Goal: Information Seeking & Learning: Learn about a topic

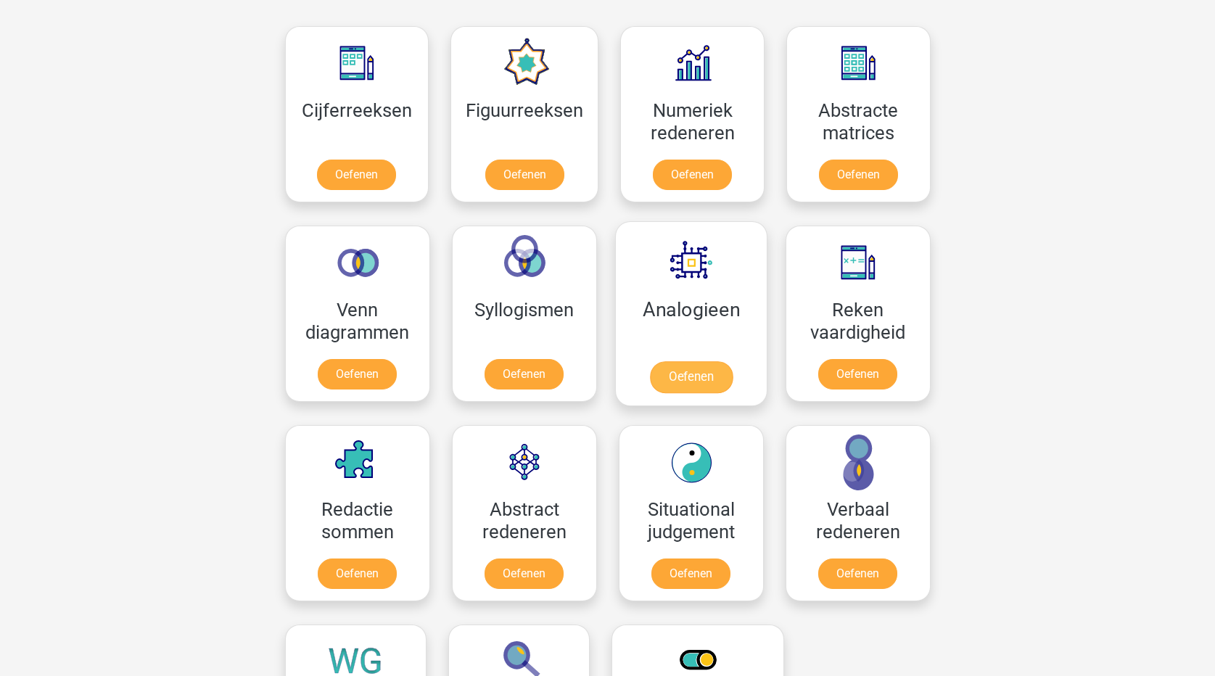
scroll to position [870, 0]
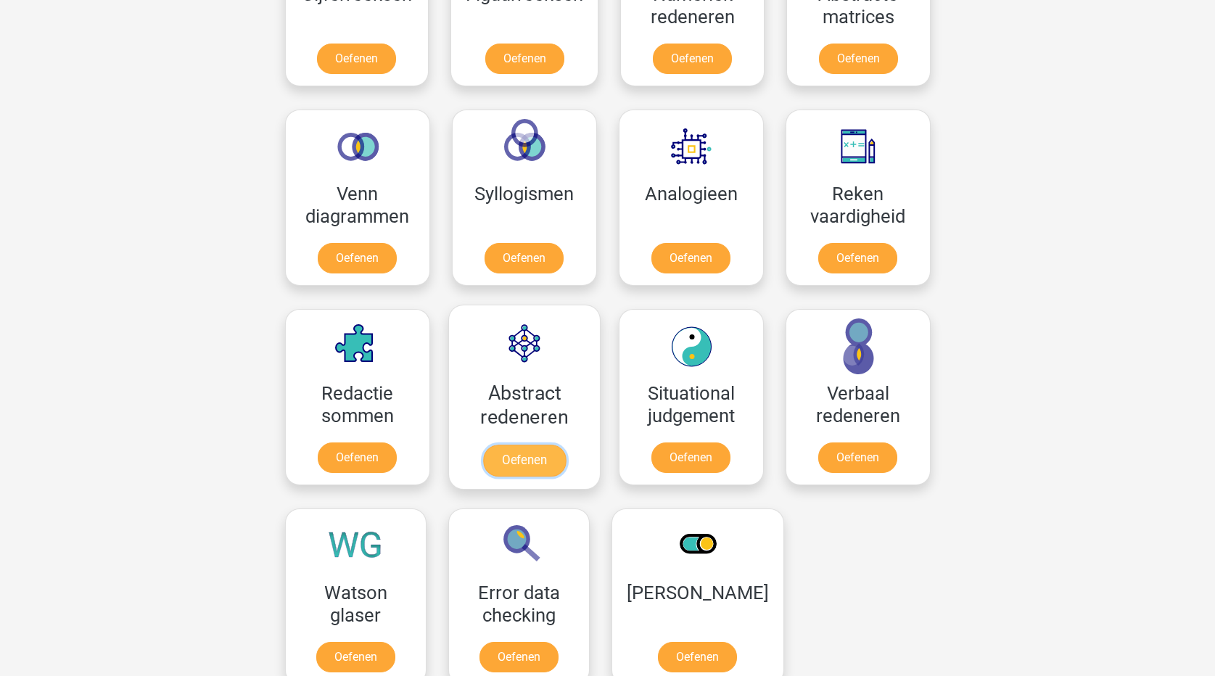
click at [518, 466] on link "Oefenen" at bounding box center [523, 461] width 83 height 32
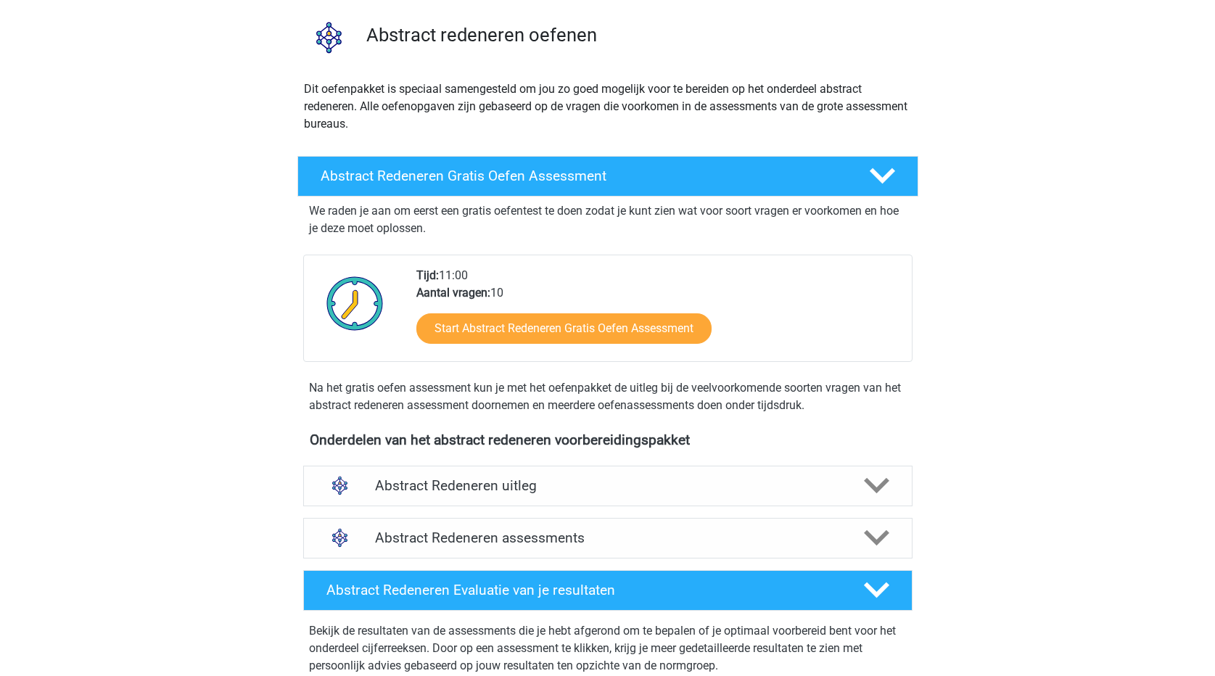
scroll to position [145, 0]
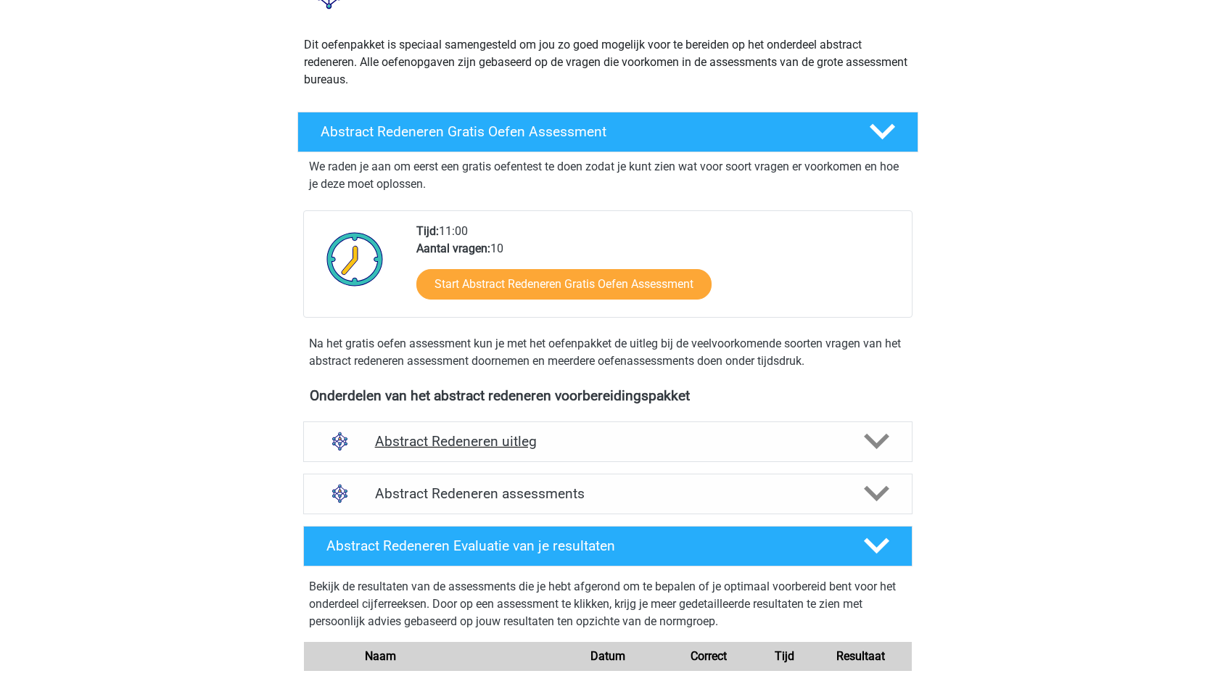
click at [579, 445] on h4 "Abstract Redeneren uitleg" at bounding box center [608, 441] width 466 height 17
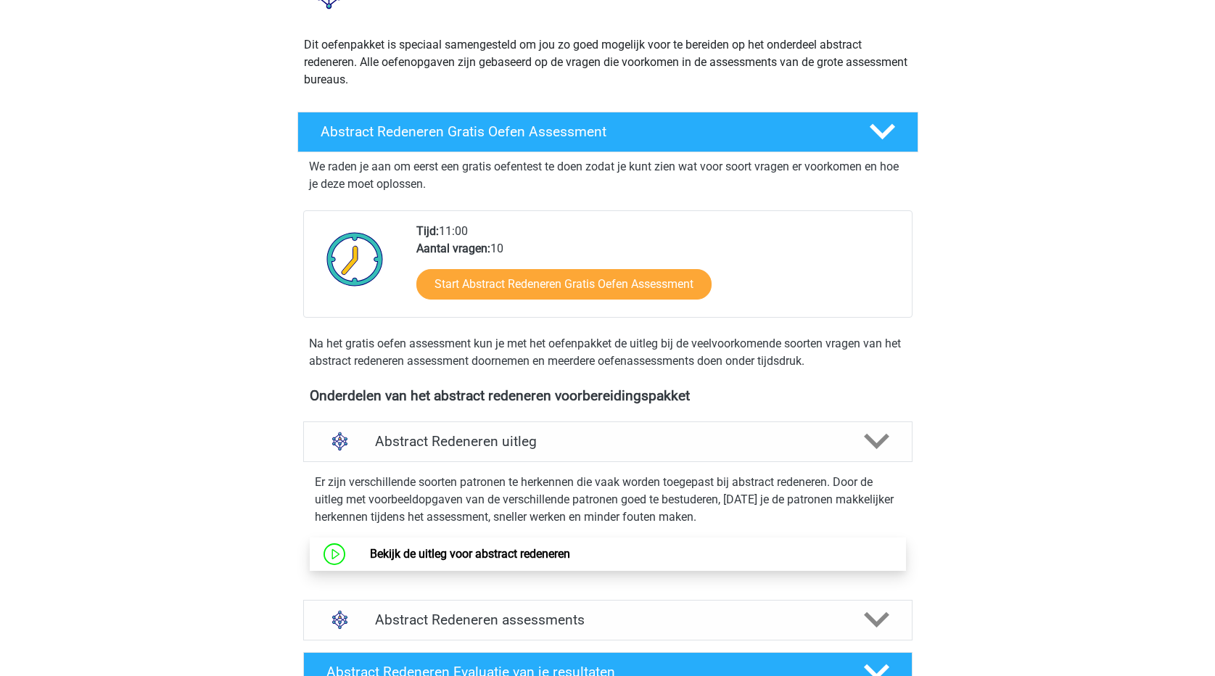
click at [570, 553] on link "Bekijk de uitleg voor abstract redeneren" at bounding box center [470, 554] width 200 height 14
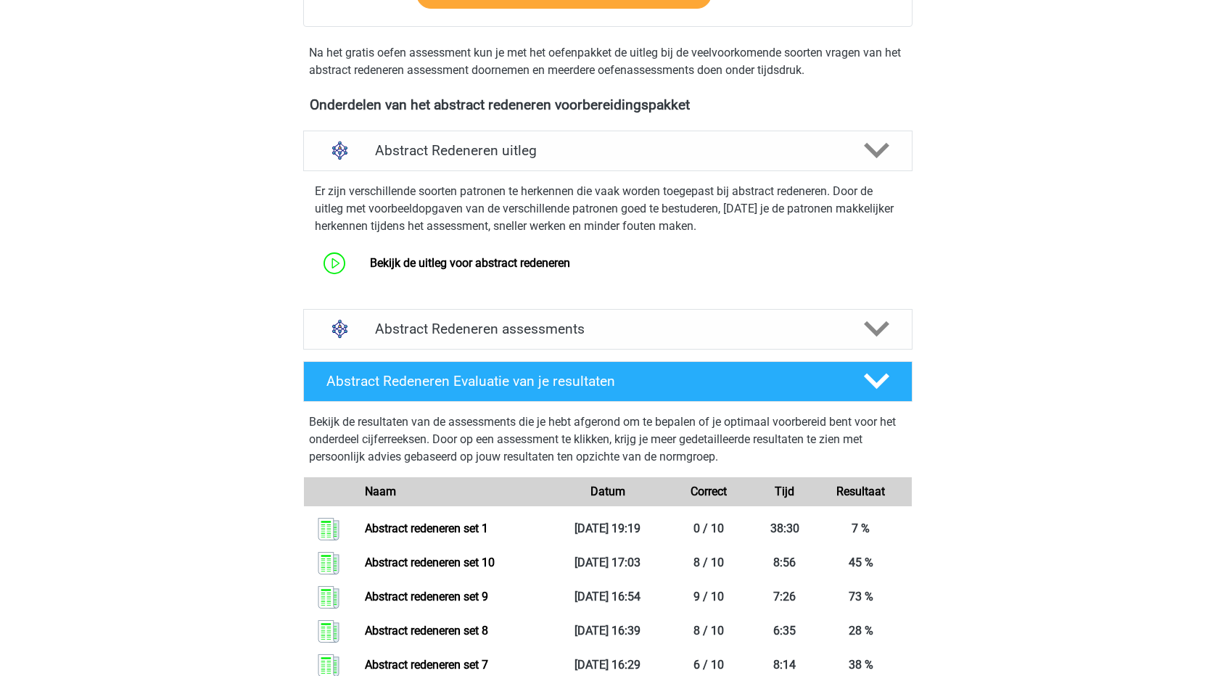
scroll to position [435, 0]
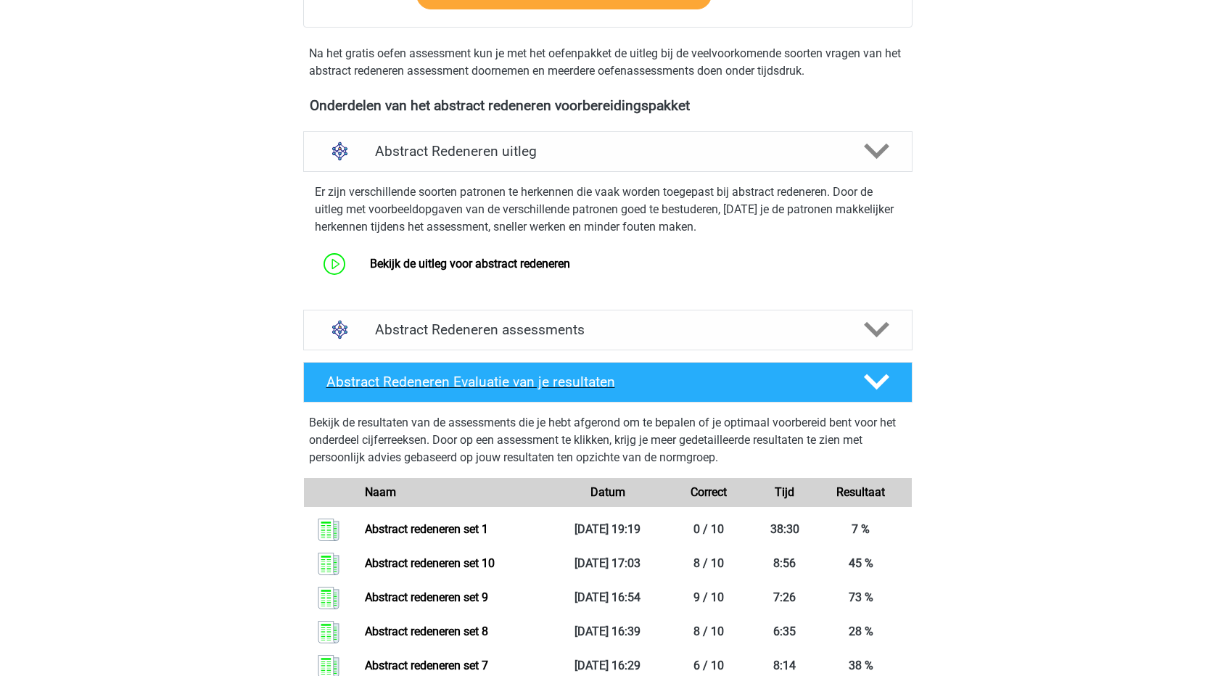
click at [881, 388] on icon at bounding box center [876, 381] width 25 height 25
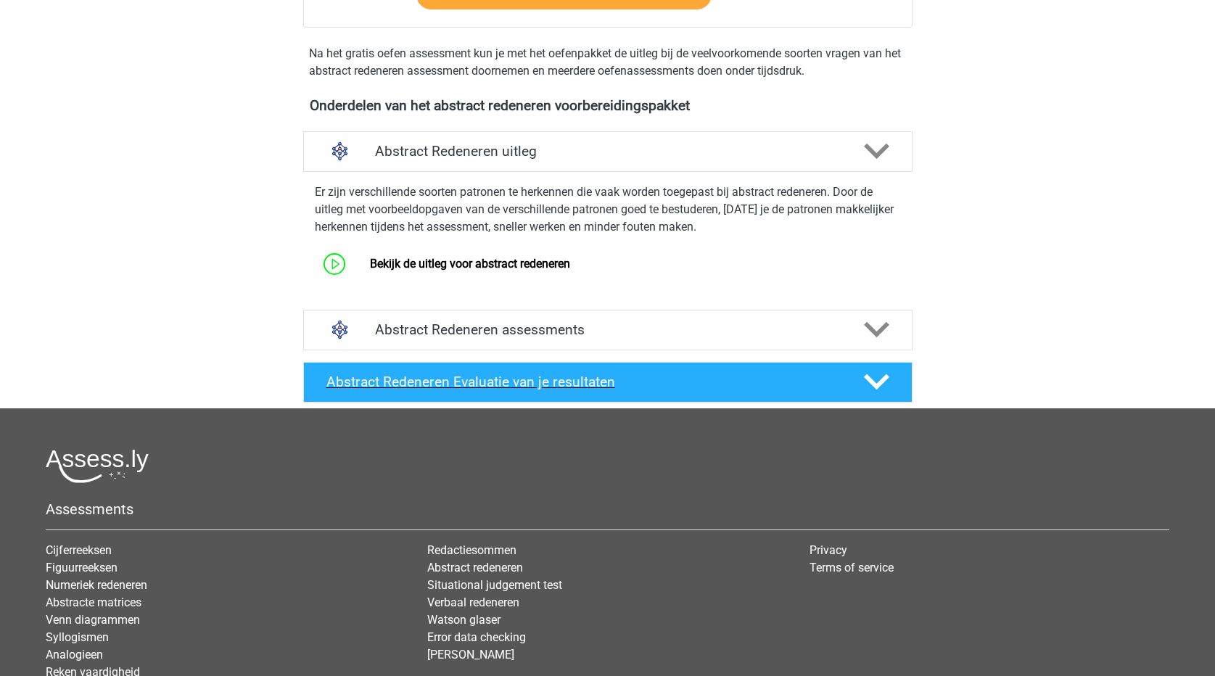
click at [881, 388] on icon at bounding box center [876, 381] width 25 height 25
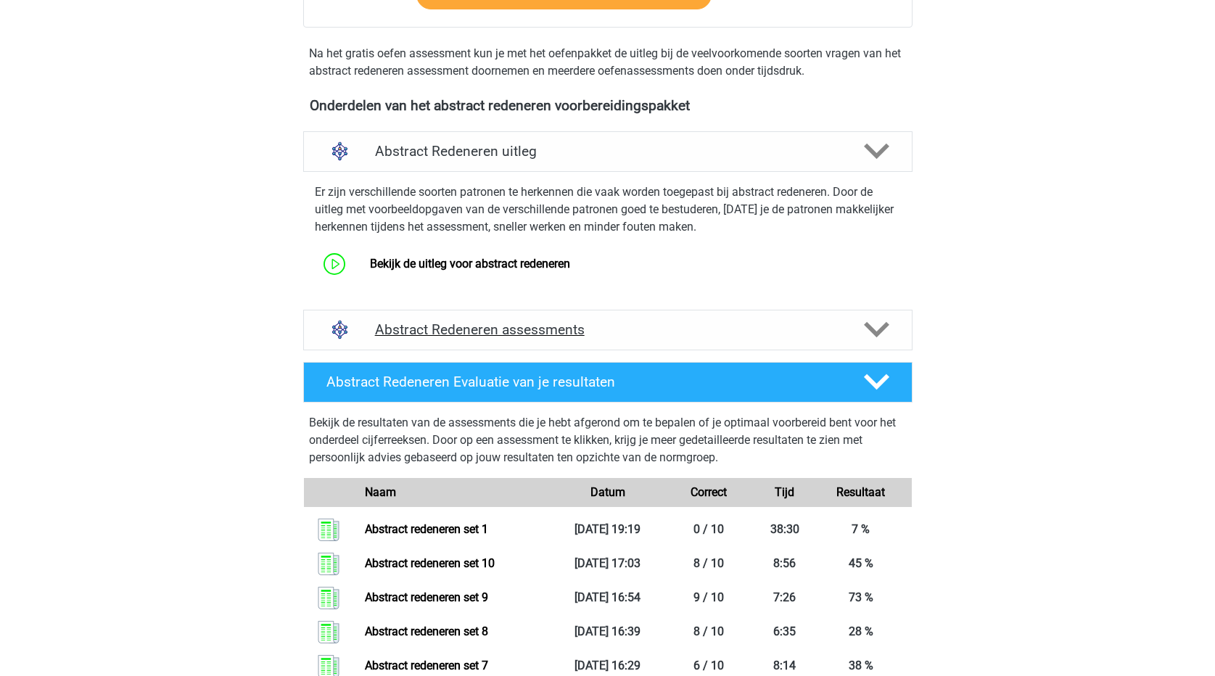
click at [872, 318] on icon at bounding box center [876, 329] width 25 height 25
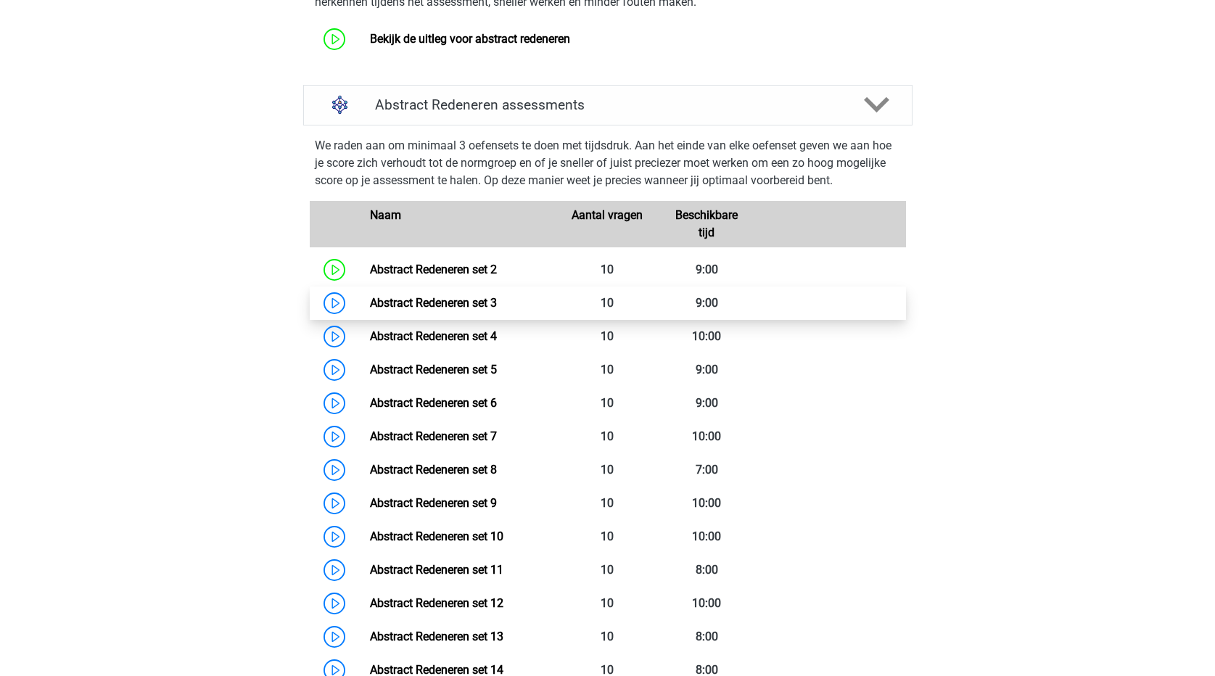
scroll to position [725, 0]
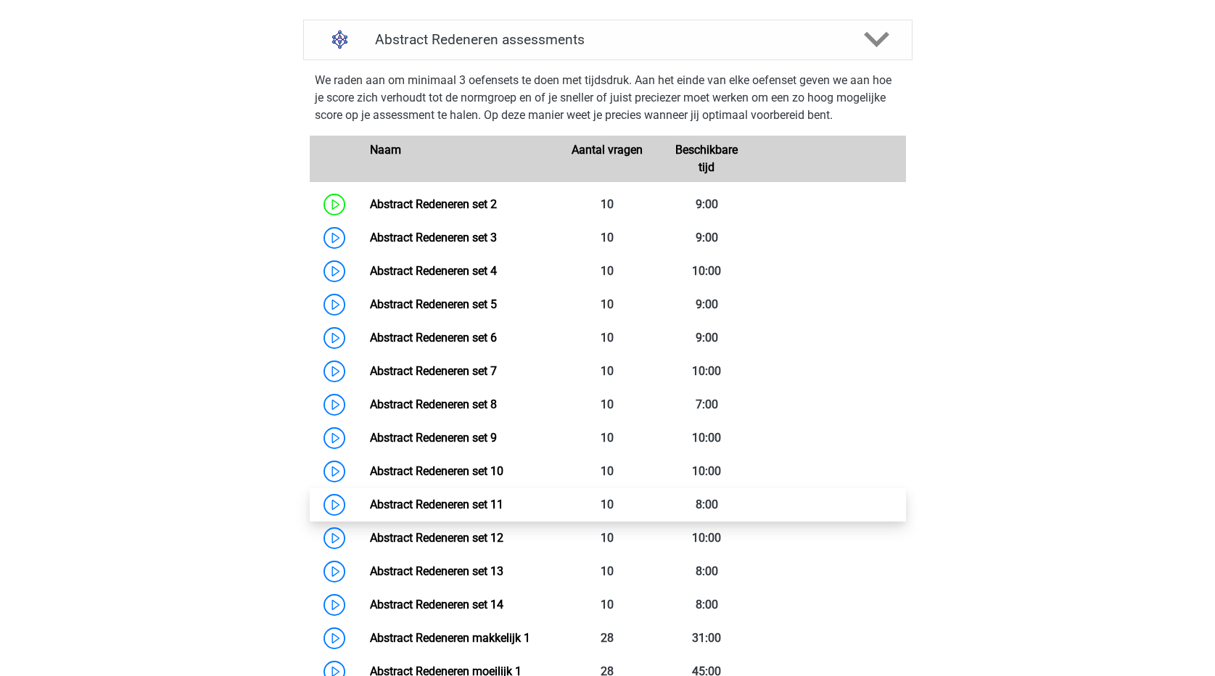
click at [436, 503] on link "Abstract Redeneren set 11" at bounding box center [436, 504] width 133 height 14
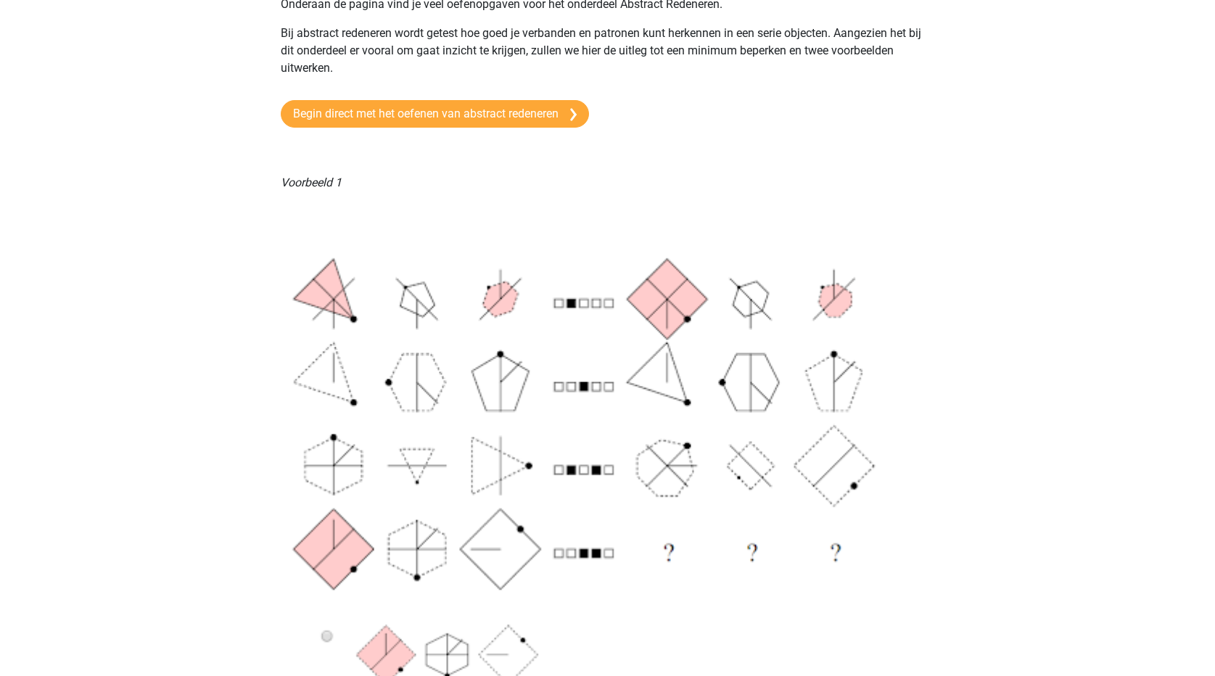
scroll to position [95, 0]
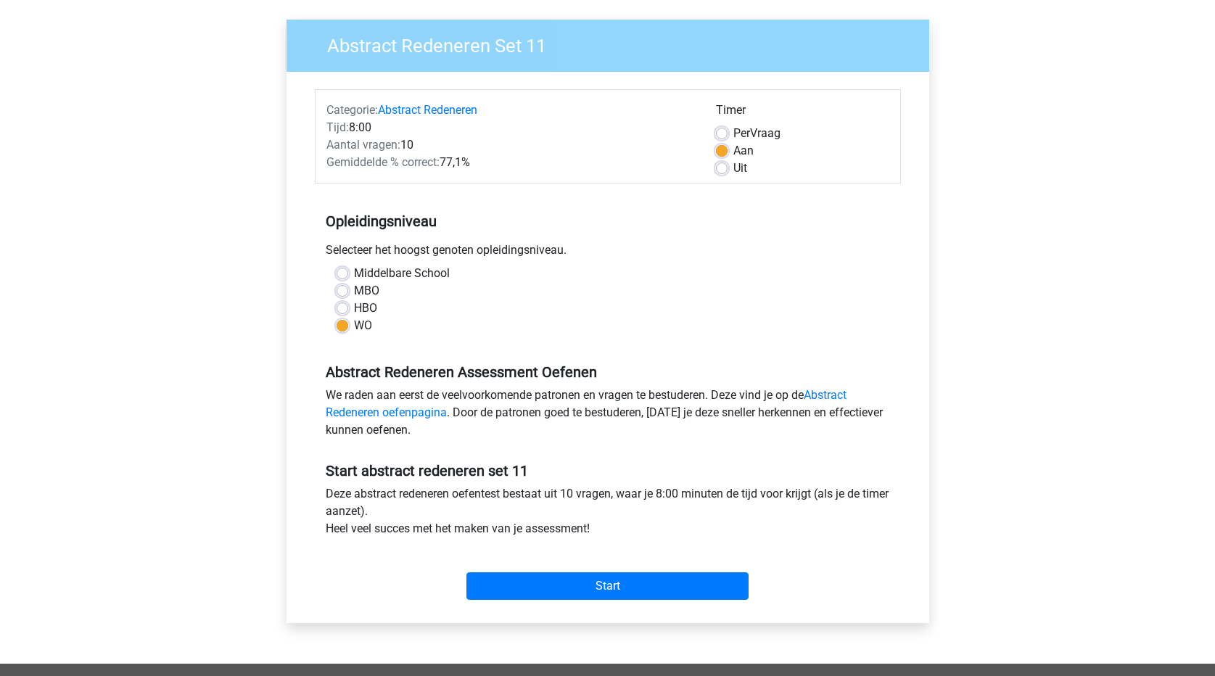
scroll to position [145, 0]
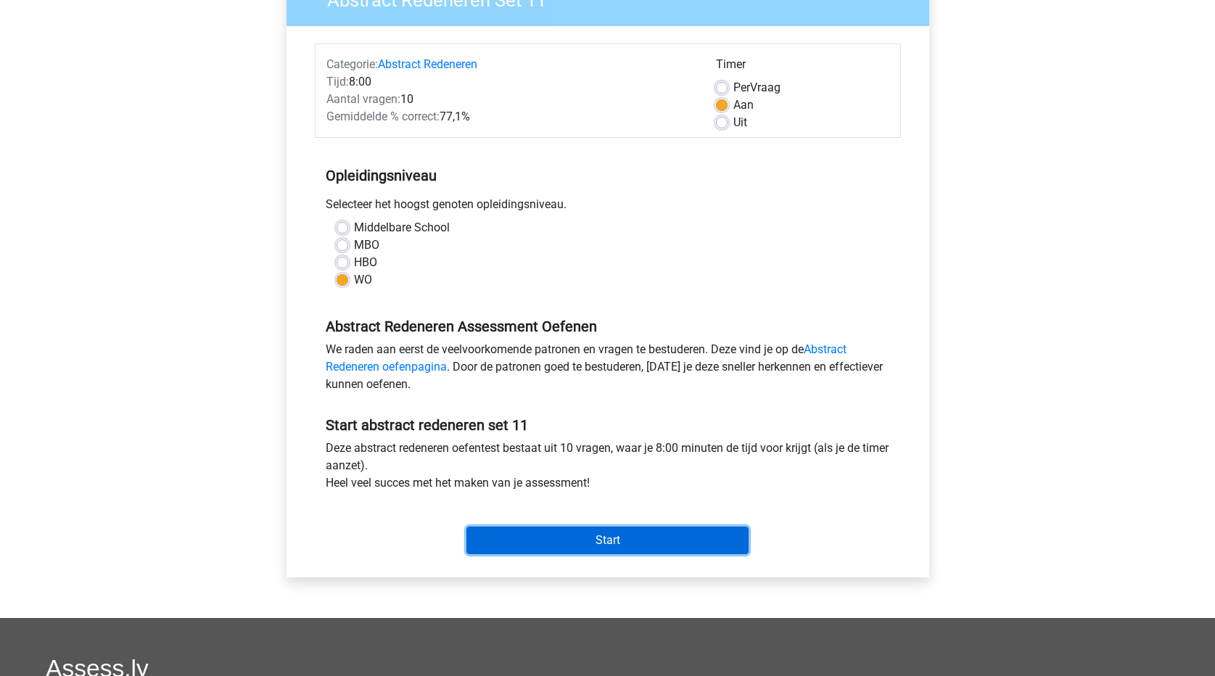
click at [600, 548] on input "Start" at bounding box center [607, 540] width 282 height 28
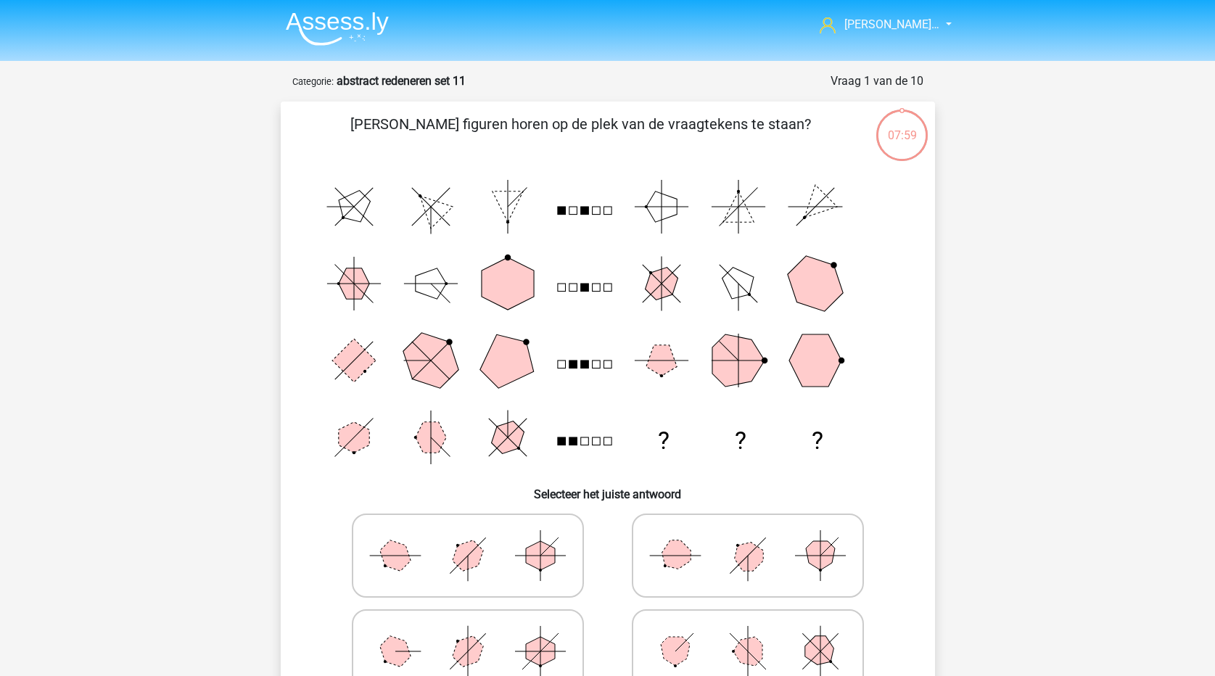
scroll to position [73, 0]
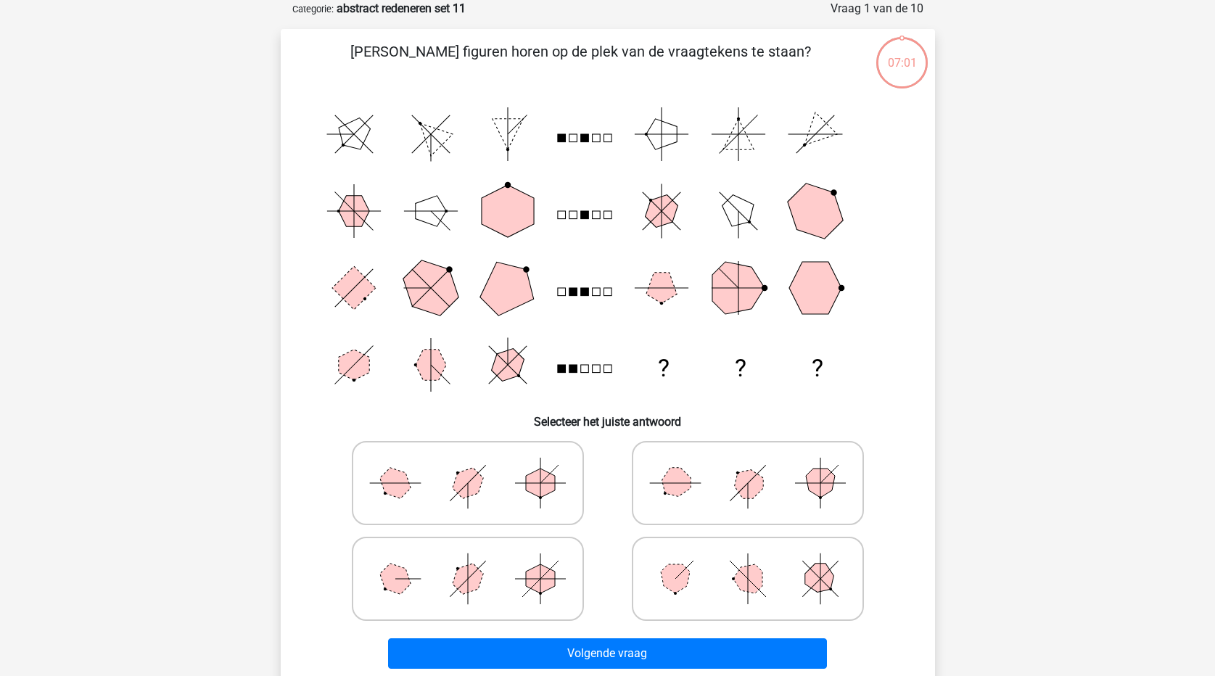
click at [692, 496] on icon at bounding box center [748, 483] width 218 height 73
click at [748, 465] on input "radio" at bounding box center [752, 459] width 9 height 9
radio input "true"
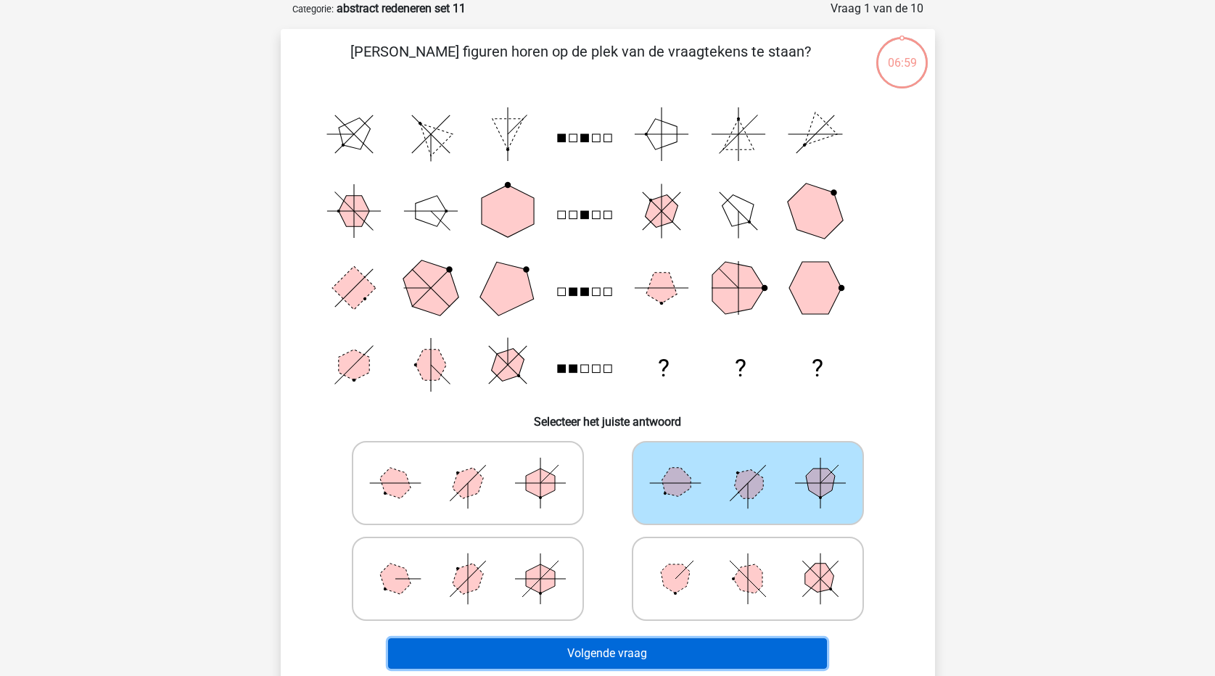
click at [643, 659] on button "Volgende vraag" at bounding box center [607, 653] width 439 height 30
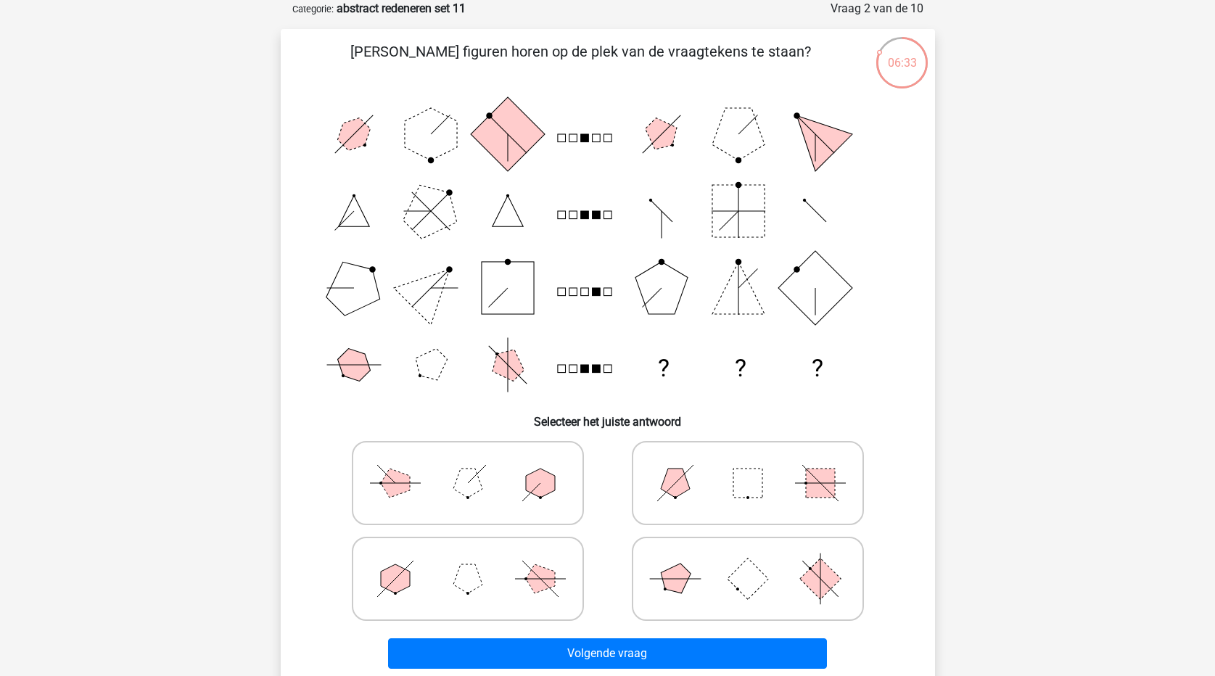
click at [710, 489] on icon at bounding box center [748, 483] width 218 height 73
click at [748, 465] on input "radio" at bounding box center [752, 459] width 9 height 9
radio input "true"
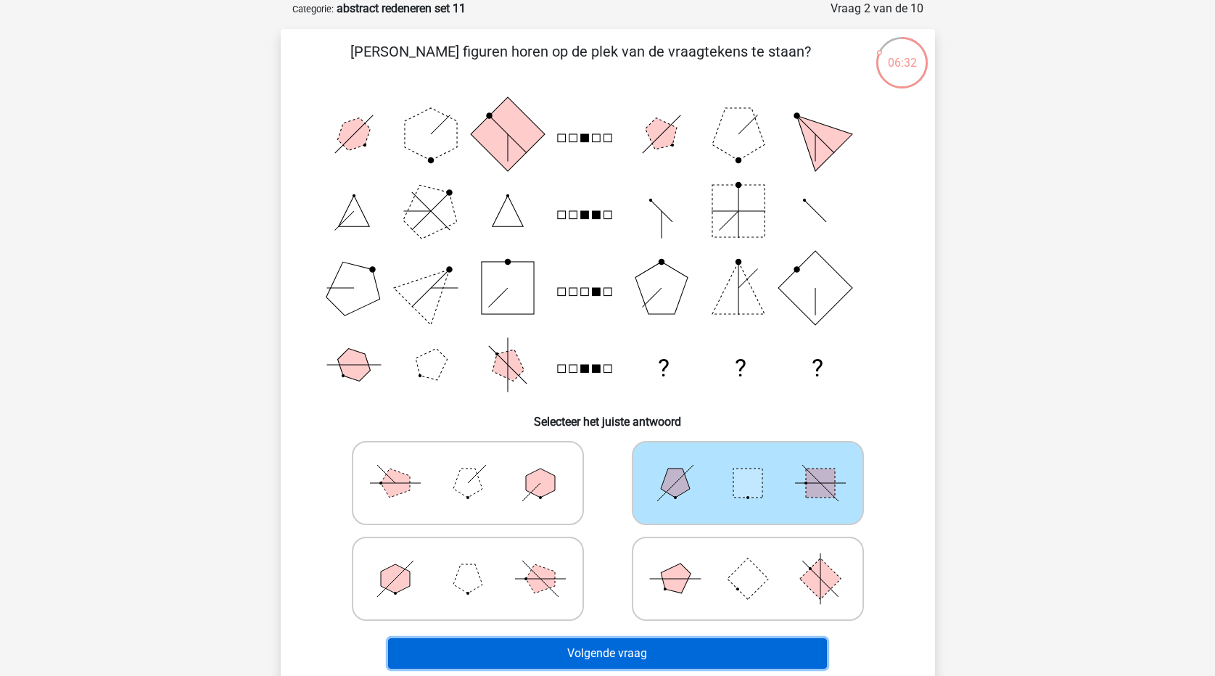
click at [697, 654] on button "Volgende vraag" at bounding box center [607, 653] width 439 height 30
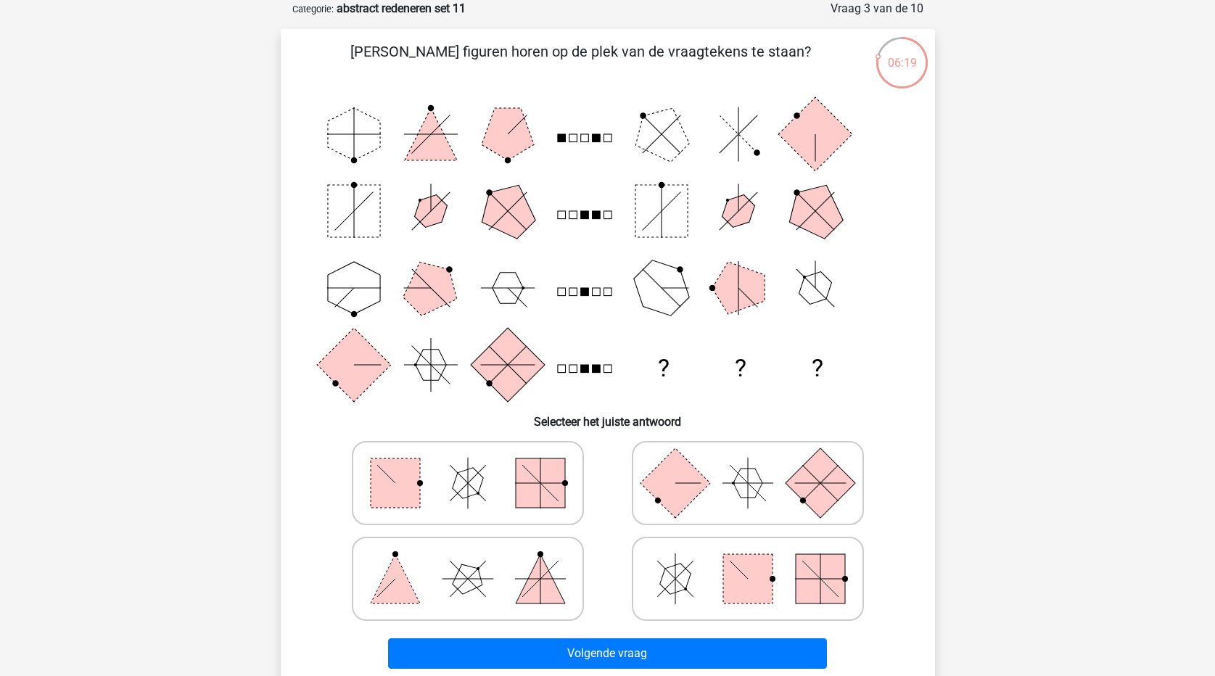
click at [793, 476] on rect at bounding box center [820, 482] width 70 height 70
click at [757, 465] on input "radio" at bounding box center [752, 459] width 9 height 9
radio input "true"
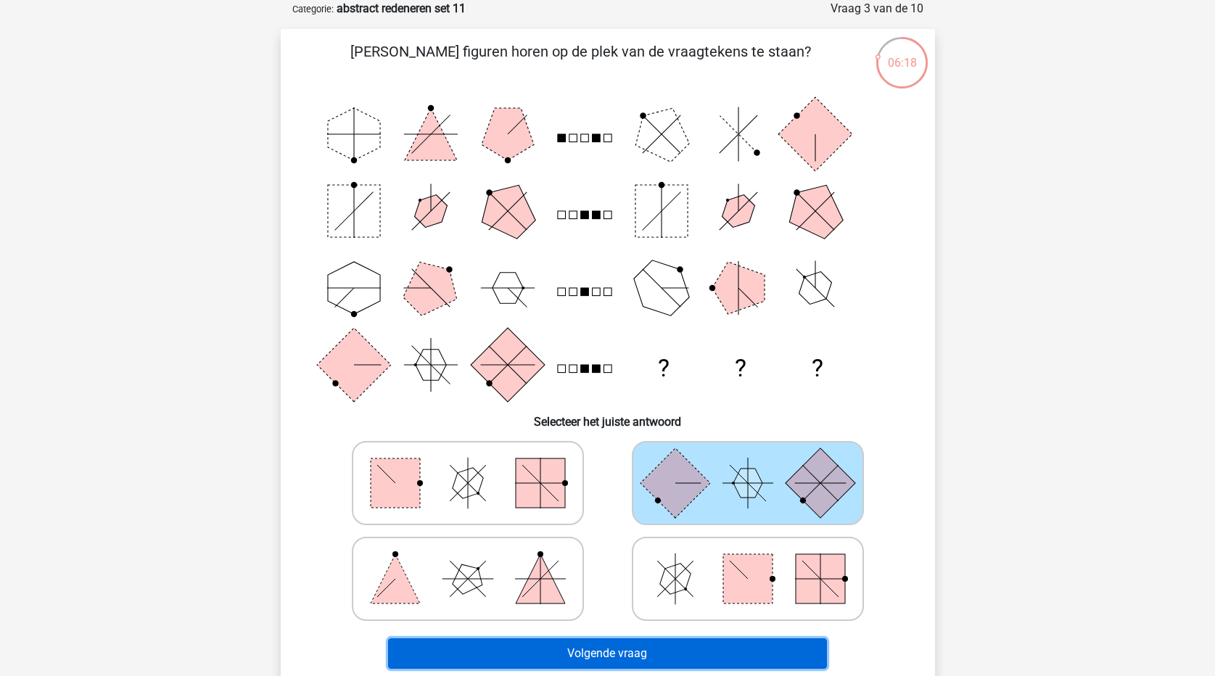
click at [716, 647] on button "Volgende vraag" at bounding box center [607, 653] width 439 height 30
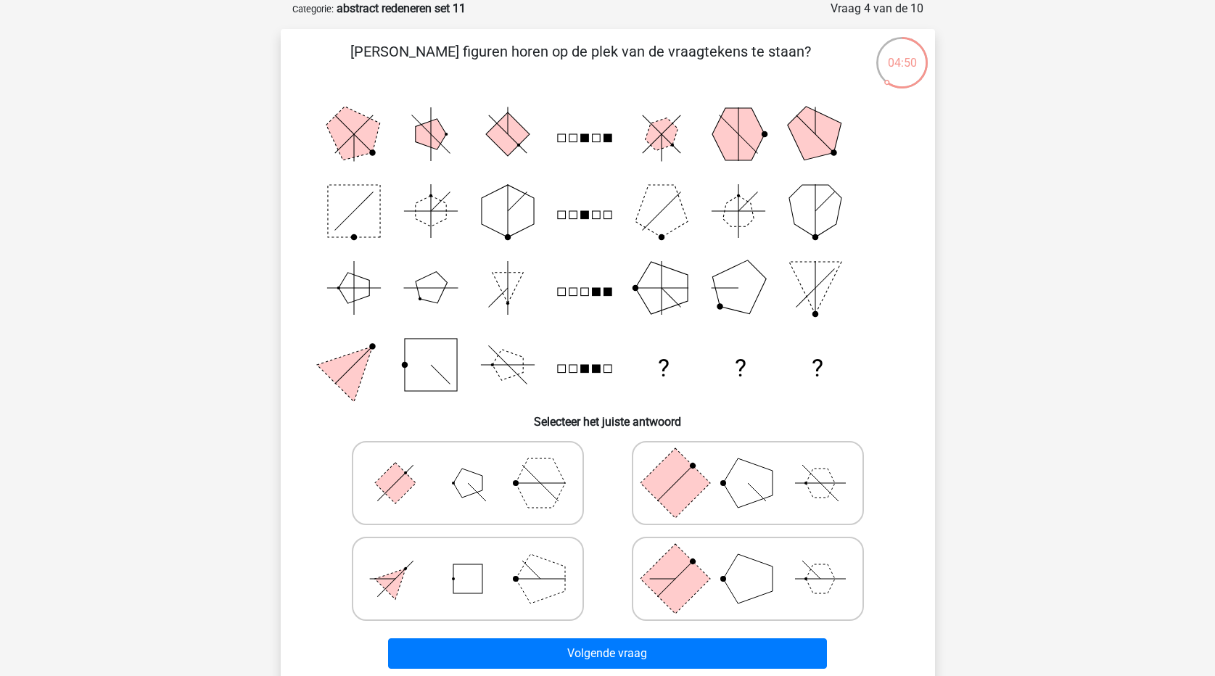
click at [687, 586] on rect at bounding box center [675, 578] width 70 height 70
click at [748, 561] on input "radio" at bounding box center [752, 555] width 9 height 9
radio input "true"
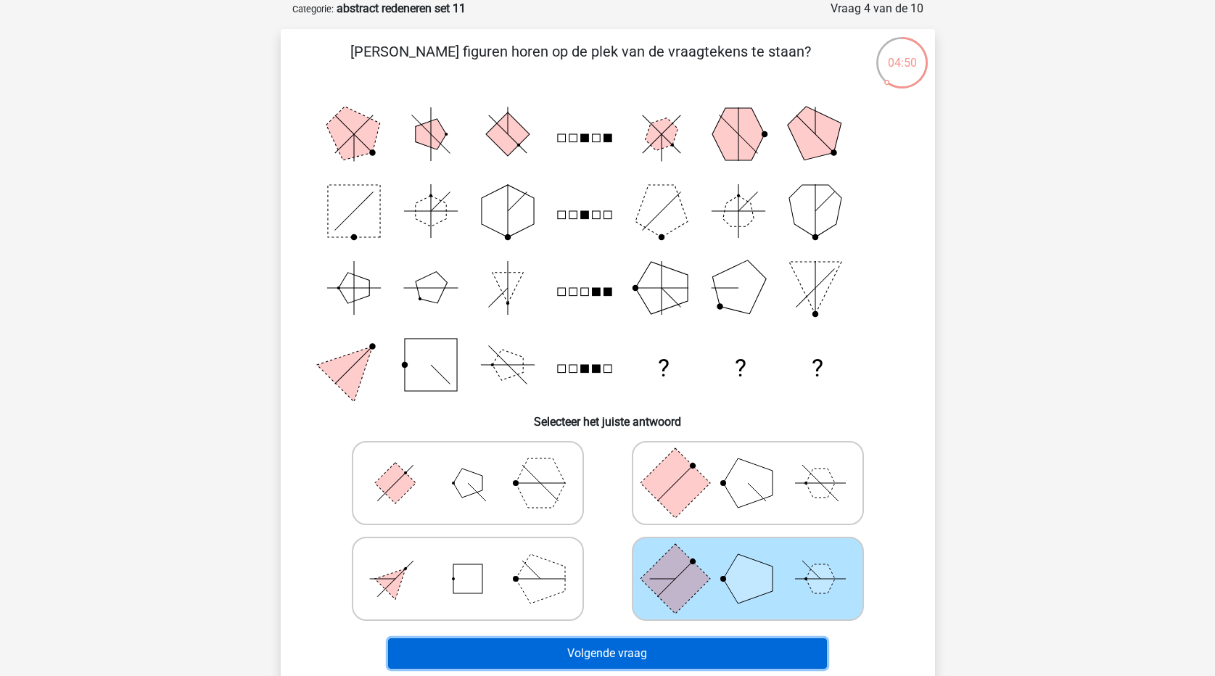
click at [676, 656] on button "Volgende vraag" at bounding box center [607, 653] width 439 height 30
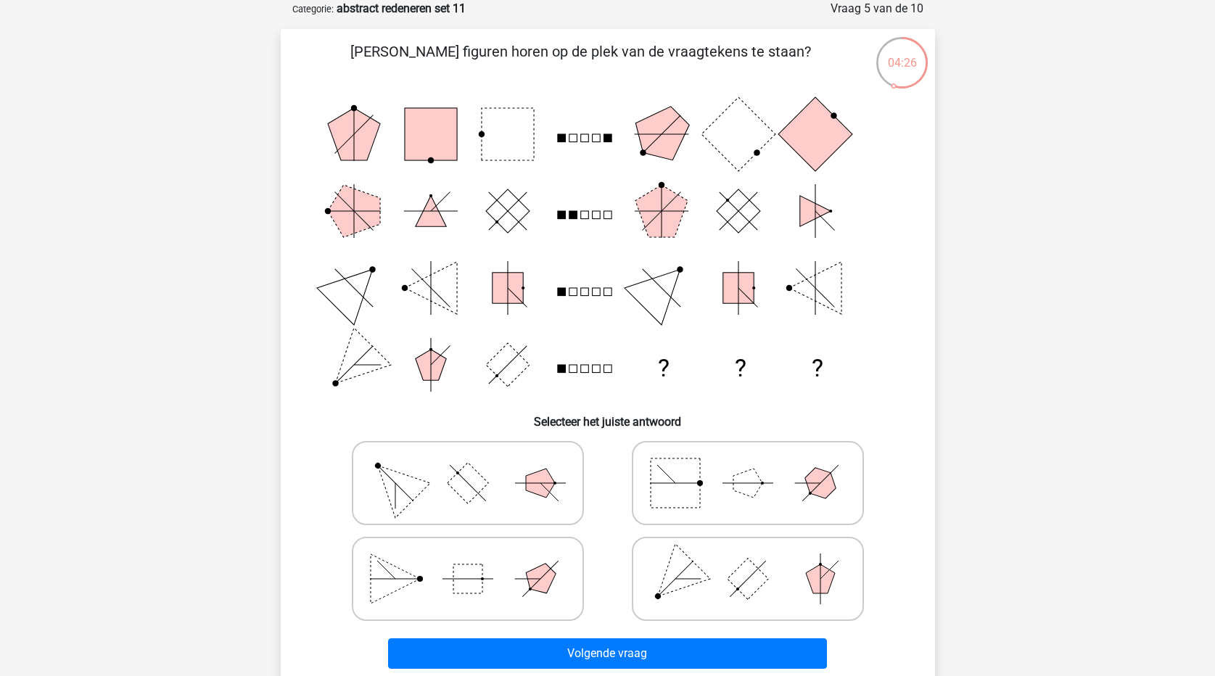
click at [703, 572] on polygon at bounding box center [675, 578] width 70 height 70
click at [748, 561] on input "radio" at bounding box center [752, 555] width 9 height 9
radio input "true"
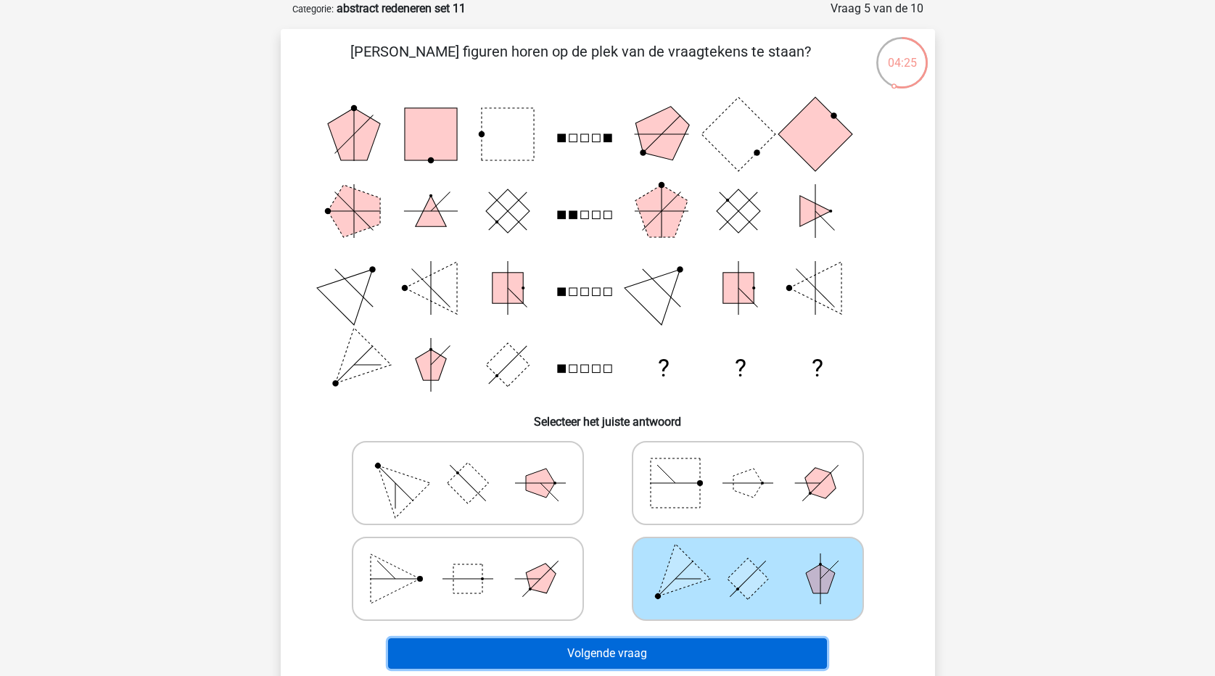
click at [698, 650] on button "Volgende vraag" at bounding box center [607, 653] width 439 height 30
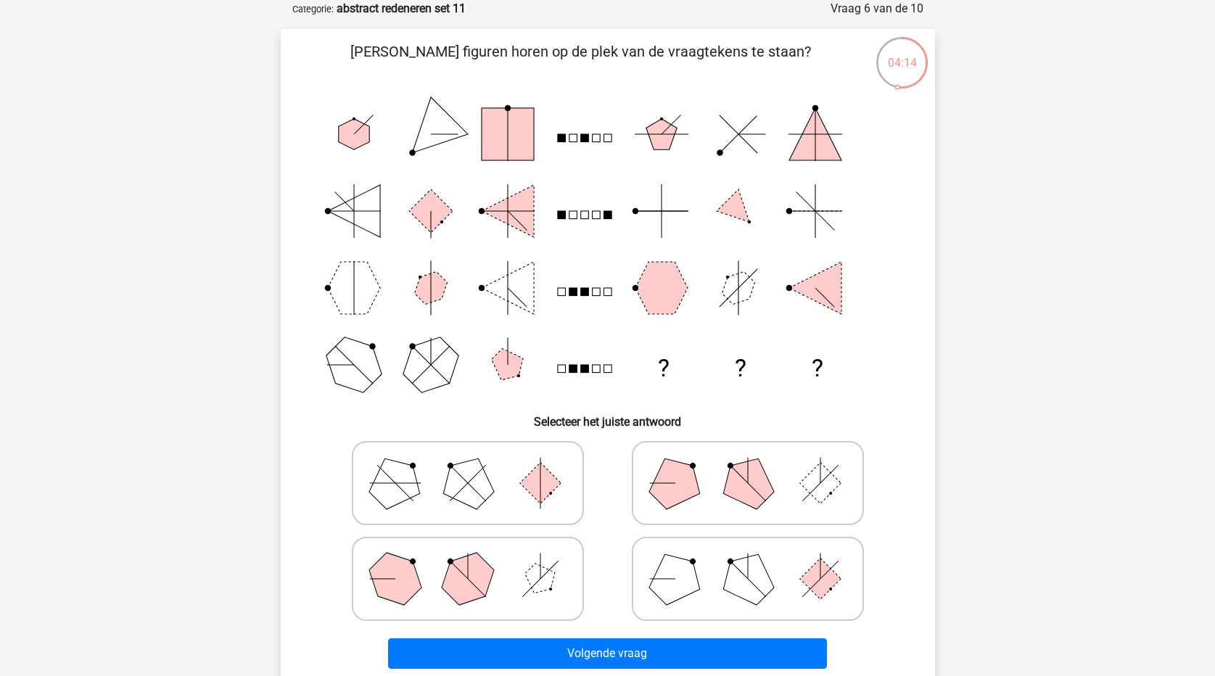
click at [402, 580] on polygon at bounding box center [395, 578] width 70 height 70
click at [468, 561] on input "radio" at bounding box center [472, 555] width 9 height 9
radio input "true"
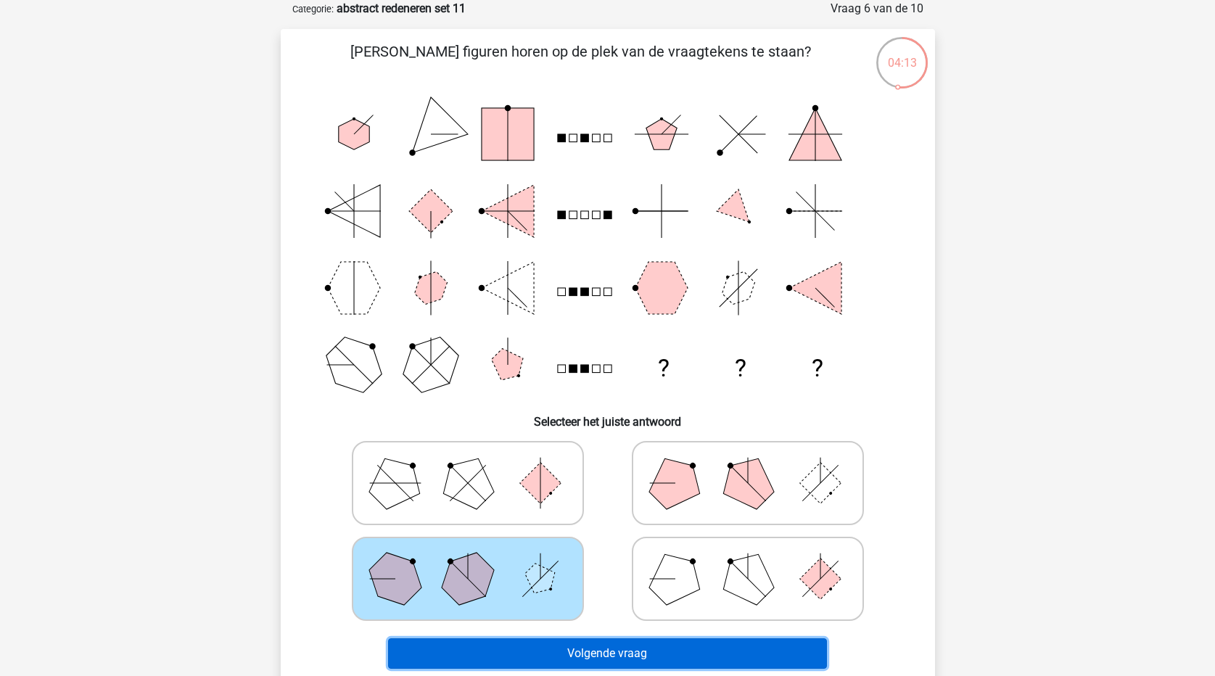
click at [463, 656] on button "Volgende vraag" at bounding box center [607, 653] width 439 height 30
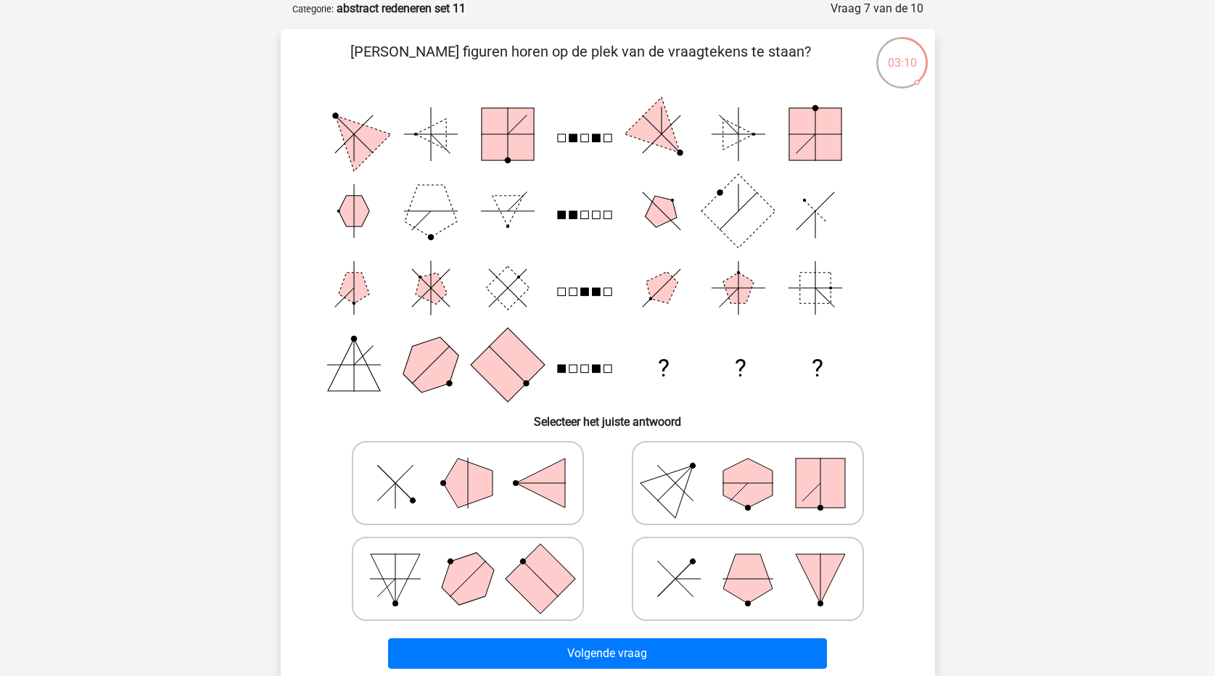
click at [458, 484] on polygon at bounding box center [467, 482] width 49 height 49
click at [468, 465] on input "radio" at bounding box center [472, 459] width 9 height 9
radio input "true"
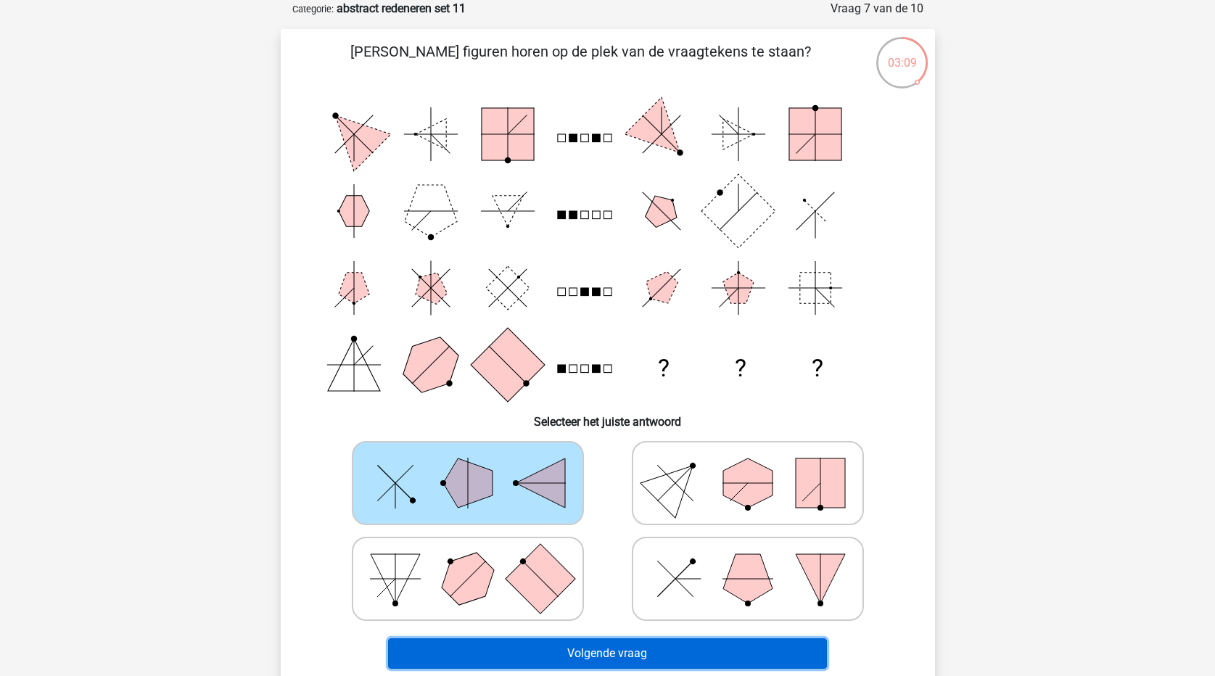
click at [675, 661] on button "Volgende vraag" at bounding box center [607, 653] width 439 height 30
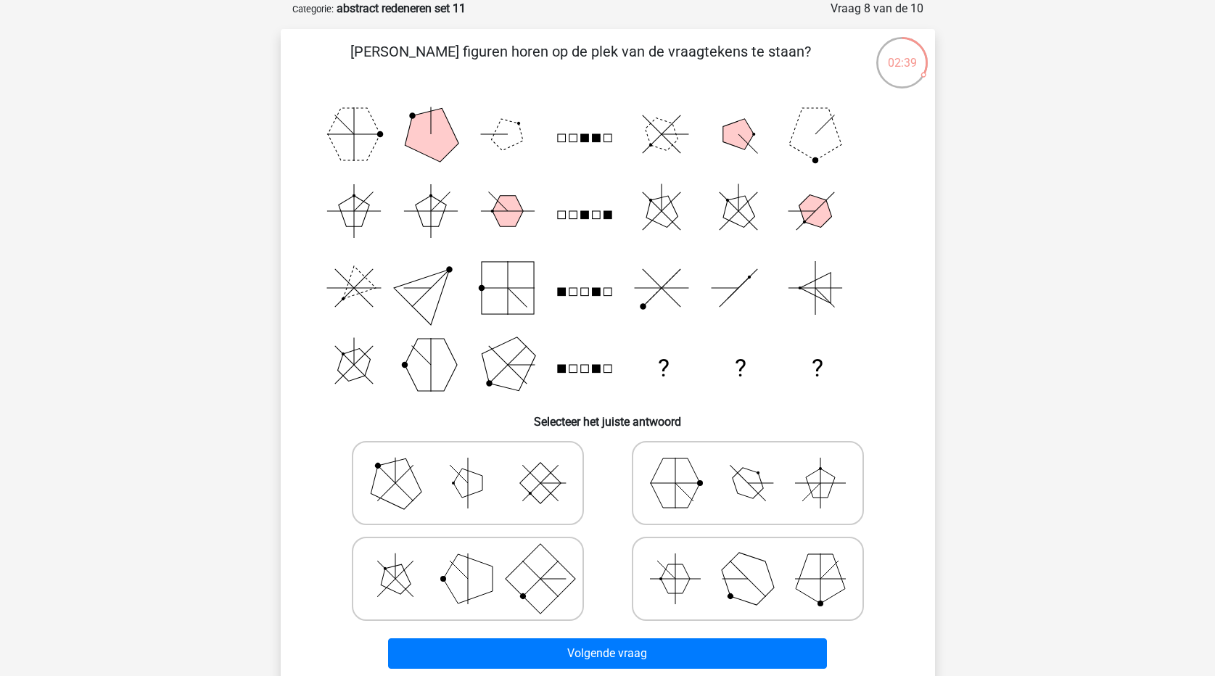
click at [486, 487] on icon at bounding box center [468, 483] width 218 height 73
click at [477, 465] on input "radio" at bounding box center [472, 459] width 9 height 9
radio input "true"
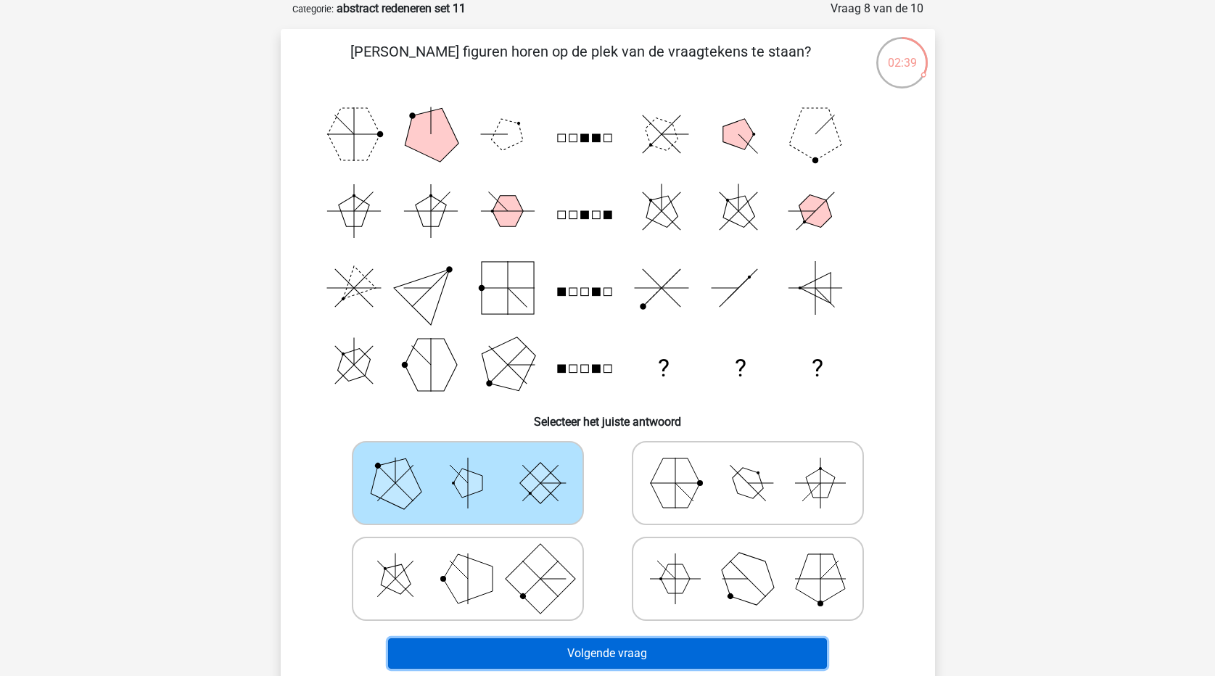
click at [611, 649] on button "Volgende vraag" at bounding box center [607, 653] width 439 height 30
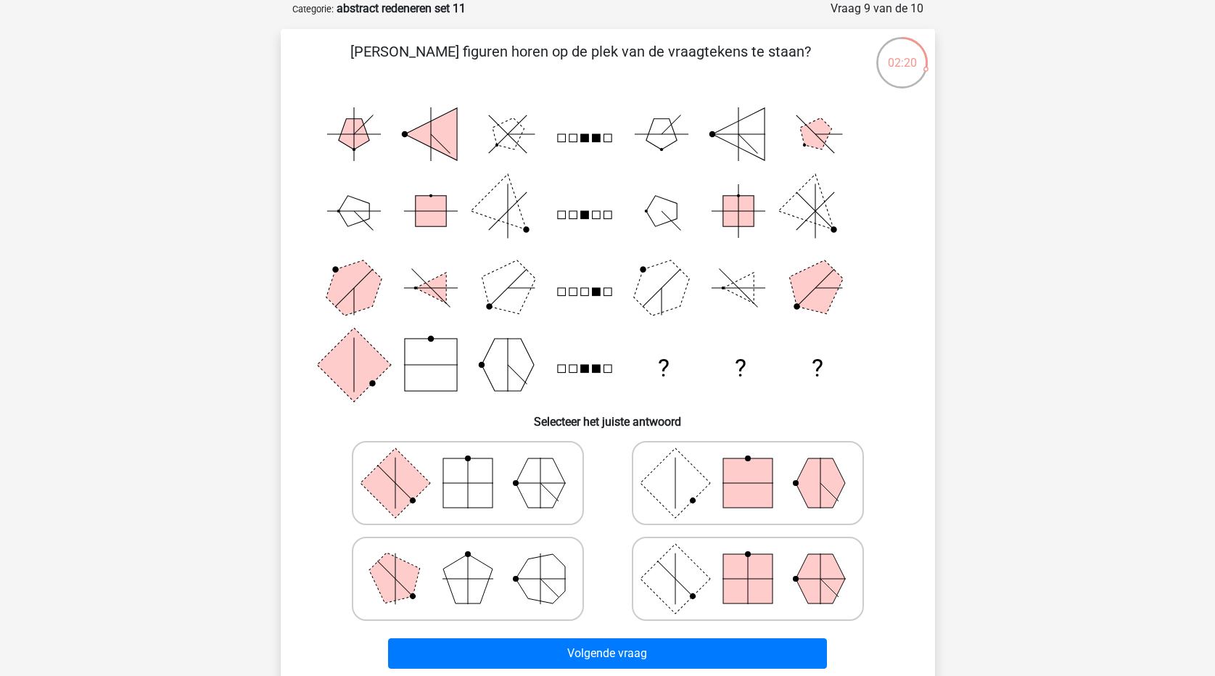
click at [653, 475] on rect at bounding box center [675, 482] width 70 height 70
click at [748, 465] on input "radio" at bounding box center [752, 459] width 9 height 9
radio input "true"
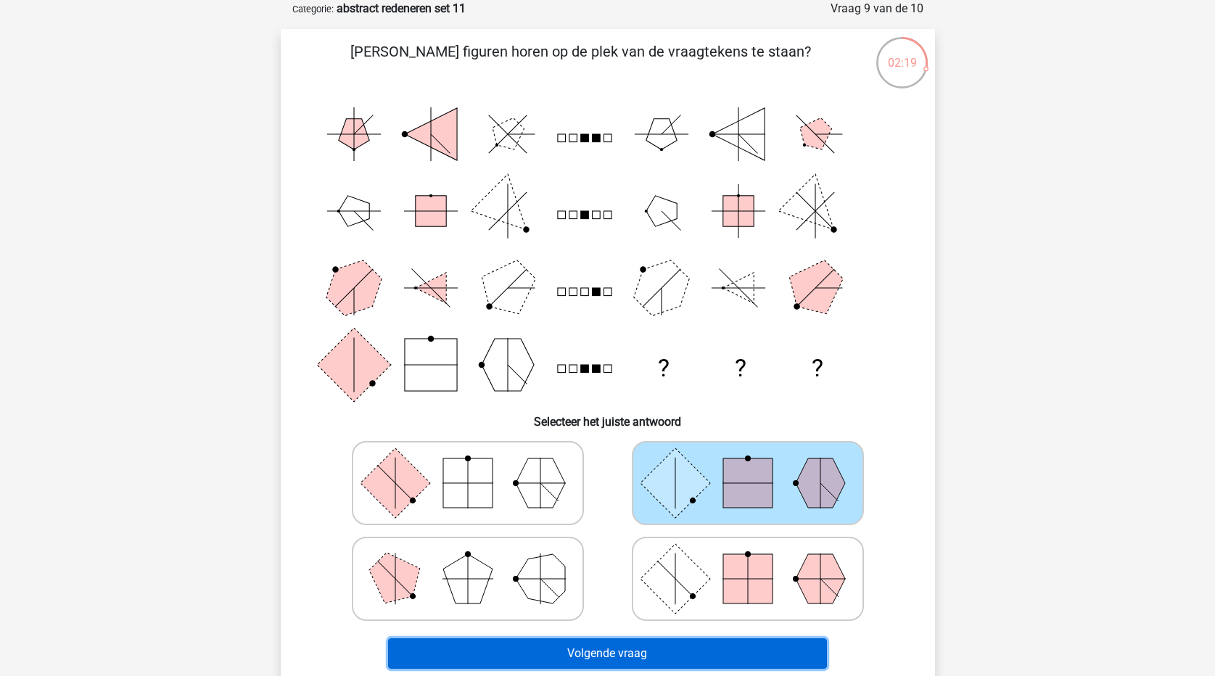
click at [689, 651] on button "Volgende vraag" at bounding box center [607, 653] width 439 height 30
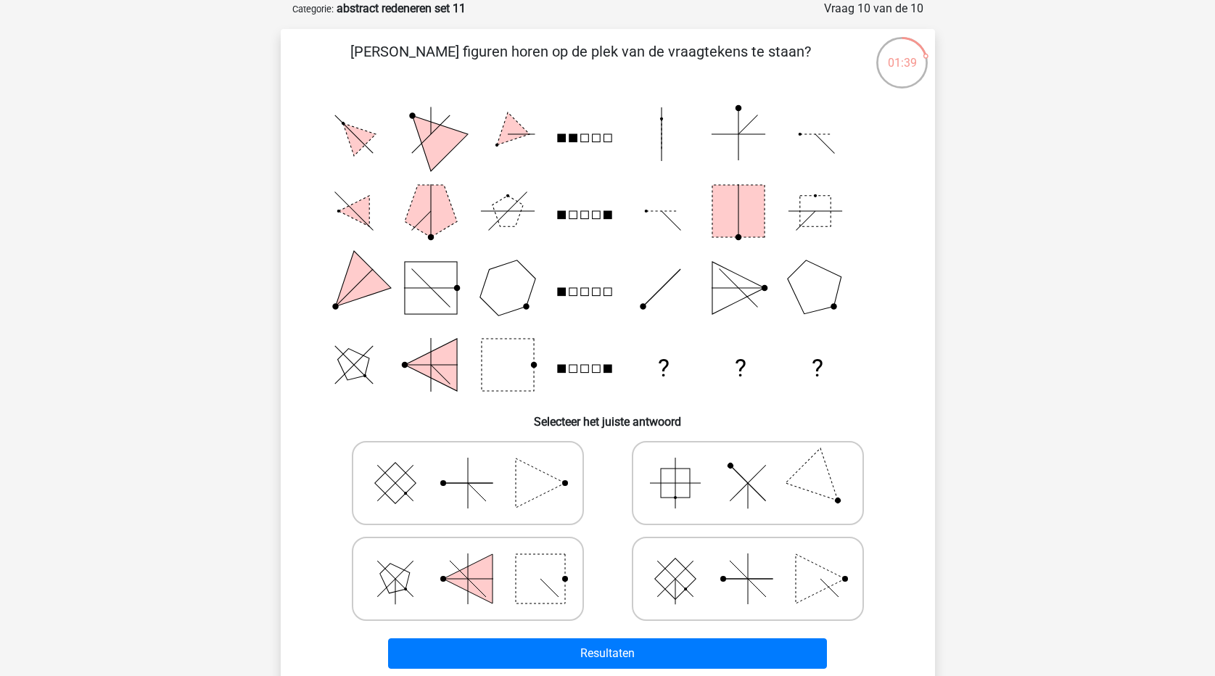
click at [698, 587] on icon at bounding box center [748, 578] width 218 height 73
click at [748, 561] on input "radio" at bounding box center [752, 555] width 9 height 9
radio input "true"
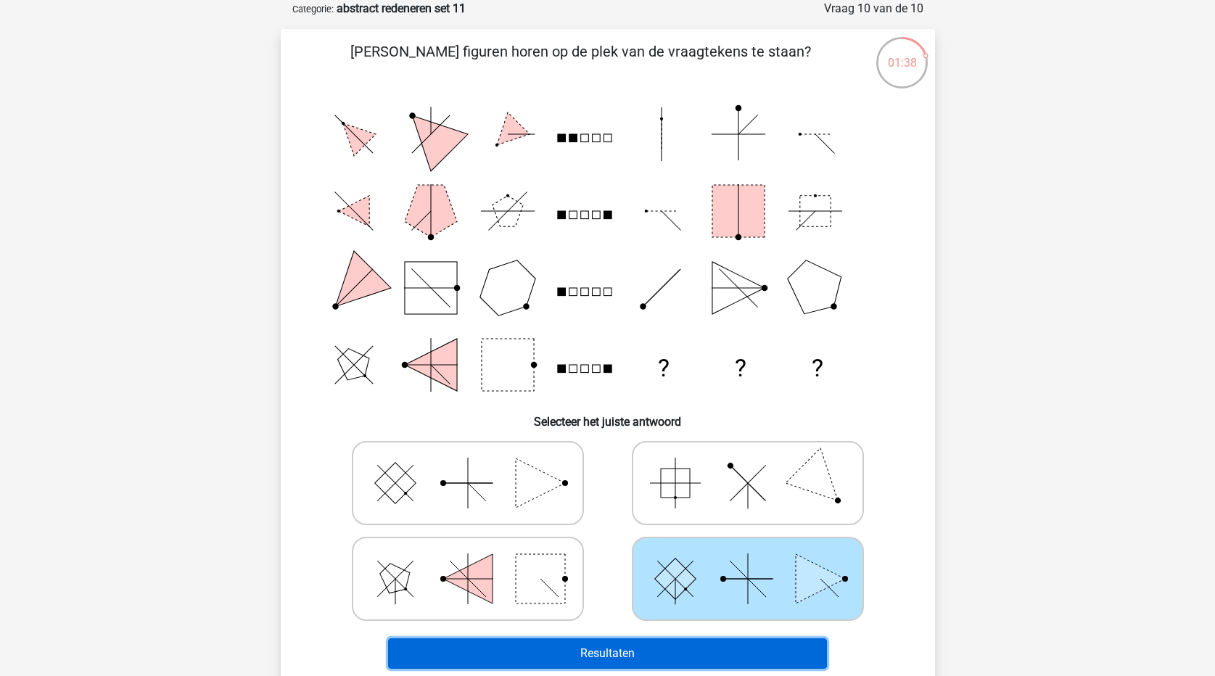
click at [691, 653] on button "Resultaten" at bounding box center [607, 653] width 439 height 30
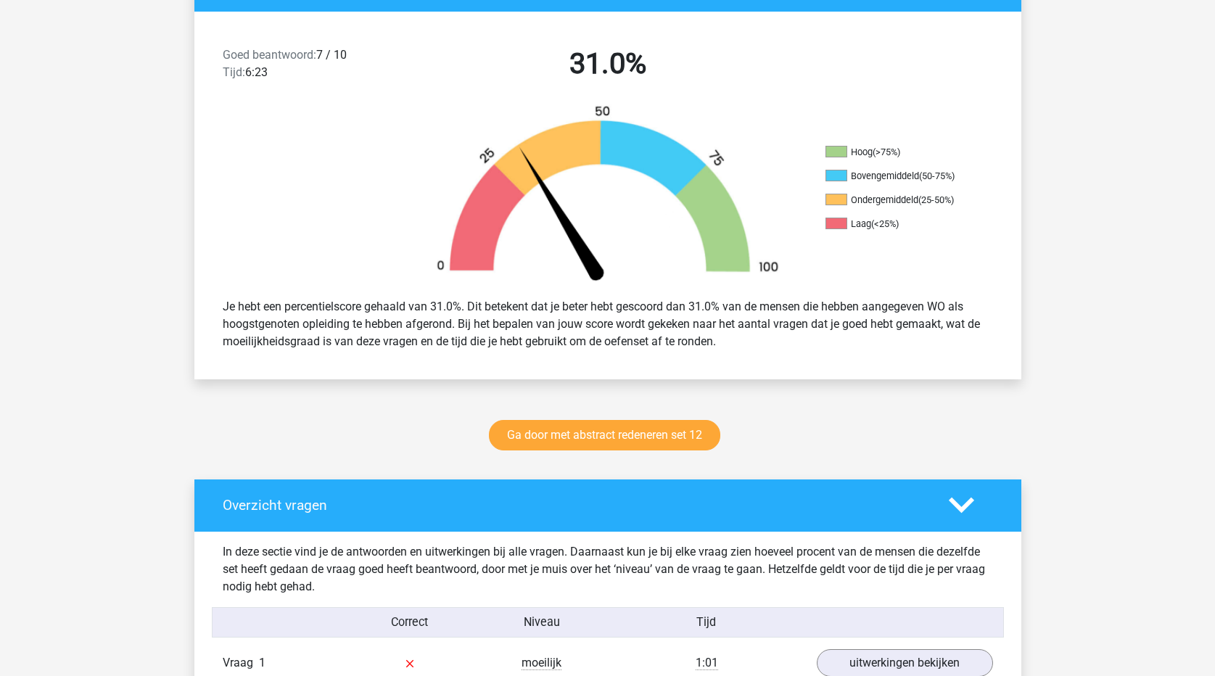
scroll to position [363, 0]
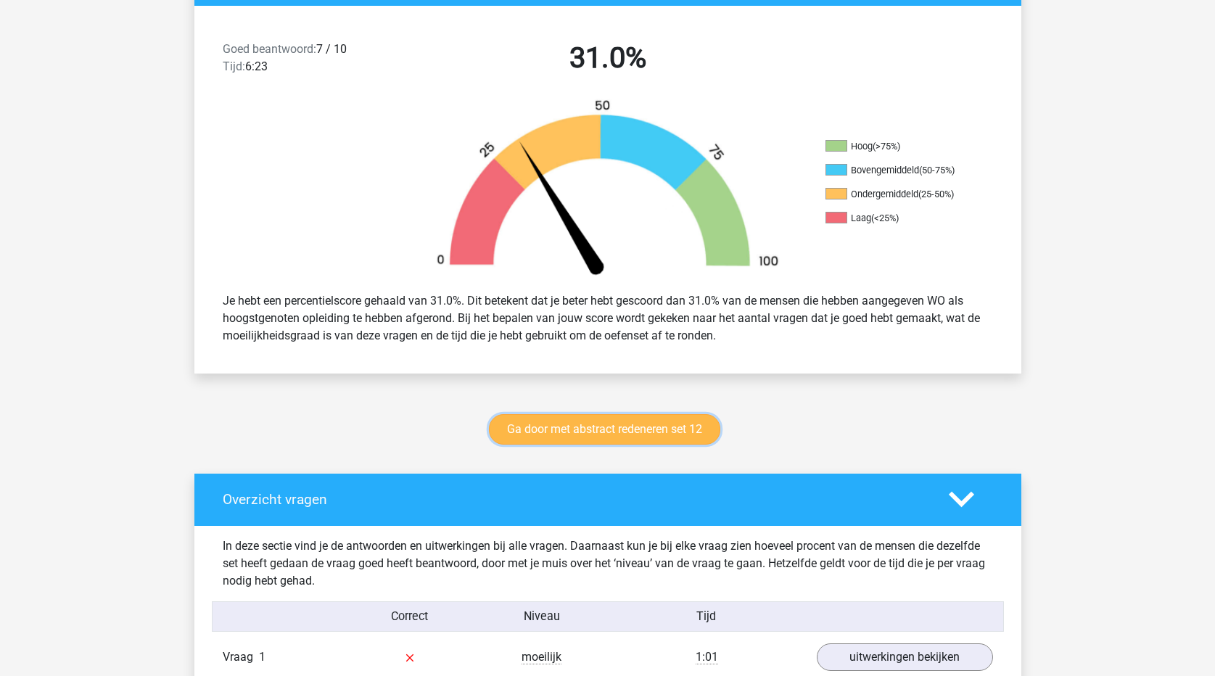
click at [689, 429] on link "Ga door met abstract redeneren set 12" at bounding box center [604, 429] width 231 height 30
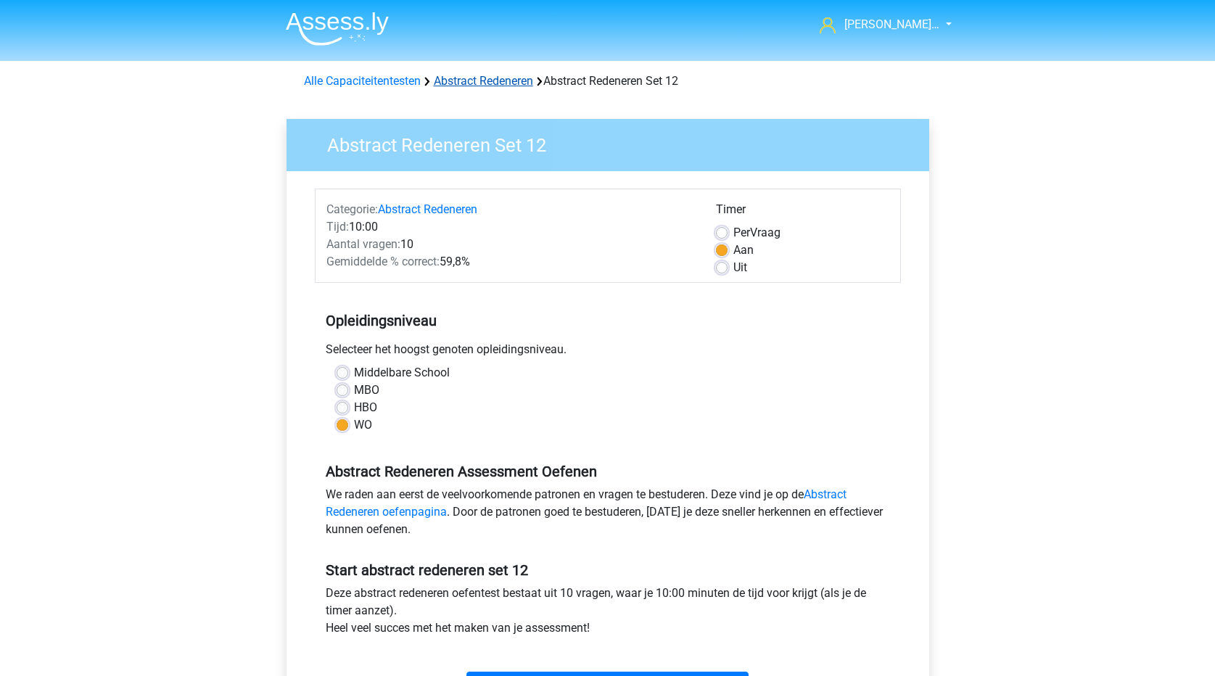
click at [485, 86] on link "Abstract Redeneren" at bounding box center [483, 81] width 99 height 14
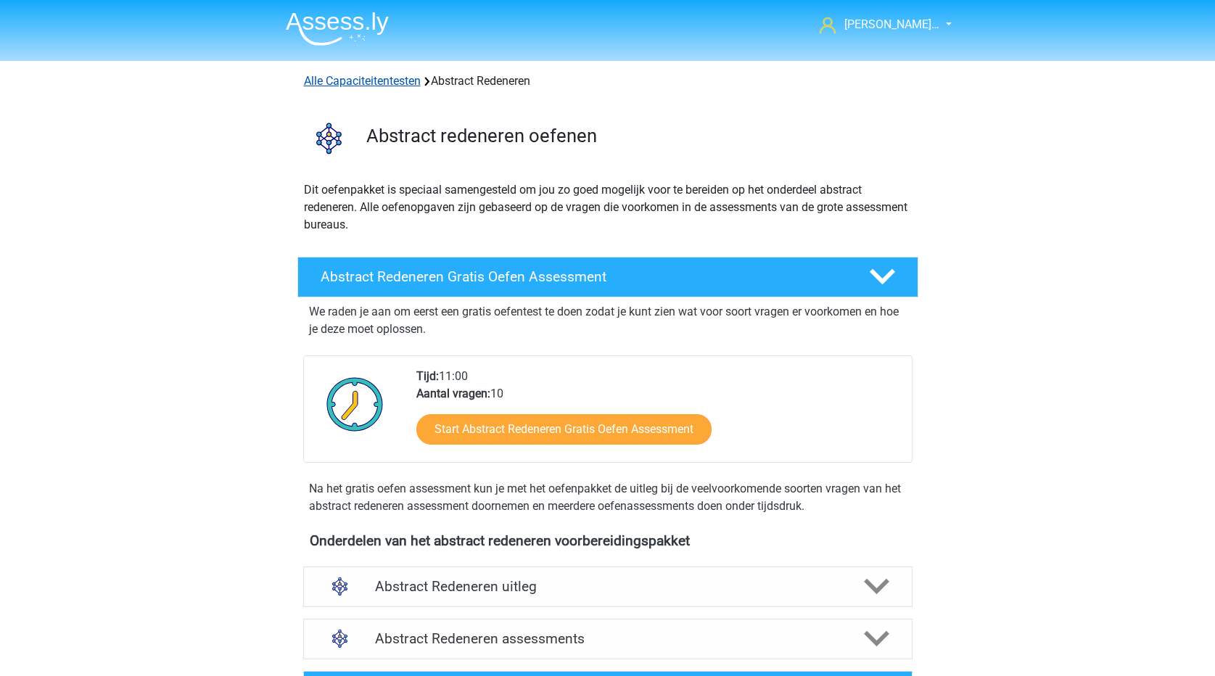
click at [386, 79] on link "Alle Capaciteitentesten" at bounding box center [362, 81] width 117 height 14
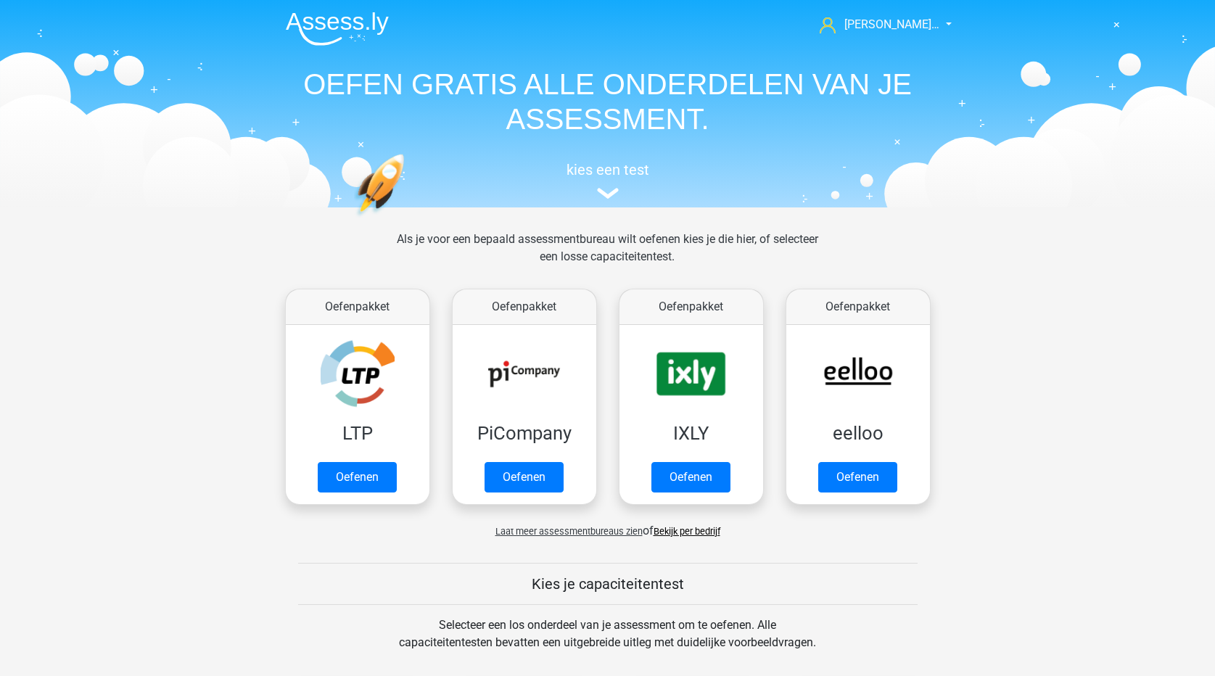
scroll to position [616, 0]
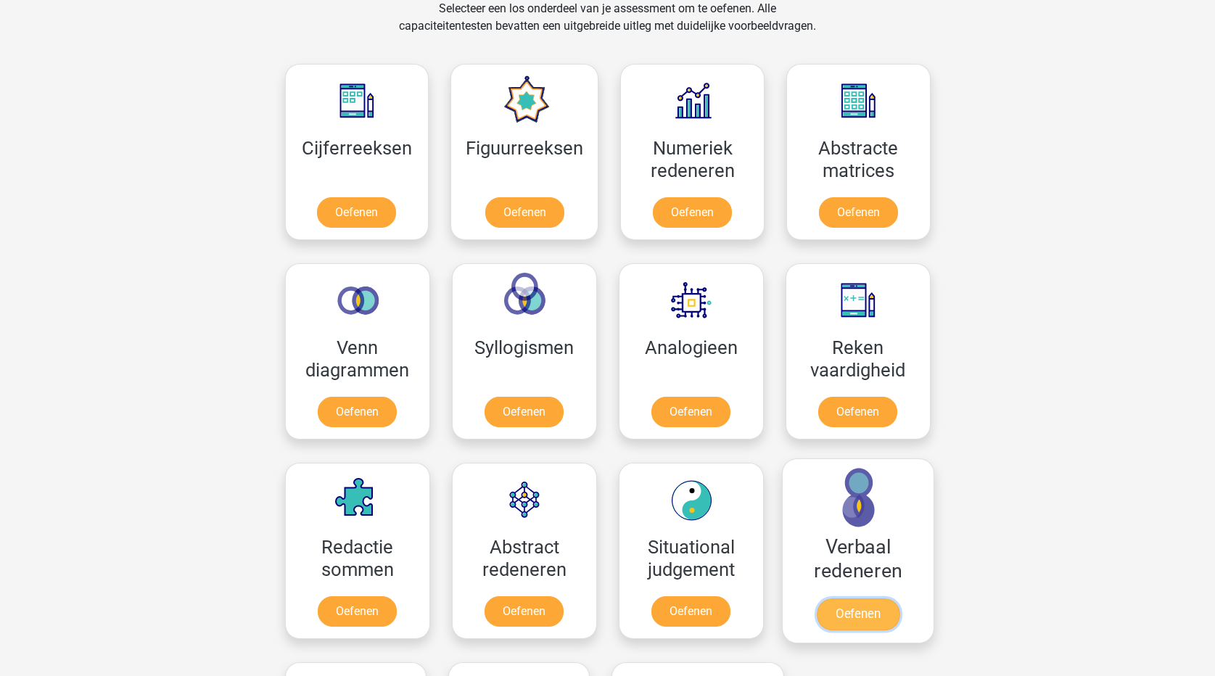
click at [875, 613] on link "Oefenen" at bounding box center [857, 614] width 83 height 32
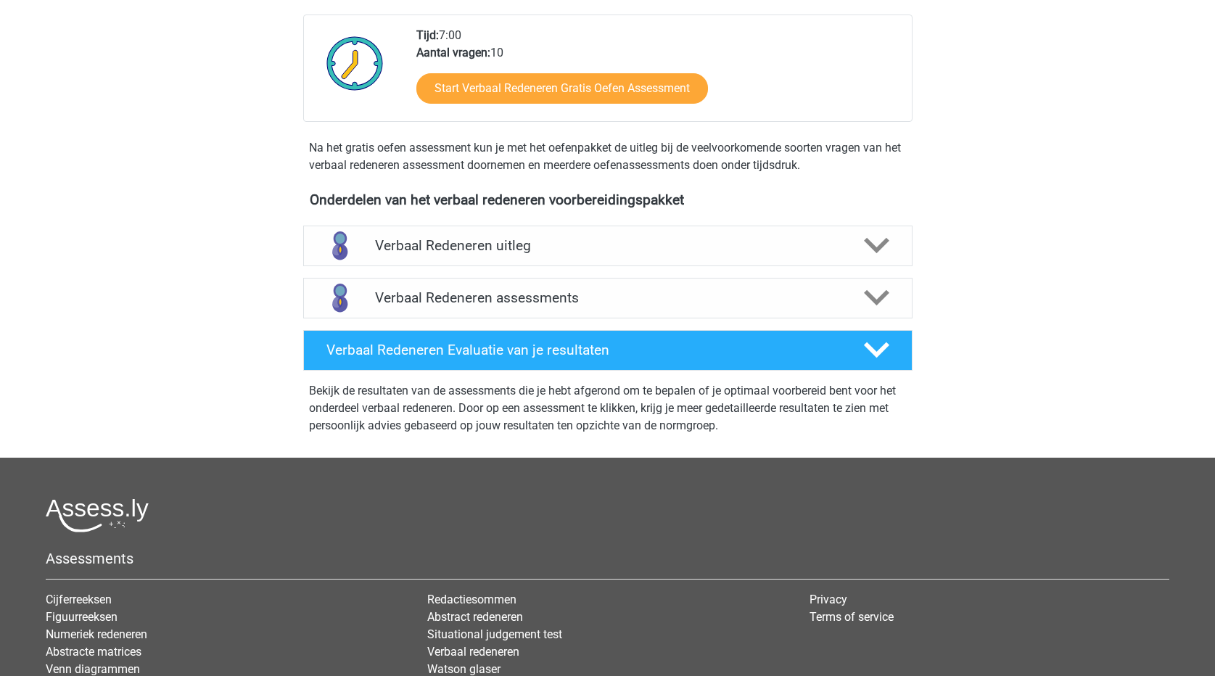
scroll to position [363, 0]
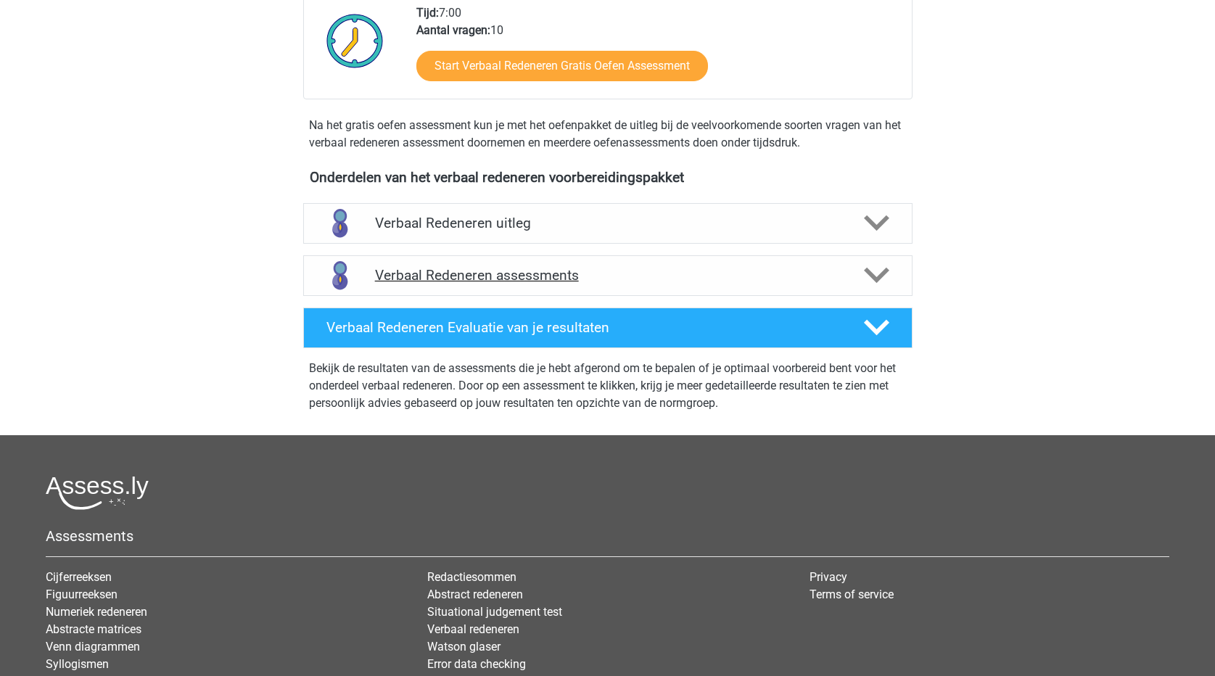
click at [867, 264] on icon at bounding box center [876, 275] width 25 height 25
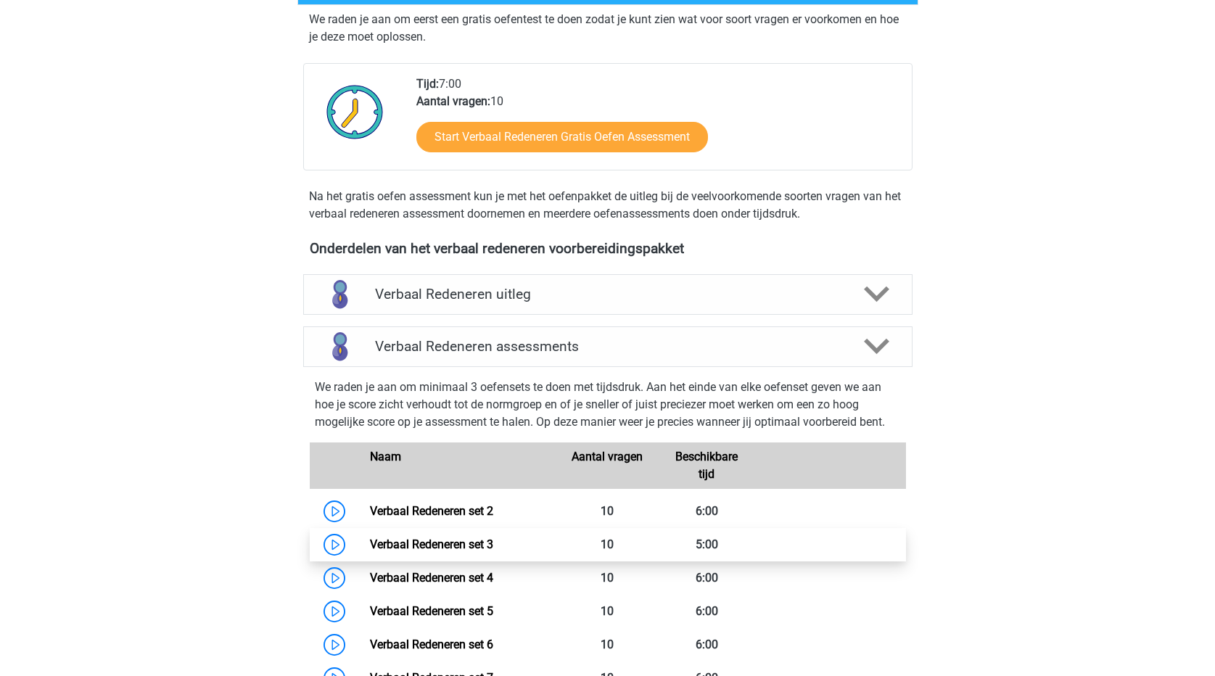
scroll to position [290, 0]
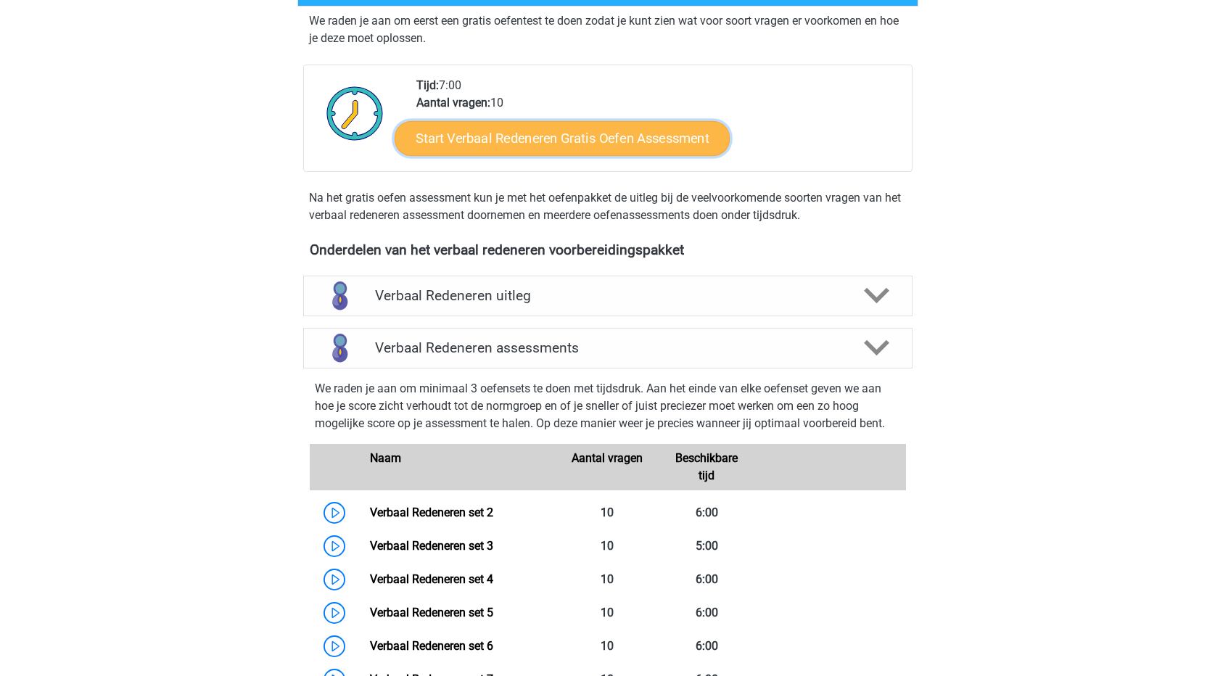
click at [561, 133] on link "Start Verbaal Redeneren Gratis Oefen Assessment" at bounding box center [561, 138] width 335 height 35
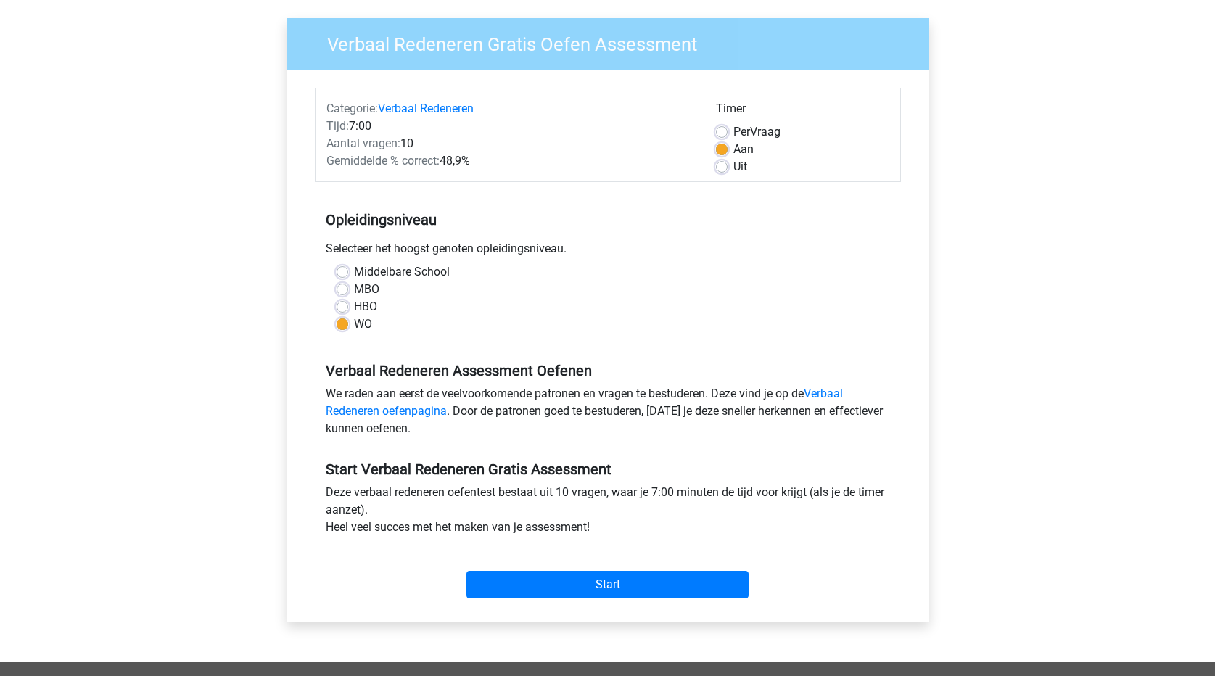
scroll to position [145, 0]
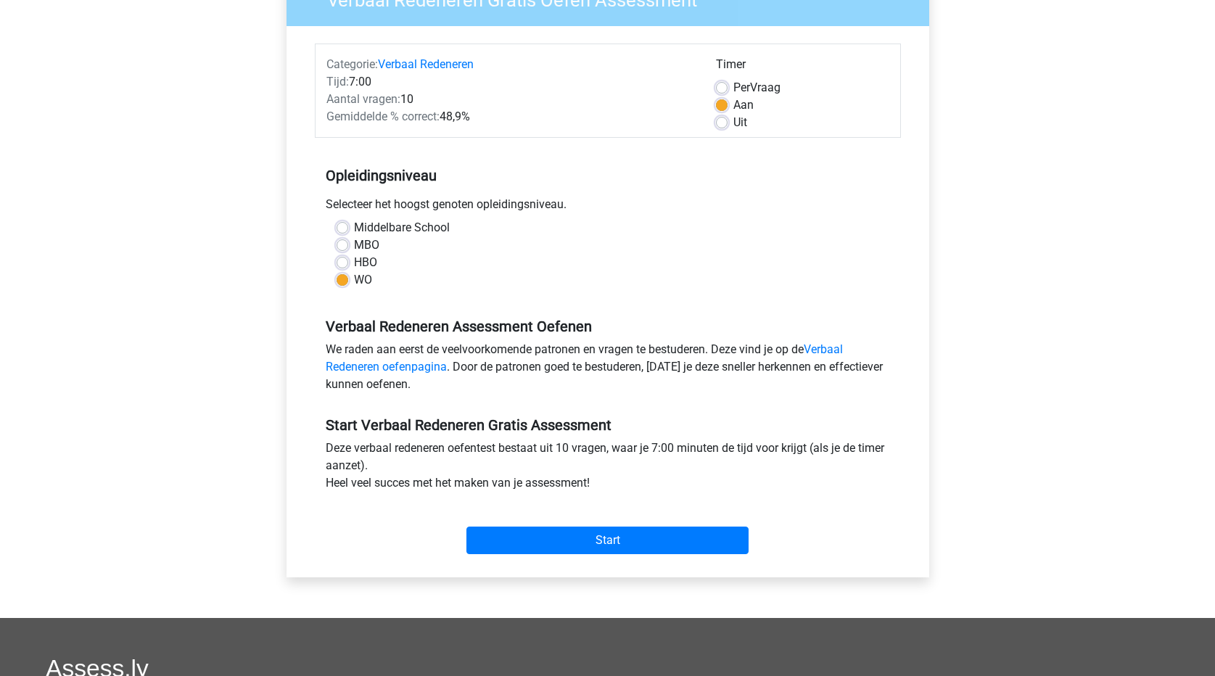
click at [613, 524] on div "Start" at bounding box center [608, 528] width 586 height 51
click at [608, 542] on input "Start" at bounding box center [607, 540] width 282 height 28
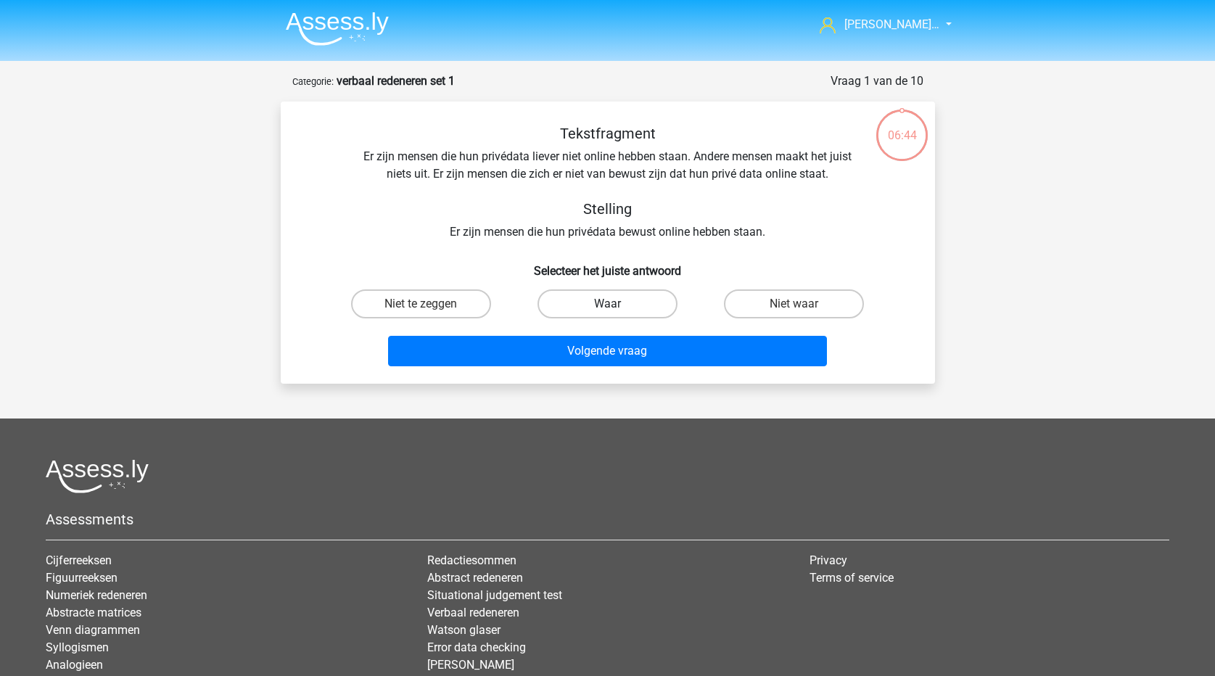
click at [653, 310] on label "Waar" at bounding box center [607, 303] width 140 height 29
click at [616, 310] on input "Waar" at bounding box center [611, 308] width 9 height 9
radio input "true"
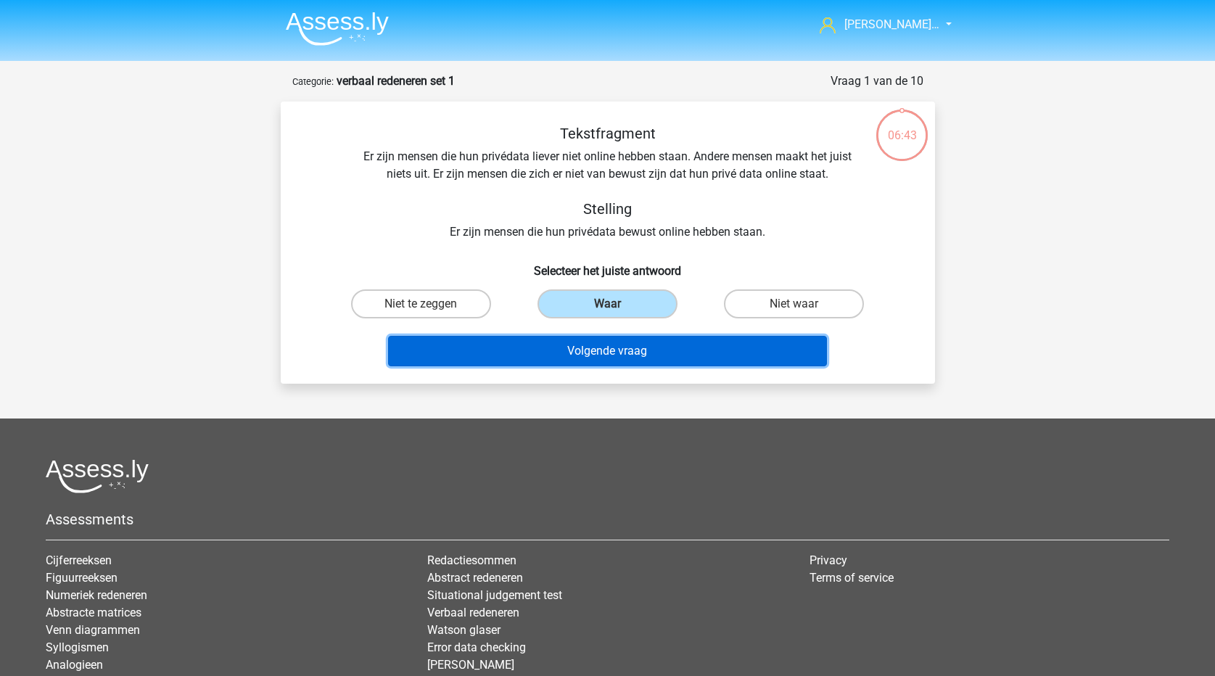
click at [643, 352] on button "Volgende vraag" at bounding box center [607, 351] width 439 height 30
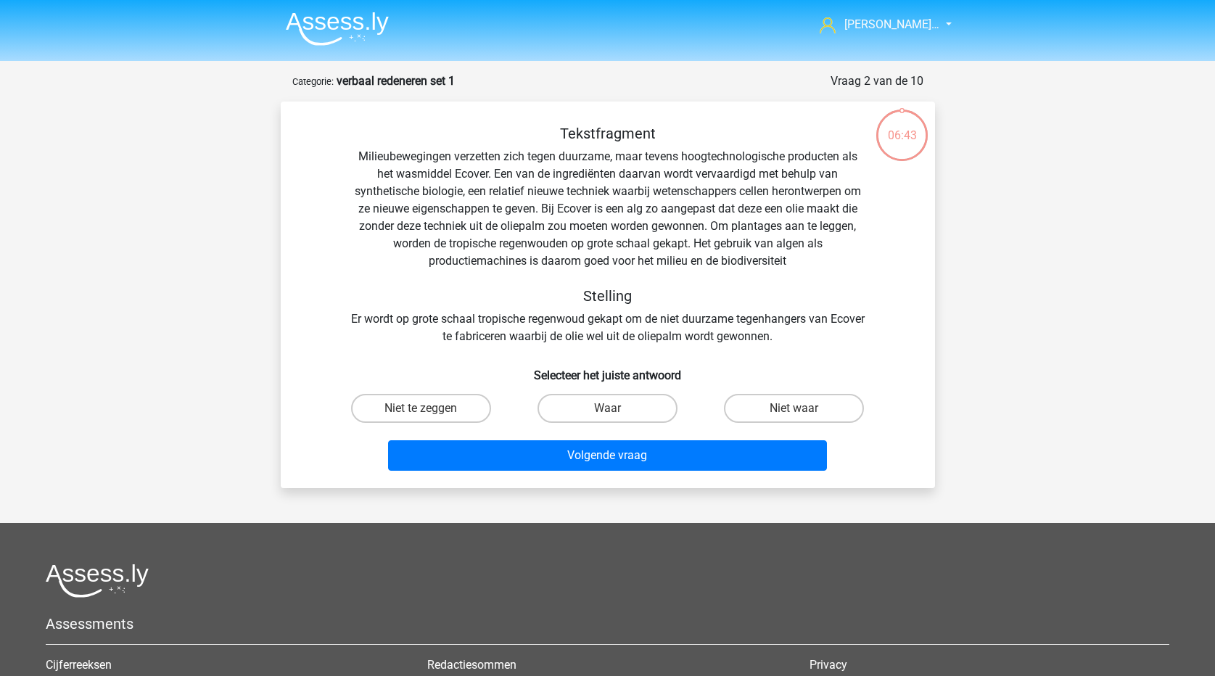
scroll to position [73, 0]
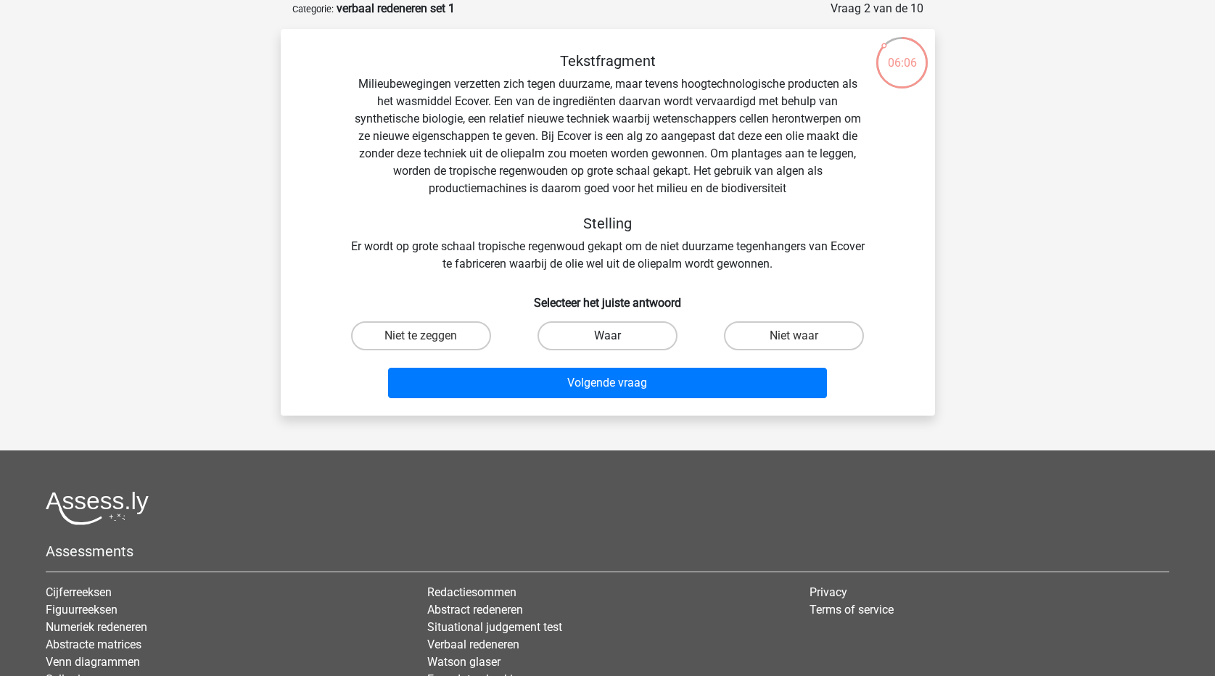
click at [631, 332] on label "Waar" at bounding box center [607, 335] width 140 height 29
click at [616, 336] on input "Waar" at bounding box center [611, 340] width 9 height 9
radio input "true"
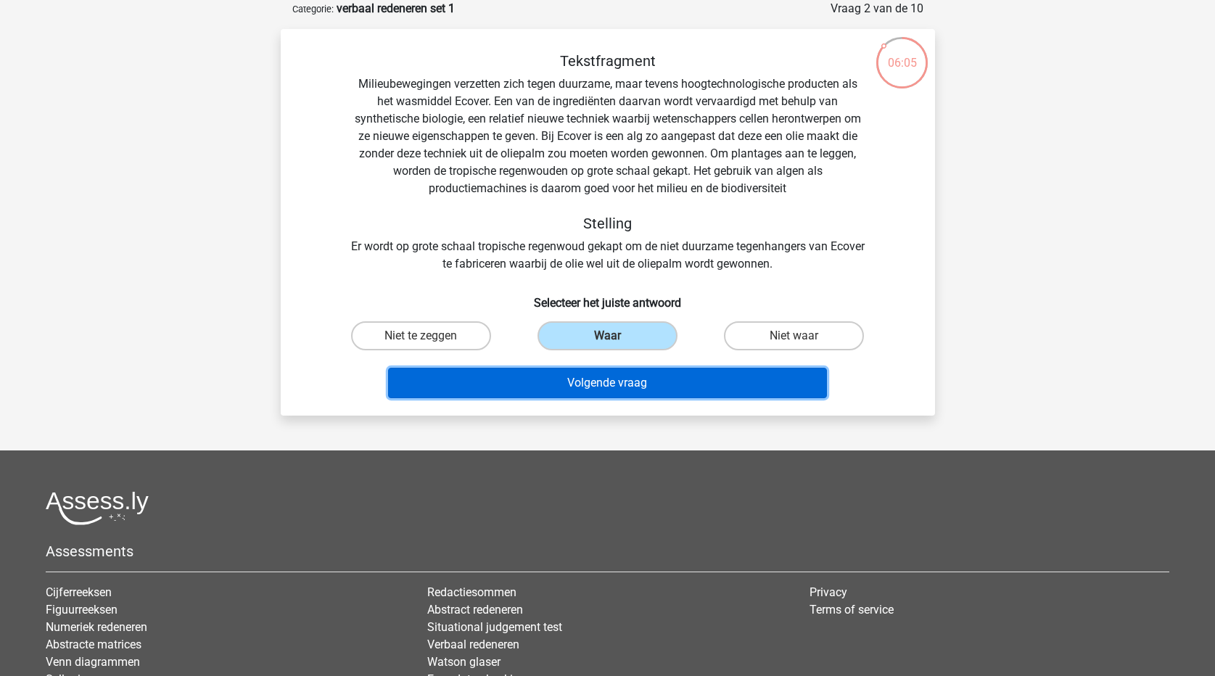
click at [616, 384] on button "Volgende vraag" at bounding box center [607, 383] width 439 height 30
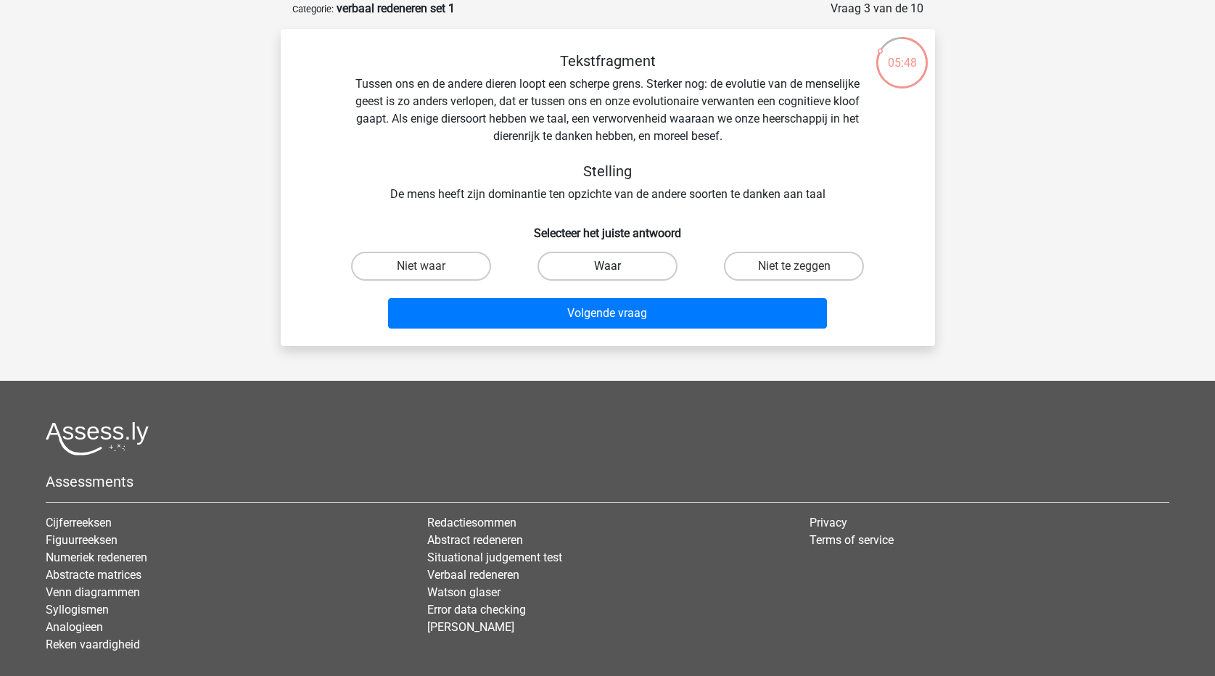
click at [634, 268] on label "Waar" at bounding box center [607, 266] width 140 height 29
click at [616, 268] on input "Waar" at bounding box center [611, 270] width 9 height 9
radio input "true"
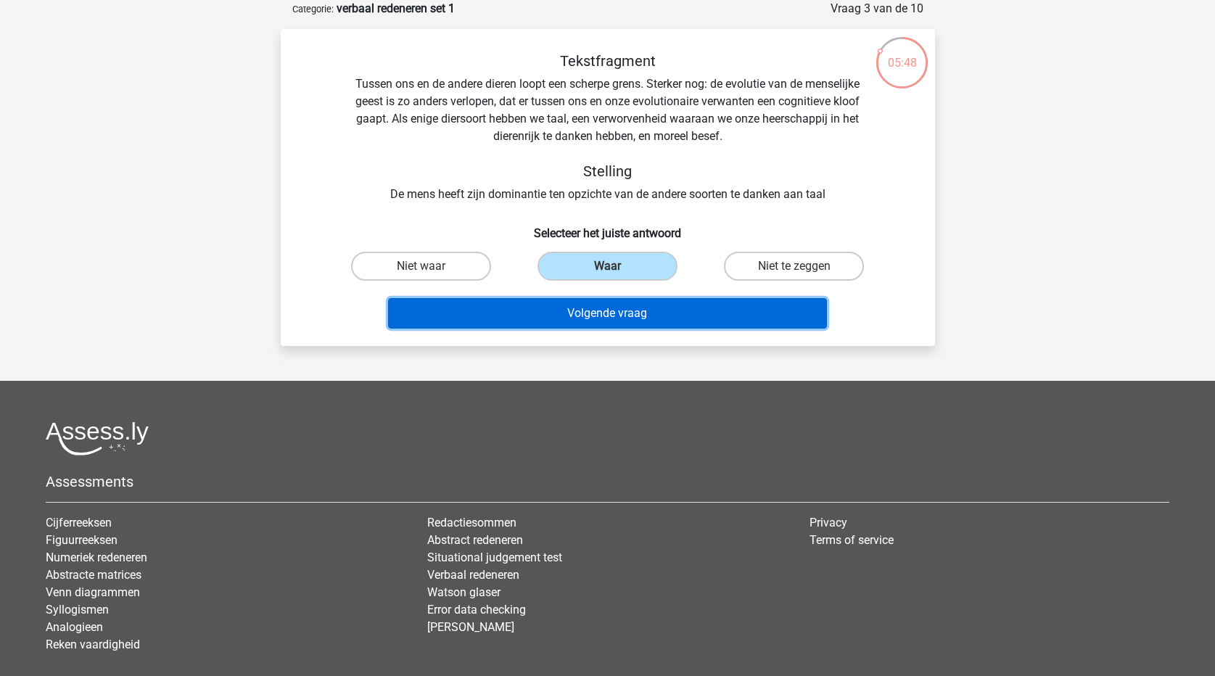
click at [634, 309] on button "Volgende vraag" at bounding box center [607, 313] width 439 height 30
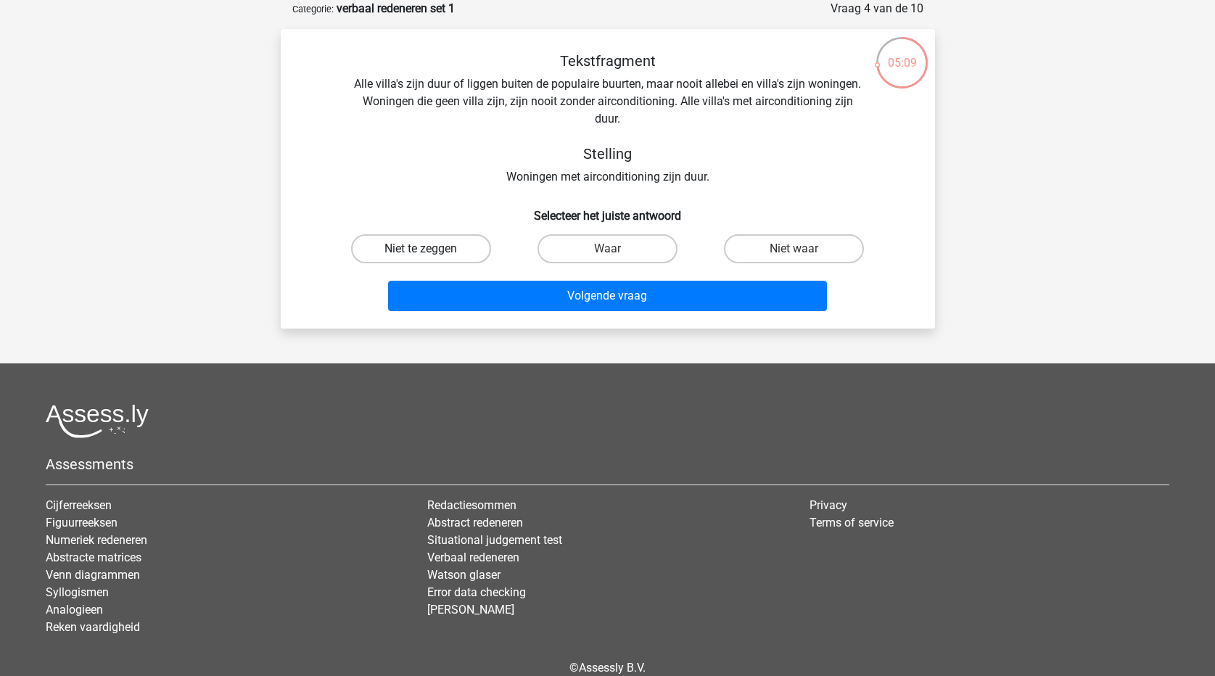
click at [442, 249] on label "Niet te zeggen" at bounding box center [421, 248] width 140 height 29
click at [430, 249] on input "Niet te zeggen" at bounding box center [425, 253] width 9 height 9
radio input "true"
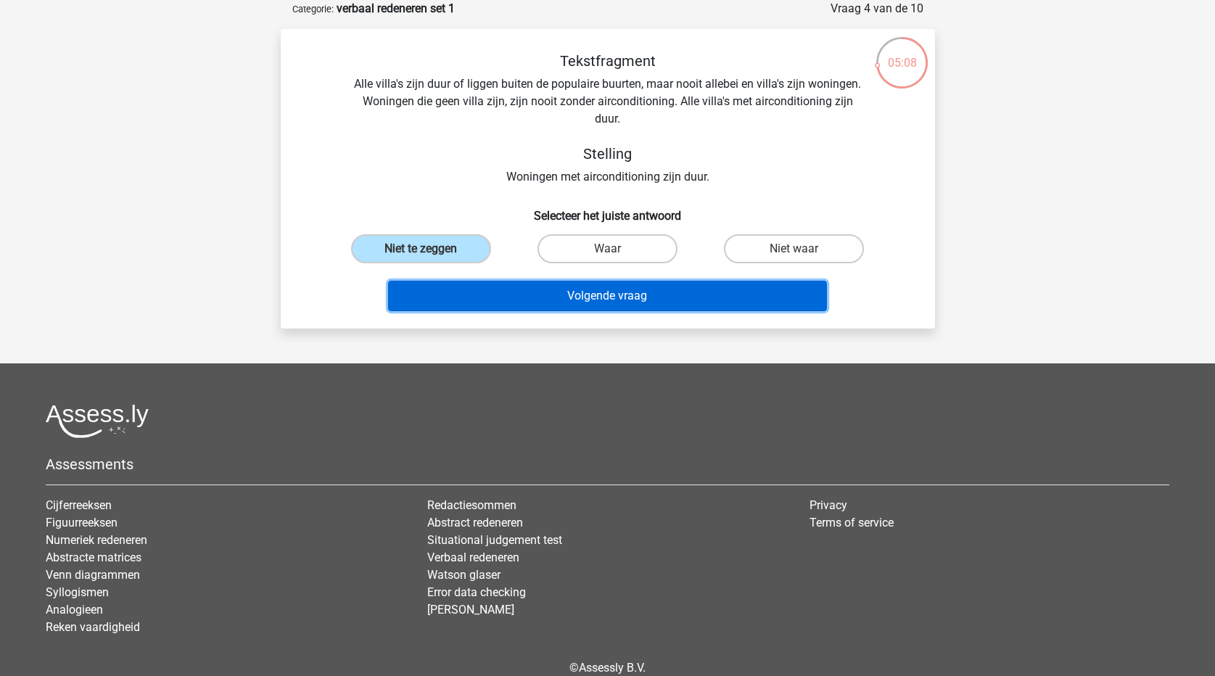
click at [548, 293] on button "Volgende vraag" at bounding box center [607, 296] width 439 height 30
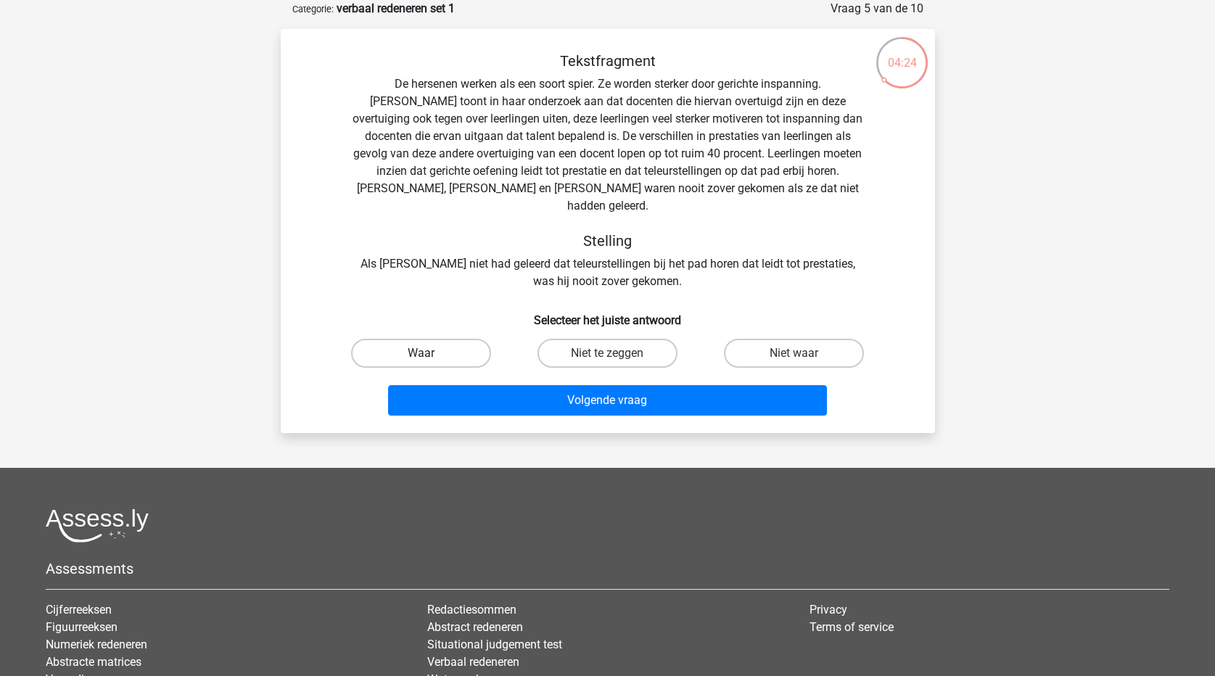
click at [447, 339] on label "Waar" at bounding box center [421, 353] width 140 height 29
click at [430, 353] on input "Waar" at bounding box center [425, 357] width 9 height 9
radio input "true"
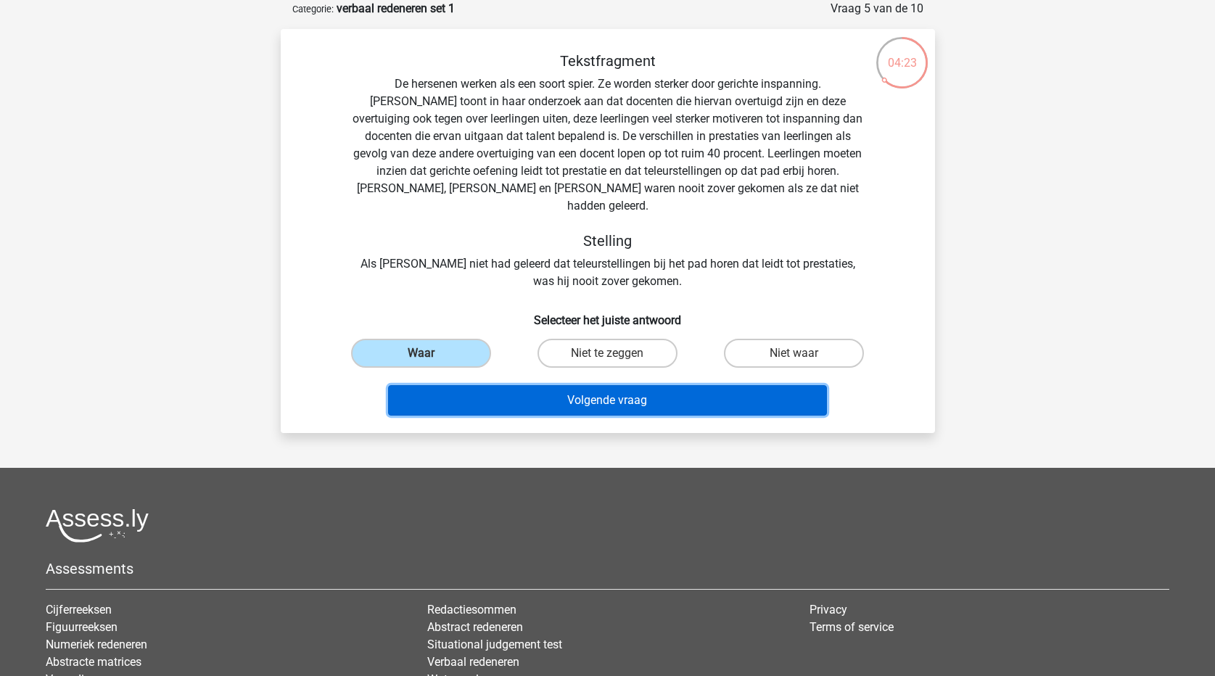
click at [492, 385] on button "Volgende vraag" at bounding box center [607, 400] width 439 height 30
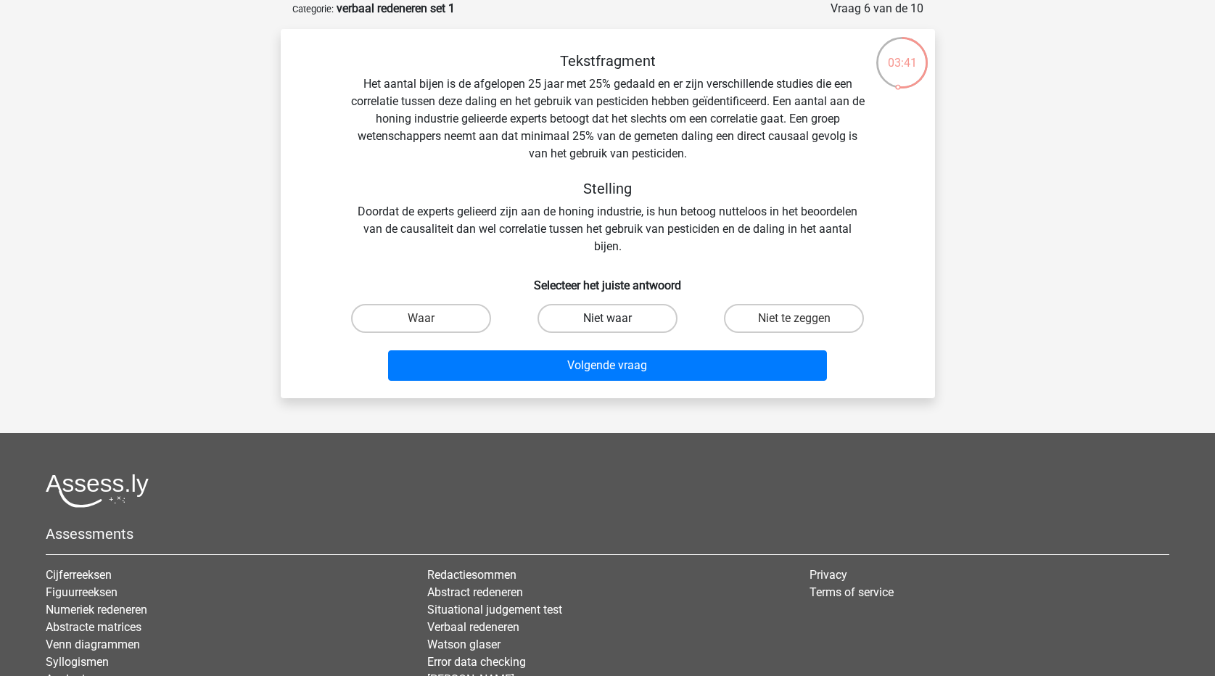
click at [618, 316] on label "Niet waar" at bounding box center [607, 318] width 140 height 29
click at [616, 318] on input "Niet waar" at bounding box center [611, 322] width 9 height 9
radio input "true"
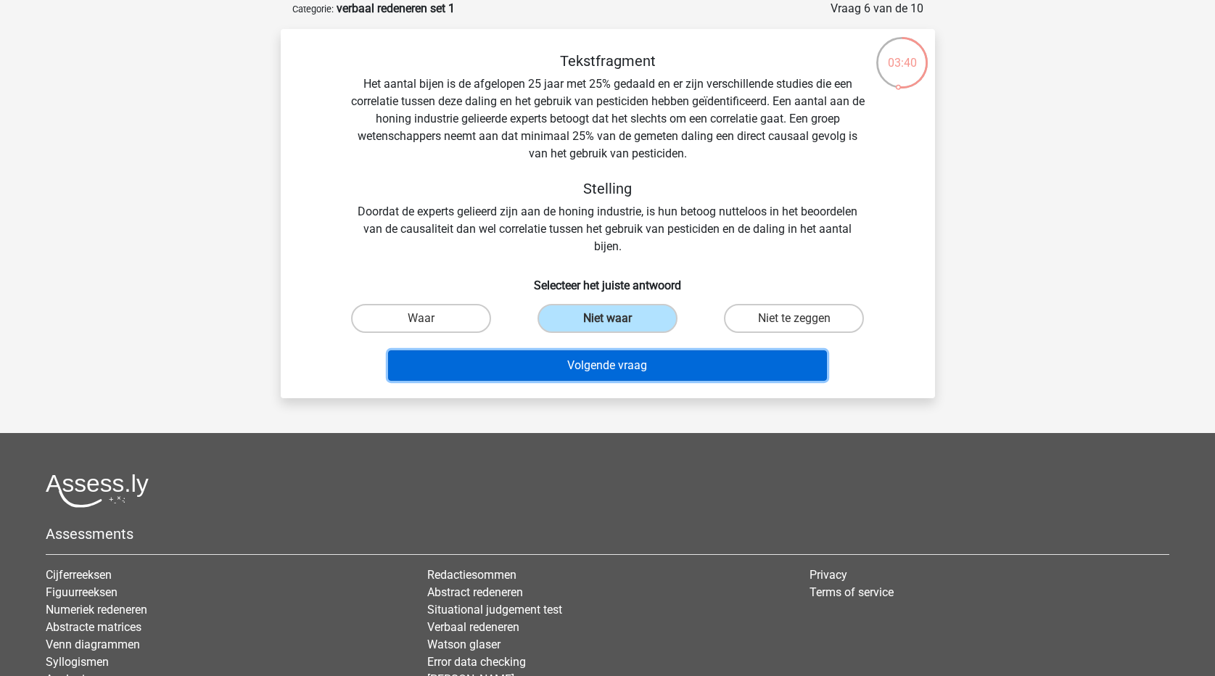
click at [627, 361] on button "Volgende vraag" at bounding box center [607, 365] width 439 height 30
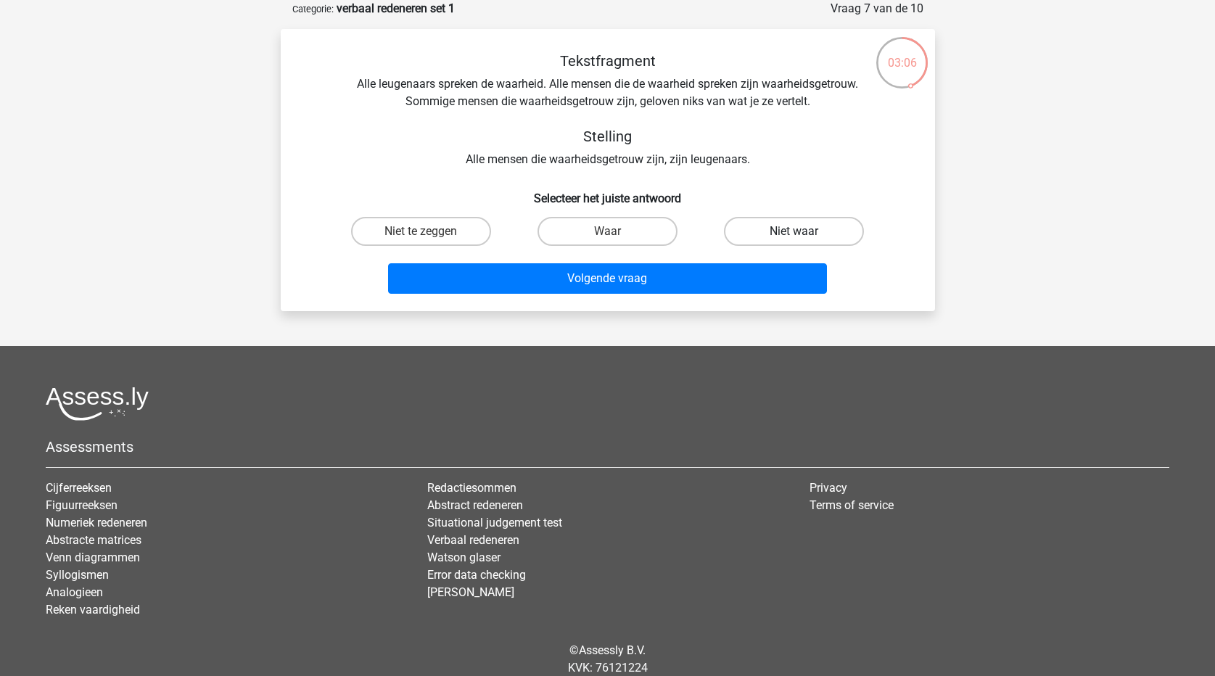
click at [782, 235] on label "Niet waar" at bounding box center [794, 231] width 140 height 29
click at [794, 235] on input "Niet waar" at bounding box center [798, 235] width 9 height 9
radio input "true"
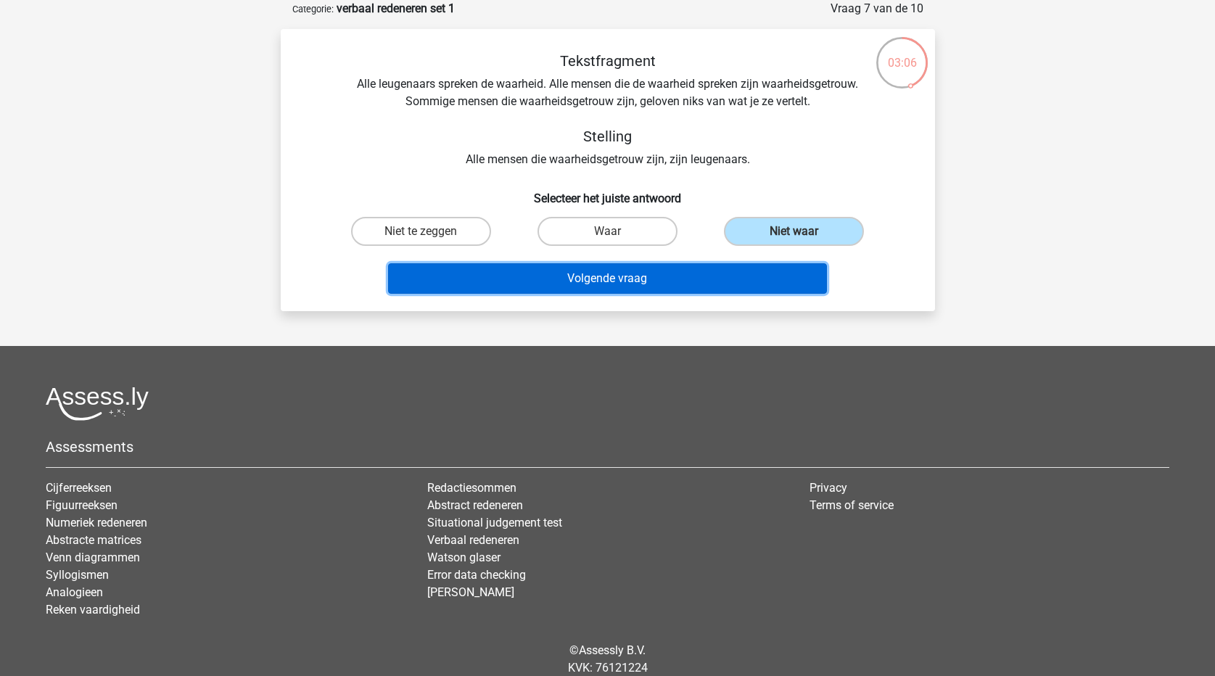
click at [724, 292] on button "Volgende vraag" at bounding box center [607, 278] width 439 height 30
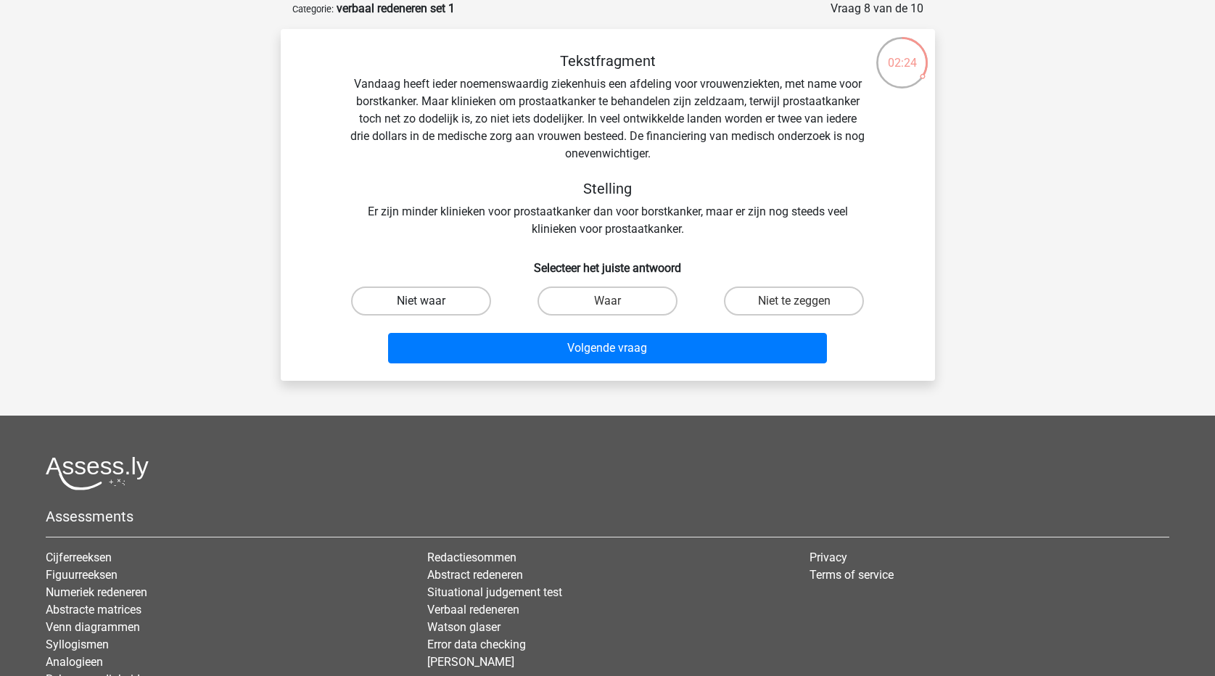
click at [445, 303] on label "Niet waar" at bounding box center [421, 300] width 140 height 29
click at [430, 303] on input "Niet waar" at bounding box center [425, 305] width 9 height 9
radio input "true"
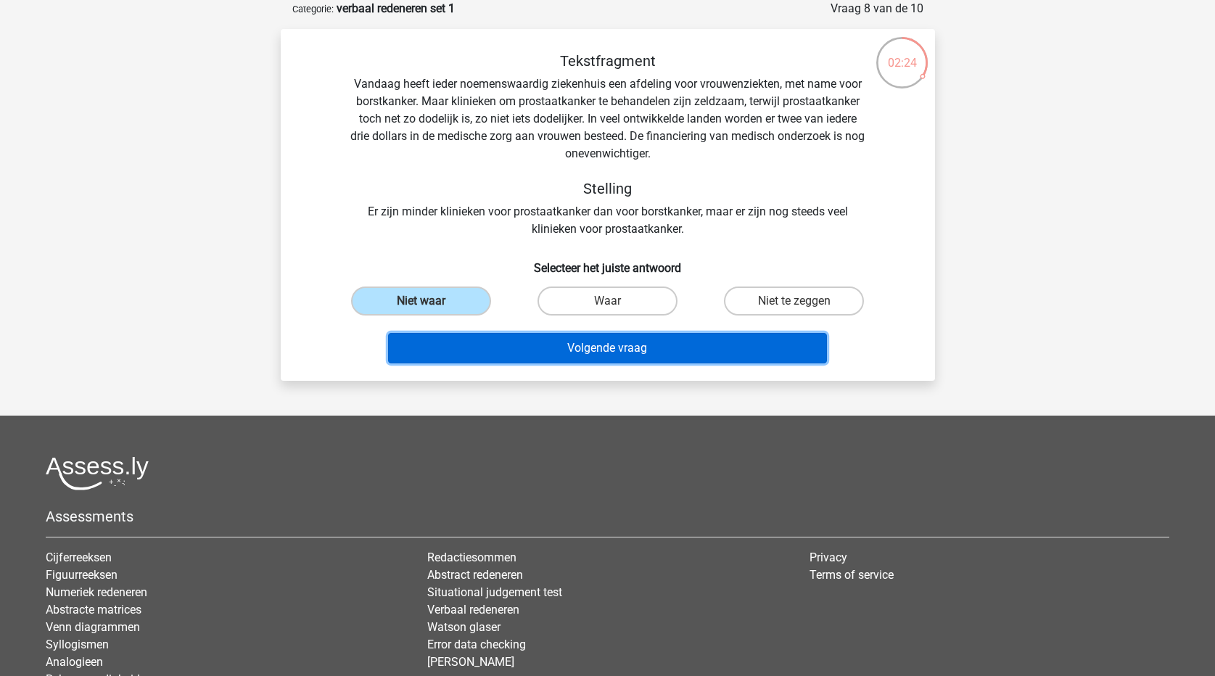
click at [517, 350] on button "Volgende vraag" at bounding box center [607, 348] width 439 height 30
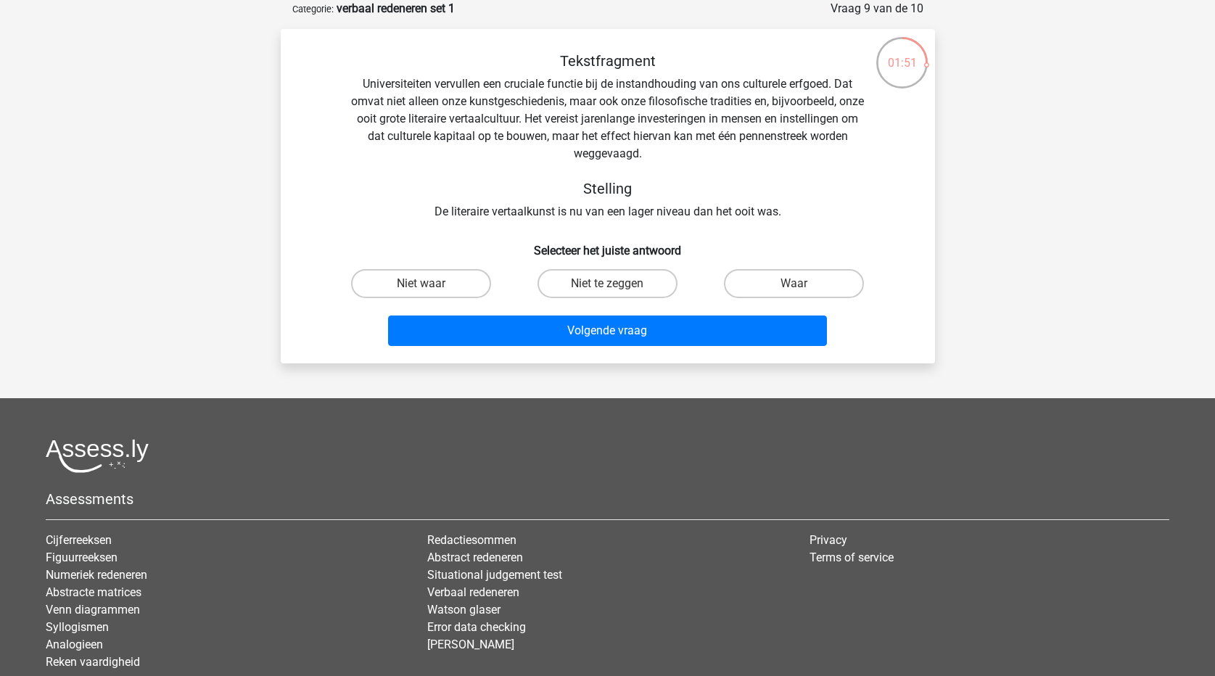
drag, startPoint x: 450, startPoint y: 282, endPoint x: 511, endPoint y: 309, distance: 67.2
click at [456, 285] on label "Niet waar" at bounding box center [421, 283] width 140 height 29
click at [430, 285] on input "Niet waar" at bounding box center [425, 288] width 9 height 9
radio input "true"
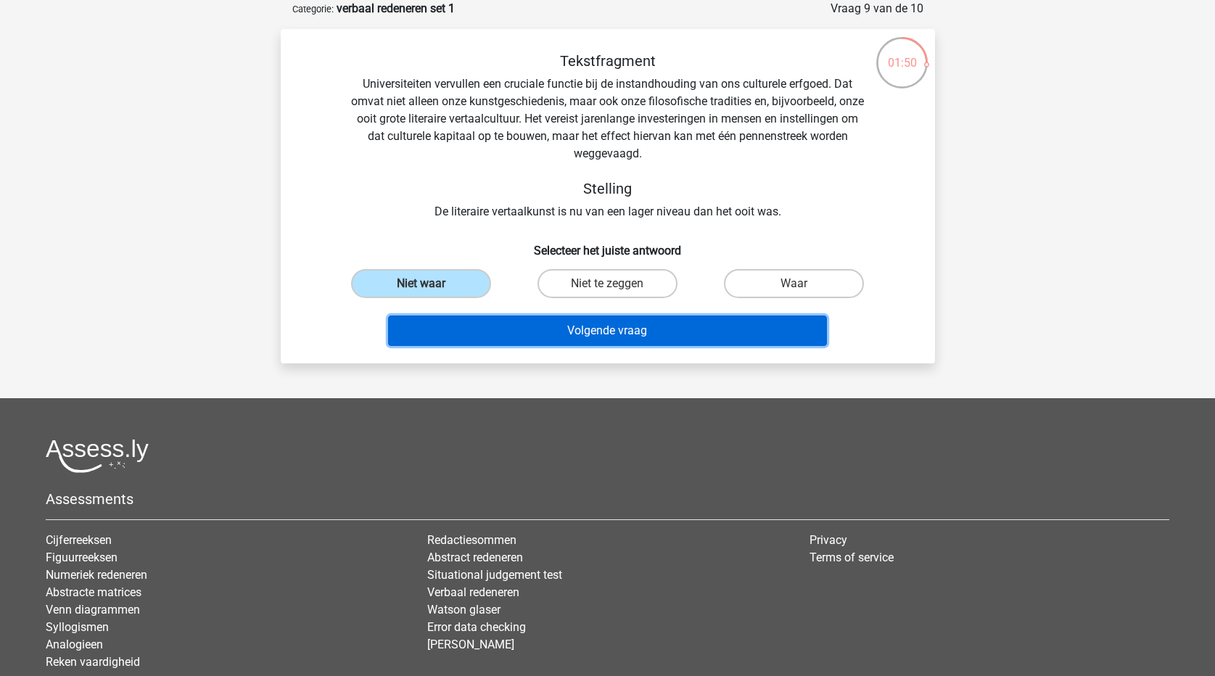
click at [523, 339] on button "Volgende vraag" at bounding box center [607, 330] width 439 height 30
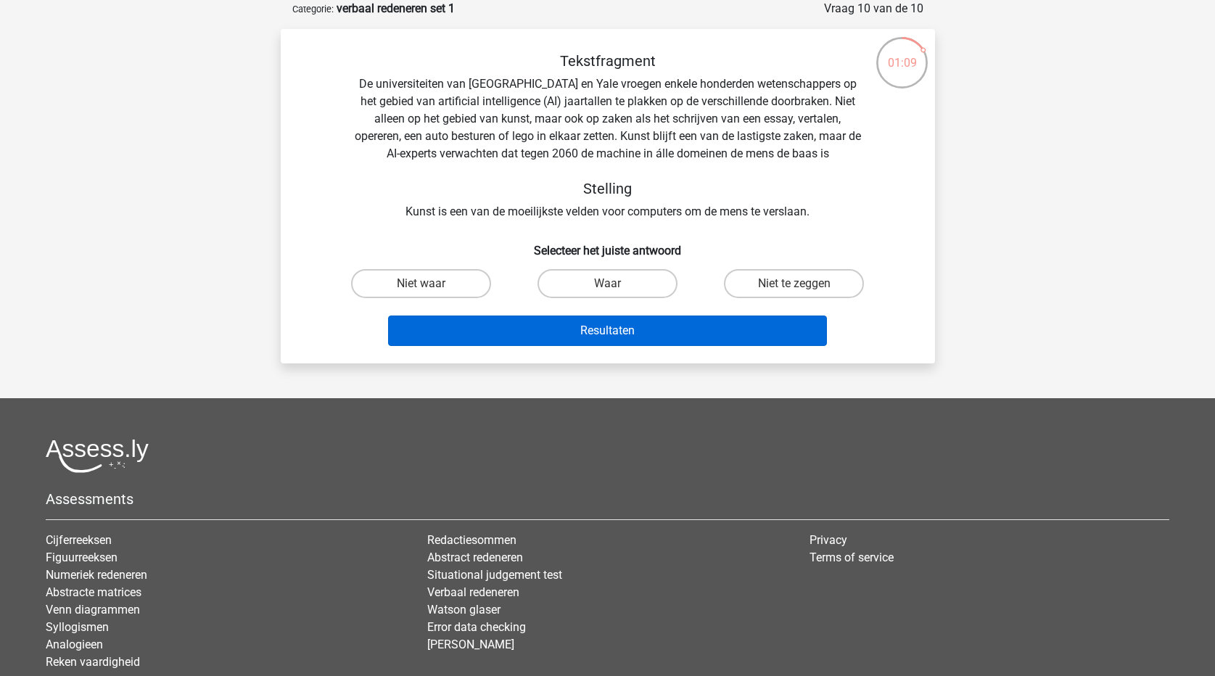
drag, startPoint x: 611, startPoint y: 281, endPoint x: 629, endPoint y: 341, distance: 62.0
click at [613, 285] on div "Waar" at bounding box center [607, 283] width 175 height 29
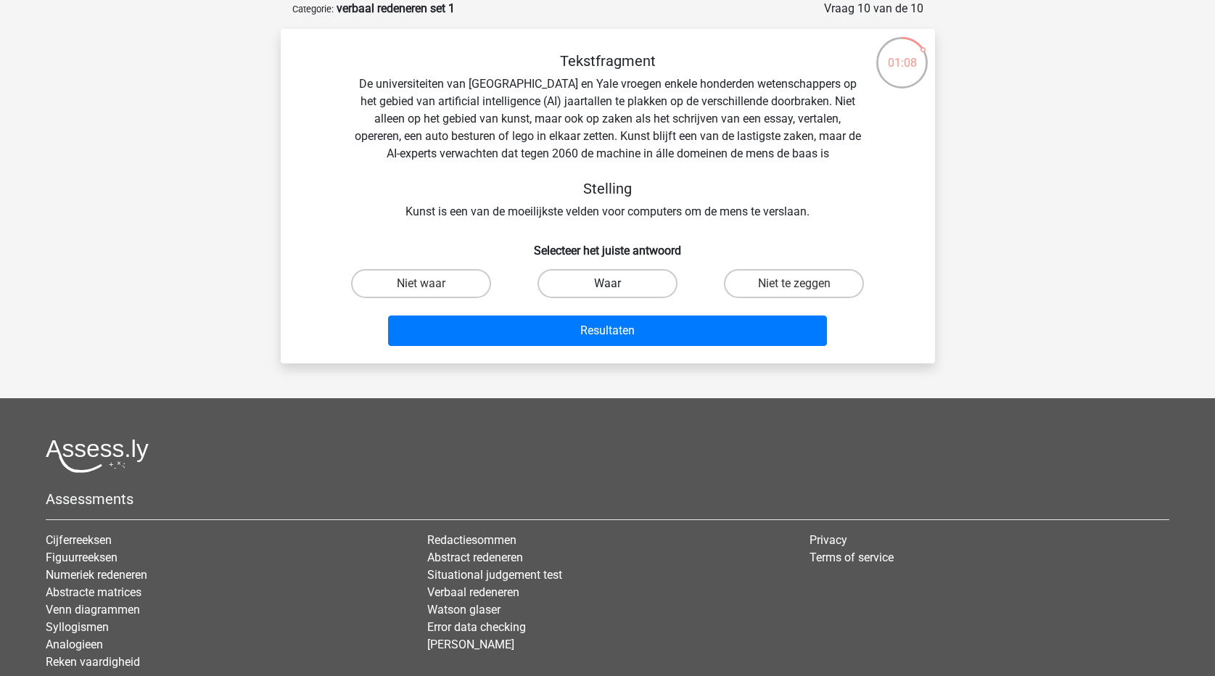
click at [620, 289] on label "Waar" at bounding box center [607, 283] width 140 height 29
click at [616, 289] on input "Waar" at bounding box center [611, 288] width 9 height 9
radio input "true"
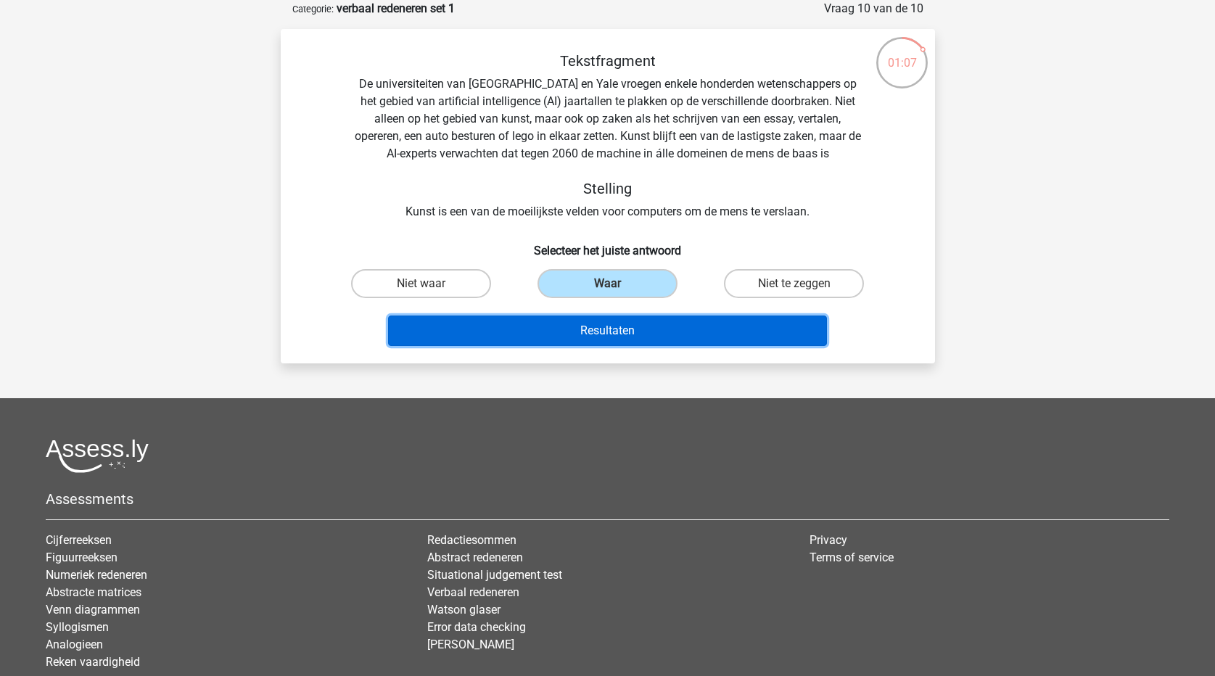
click at [647, 342] on button "Resultaten" at bounding box center [607, 330] width 439 height 30
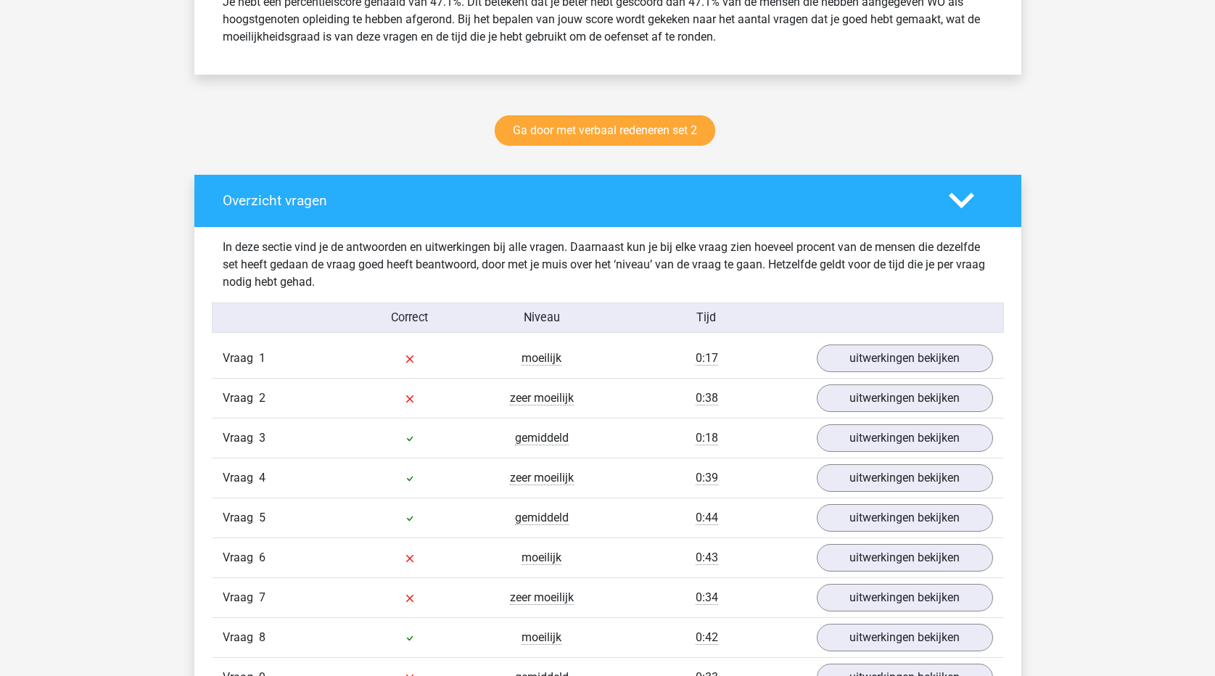
scroll to position [653, 0]
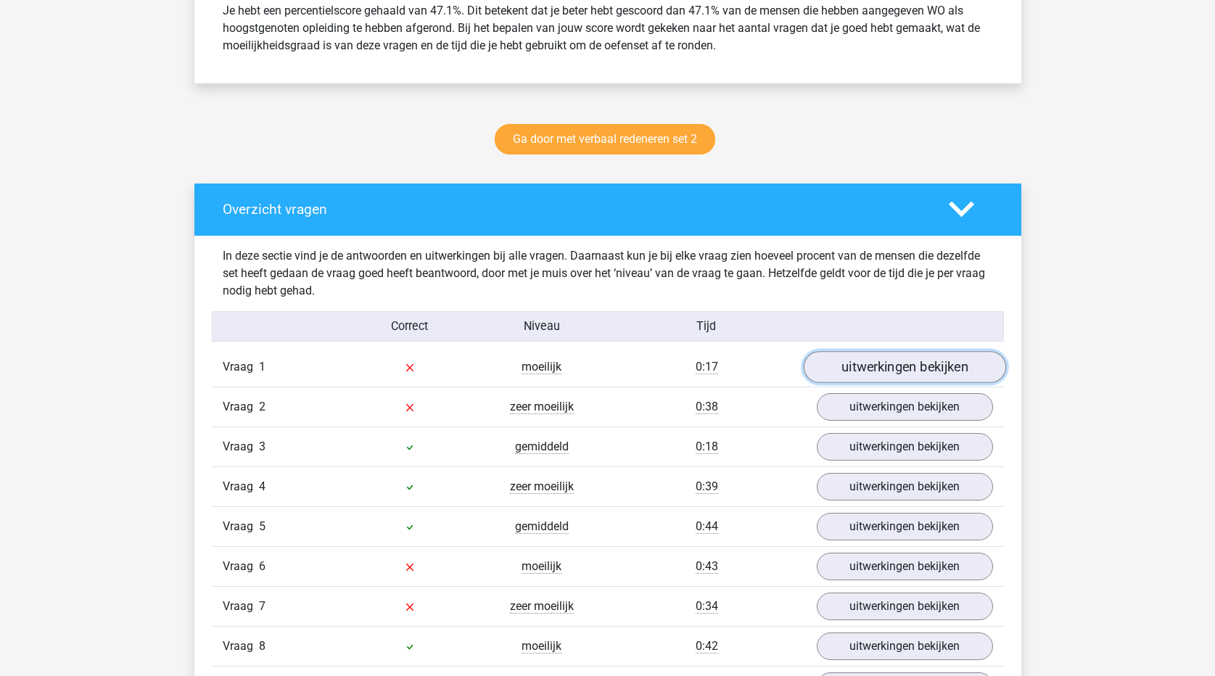
click at [908, 371] on link "uitwerkingen bekijken" at bounding box center [904, 367] width 202 height 32
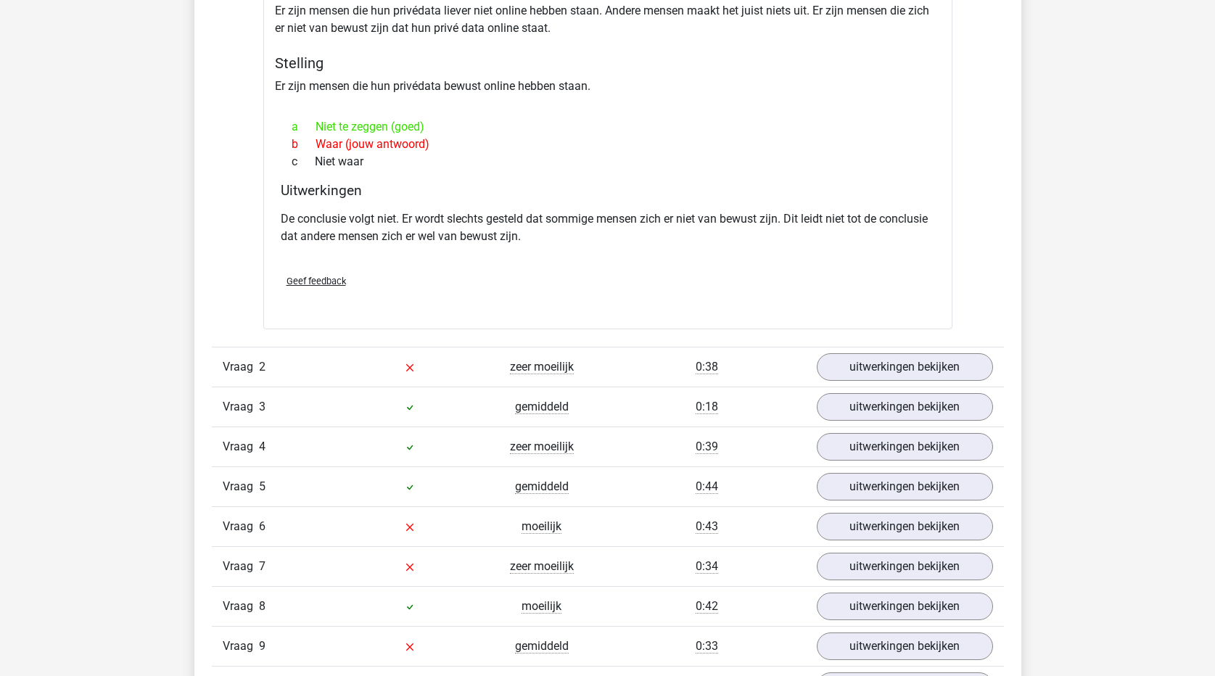
scroll to position [1088, 0]
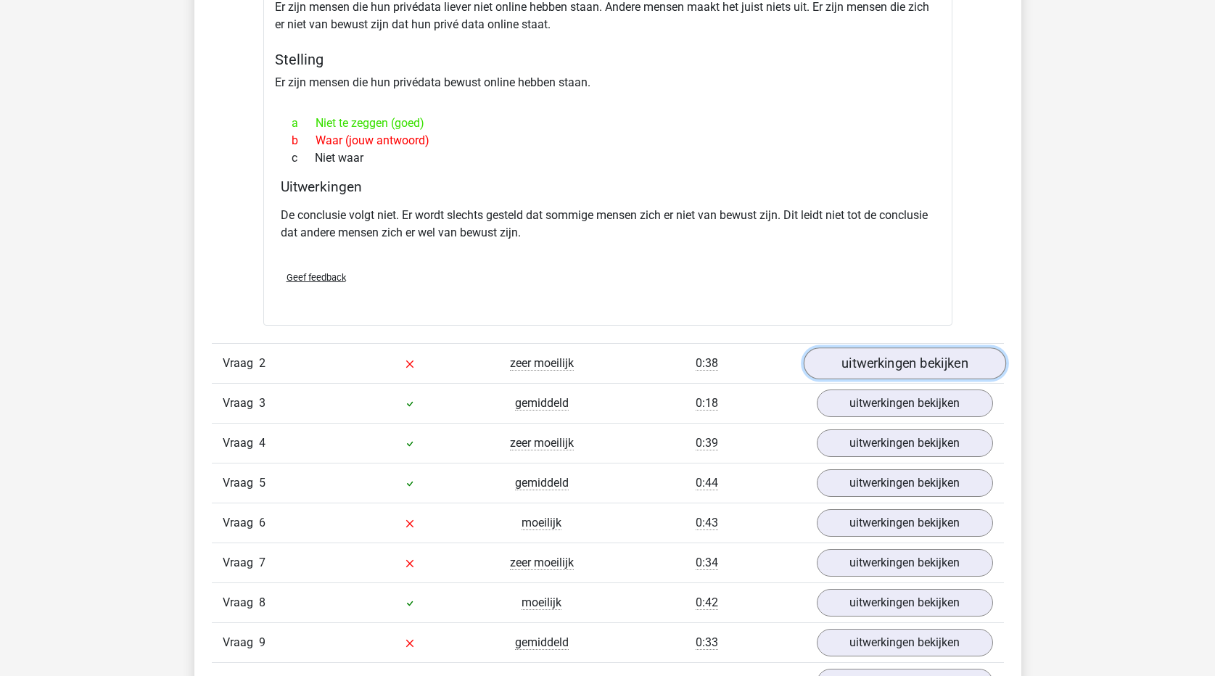
click at [912, 363] on link "uitwerkingen bekijken" at bounding box center [904, 363] width 202 height 32
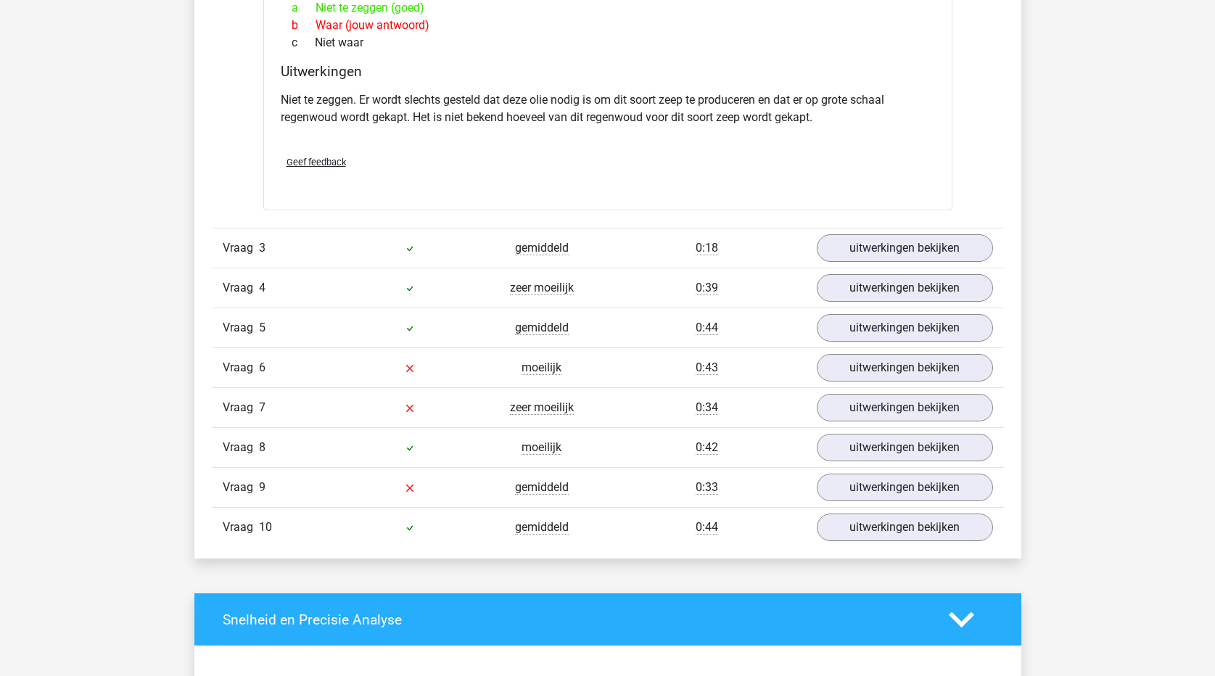
scroll to position [1740, 0]
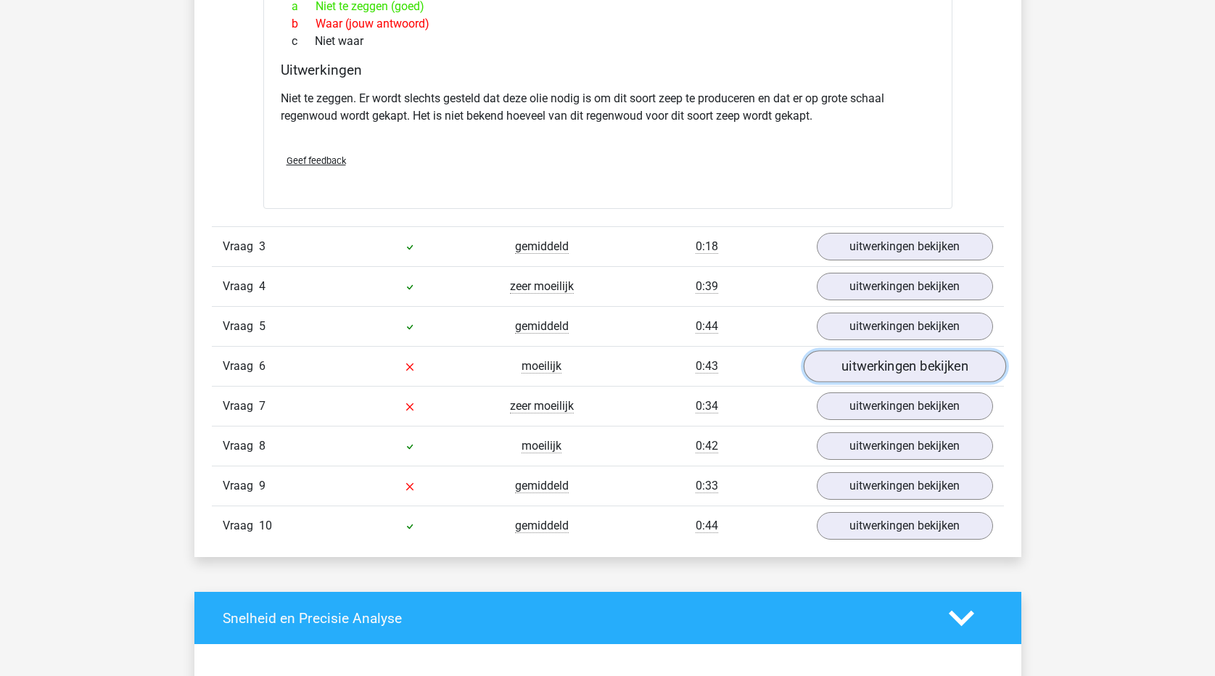
click at [958, 377] on link "uitwerkingen bekijken" at bounding box center [904, 367] width 202 height 32
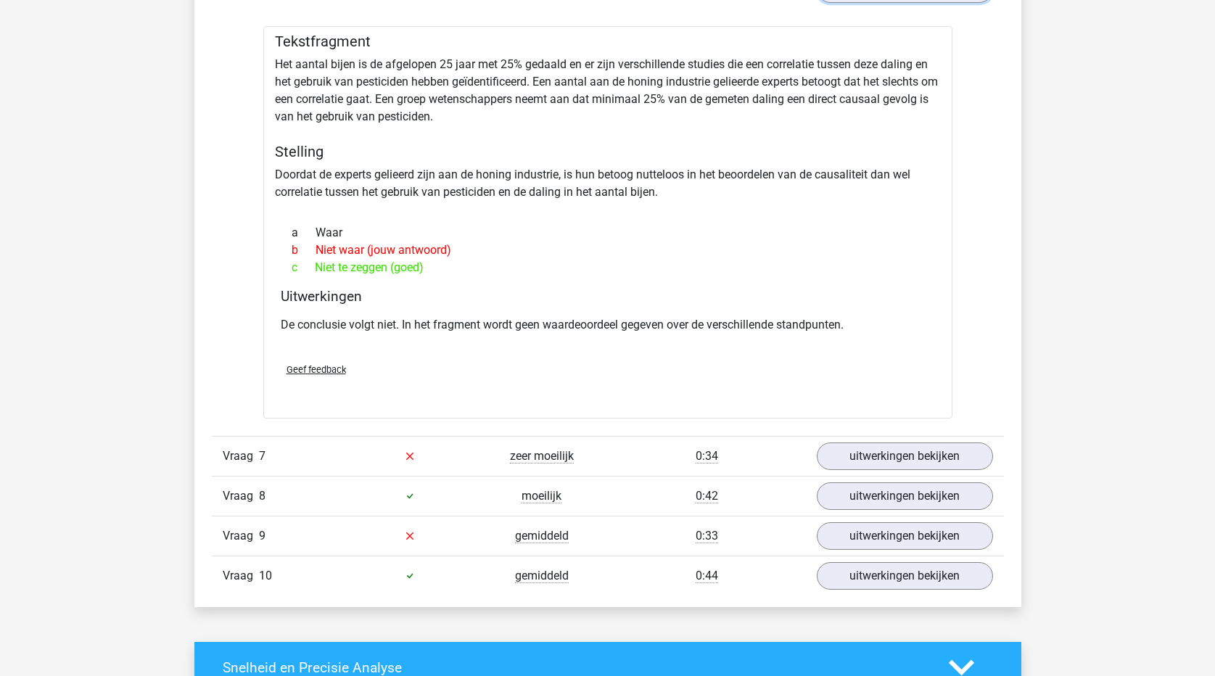
scroll to position [2176, 0]
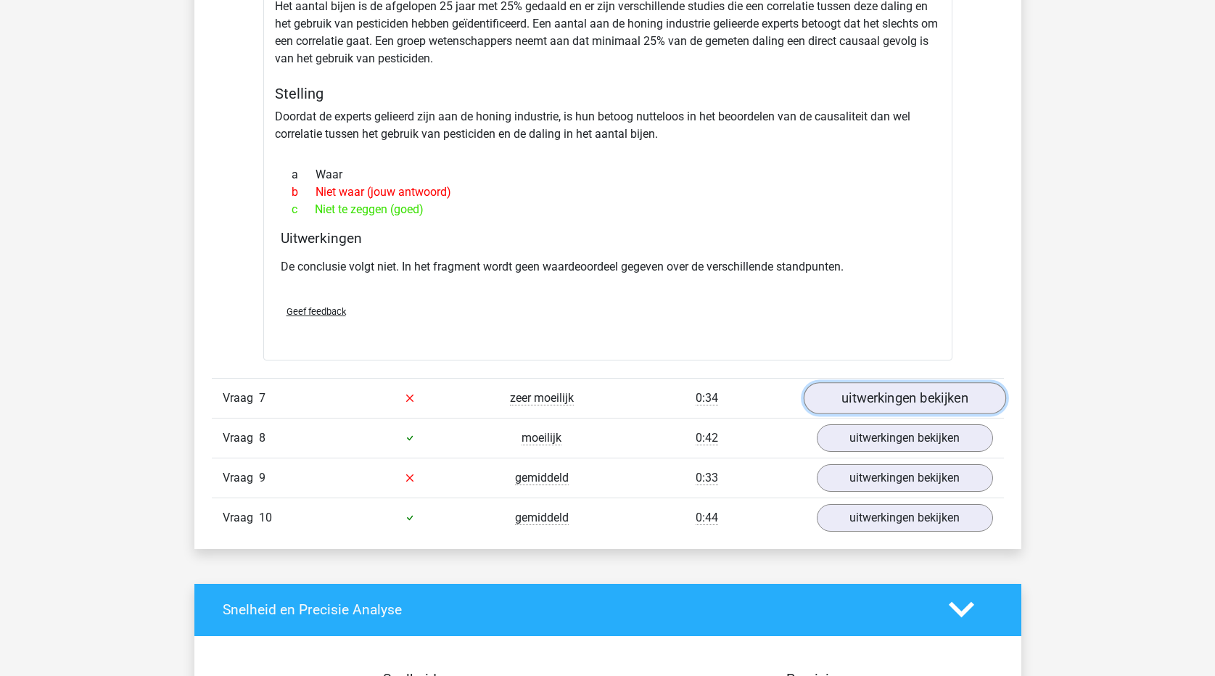
click at [882, 400] on link "uitwerkingen bekijken" at bounding box center [904, 398] width 202 height 32
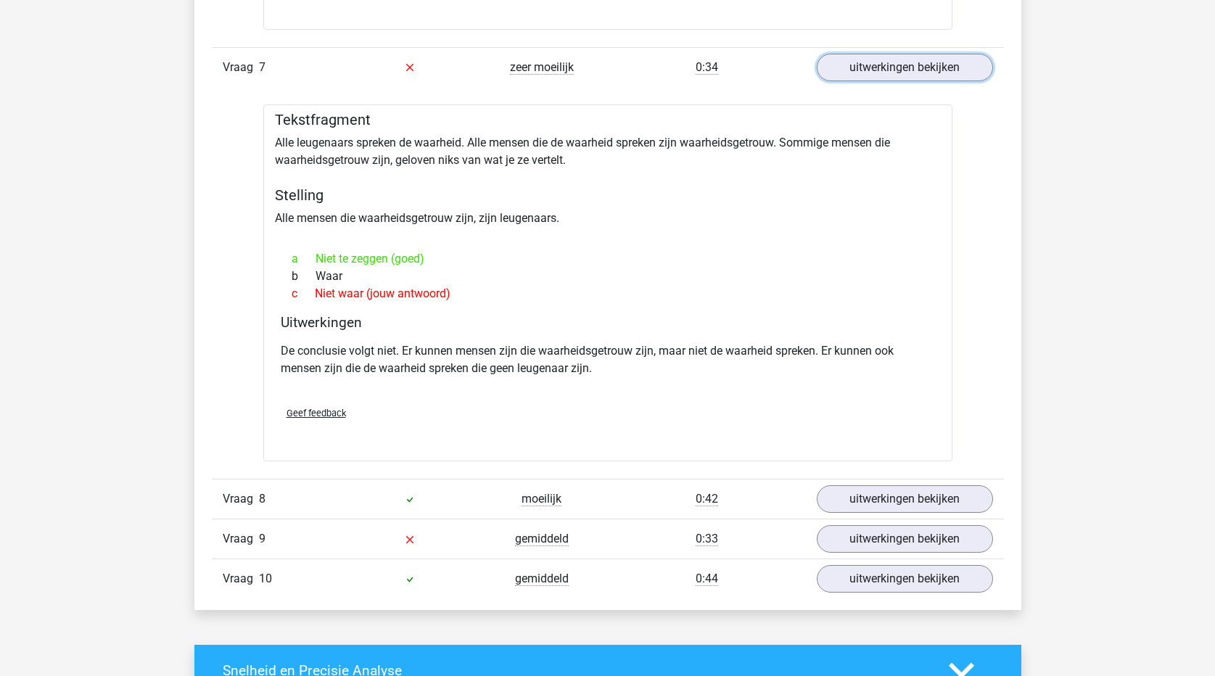
scroll to position [2683, 0]
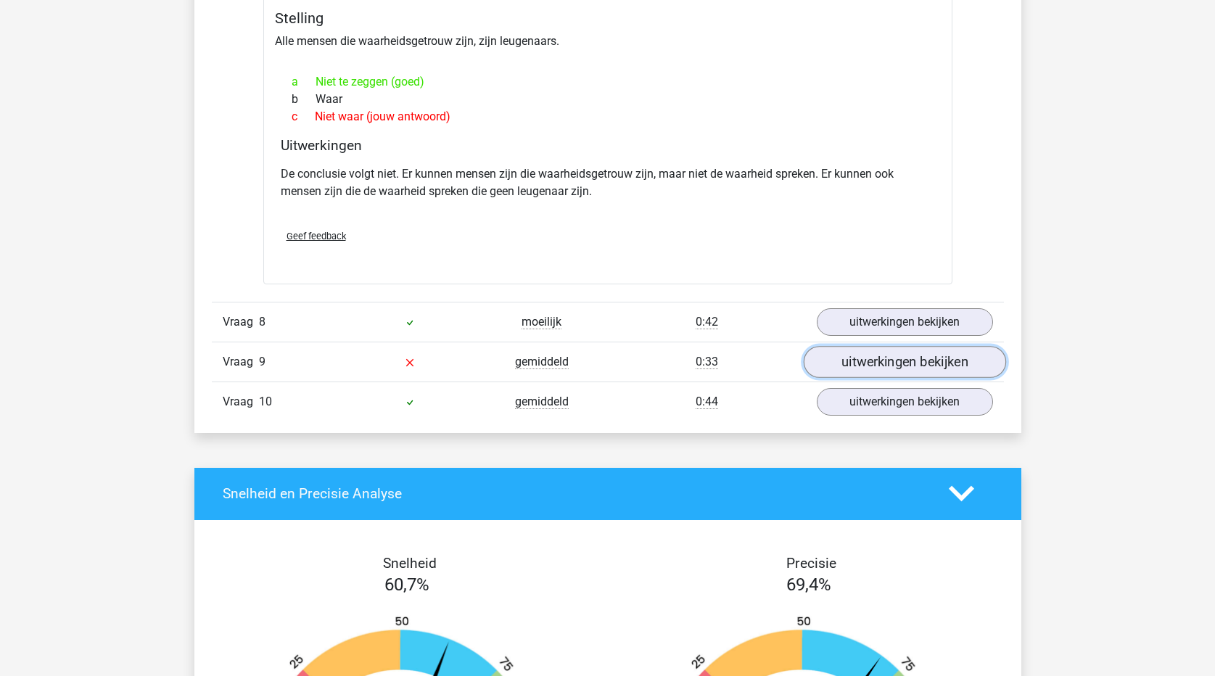
click at [903, 363] on link "uitwerkingen bekijken" at bounding box center [904, 362] width 202 height 32
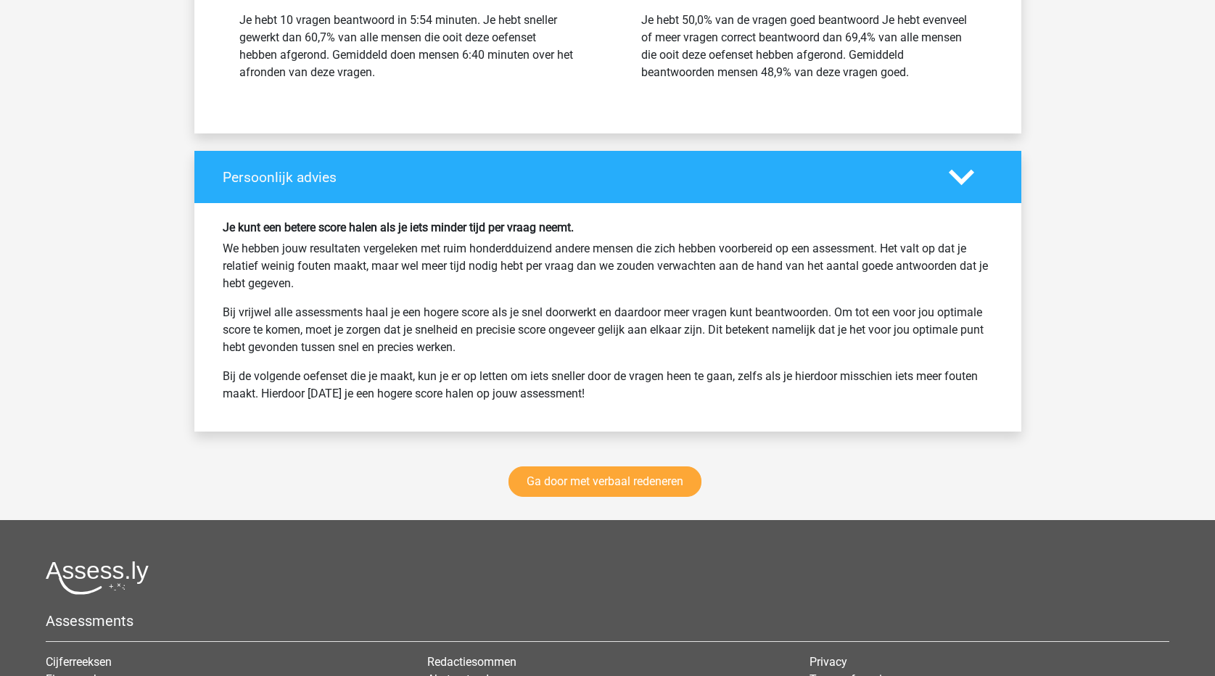
scroll to position [3916, 0]
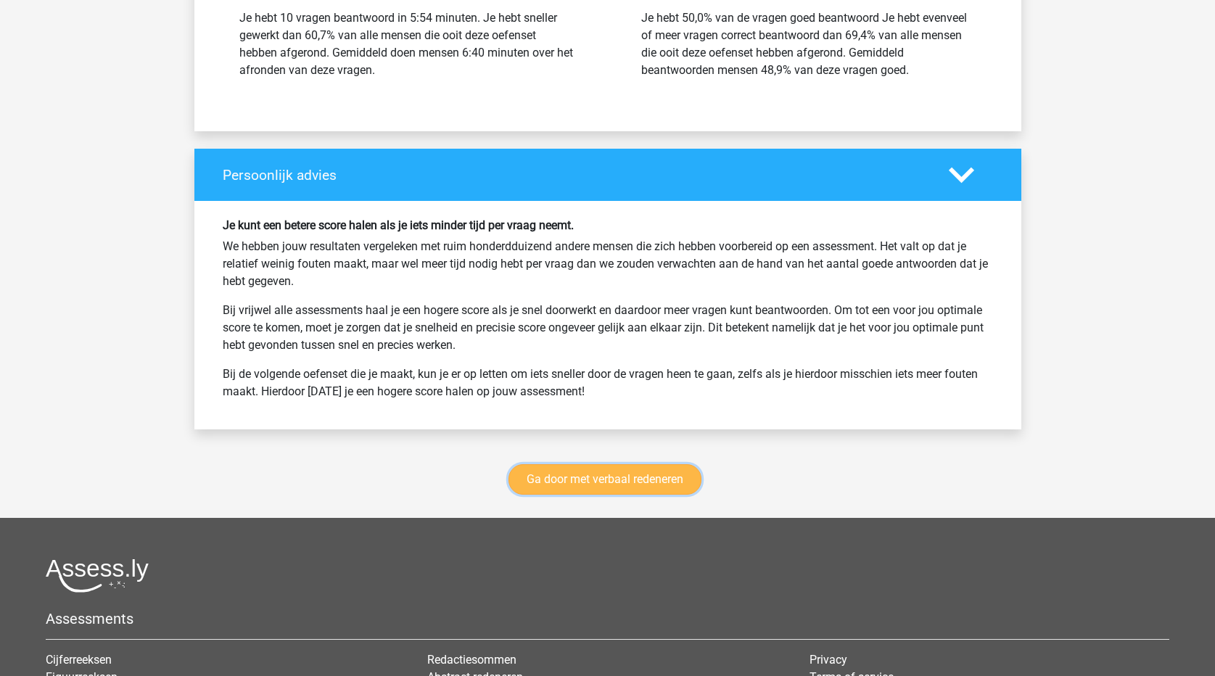
click at [650, 488] on link "Ga door met verbaal redeneren" at bounding box center [604, 479] width 193 height 30
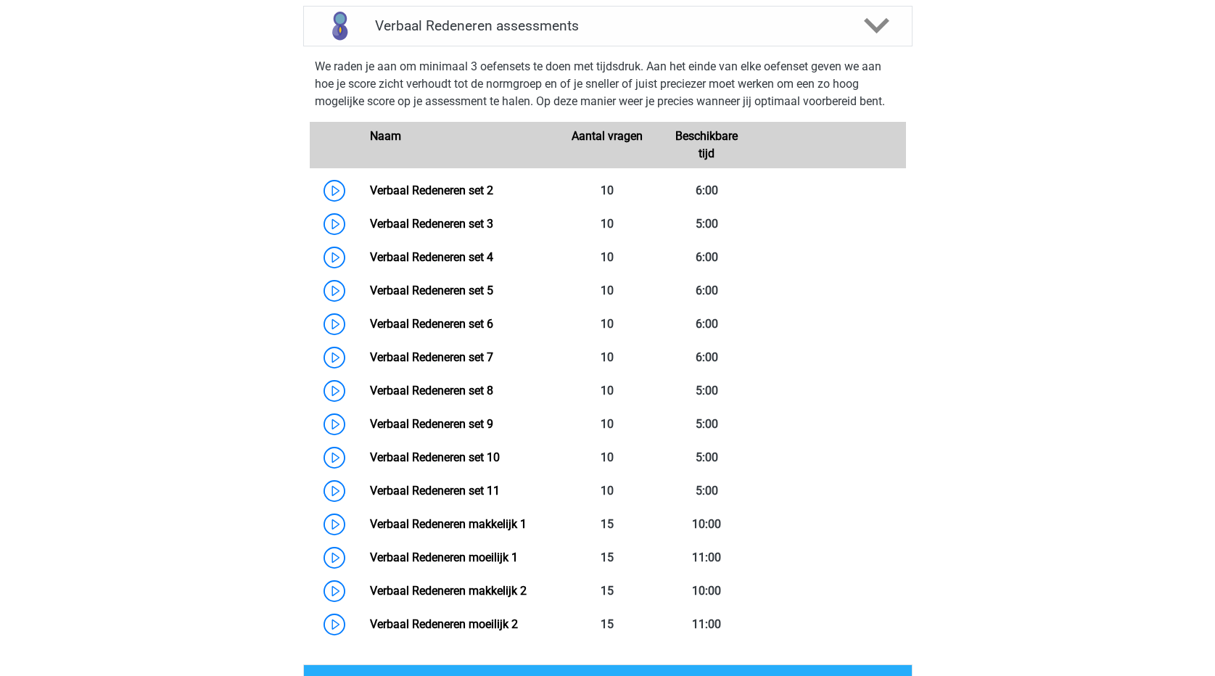
scroll to position [540, 0]
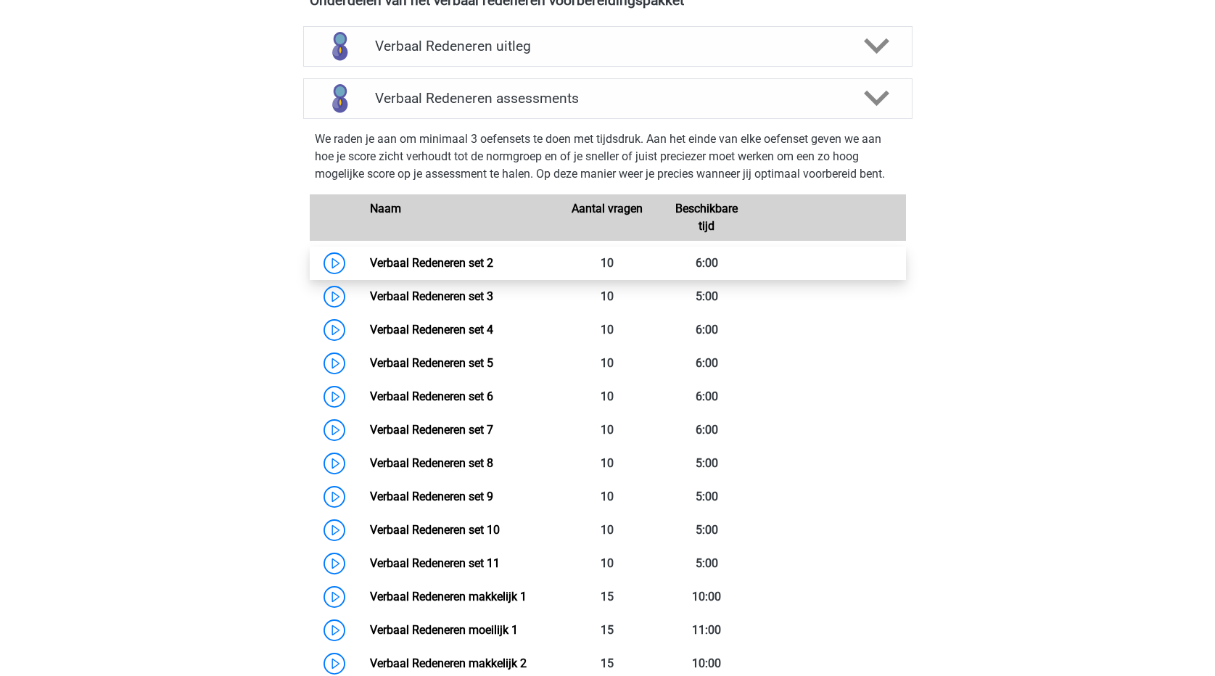
click at [493, 265] on link "Verbaal Redeneren set 2" at bounding box center [431, 263] width 123 height 14
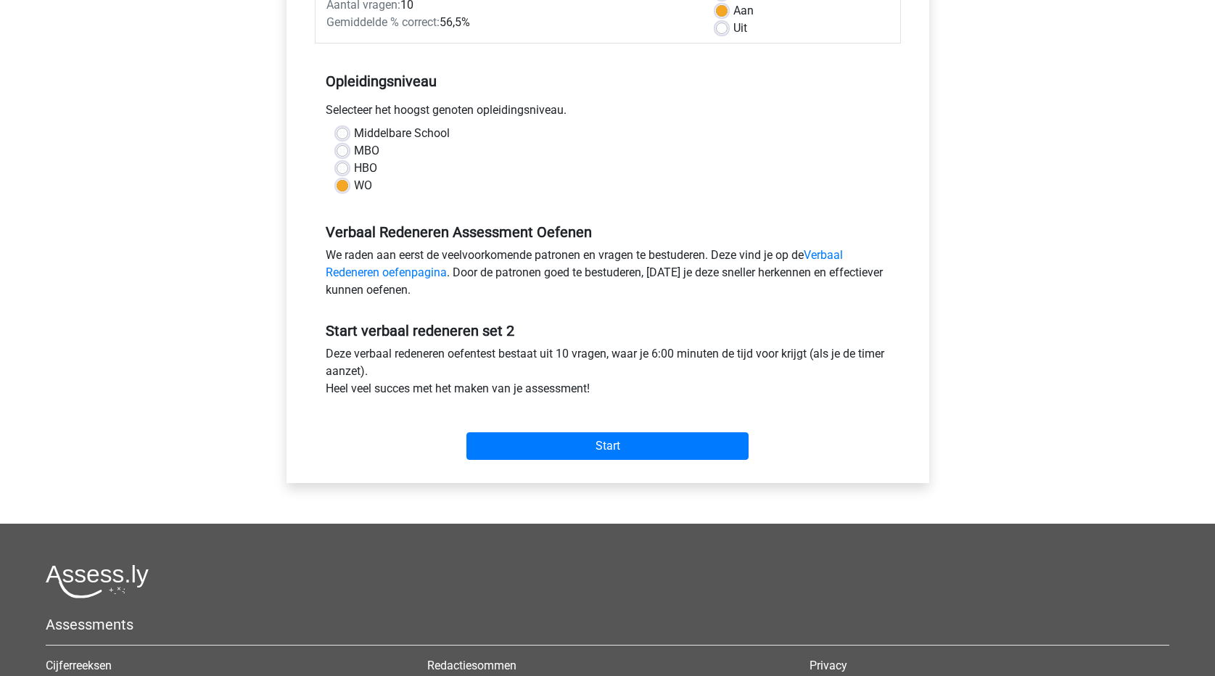
scroll to position [290, 0]
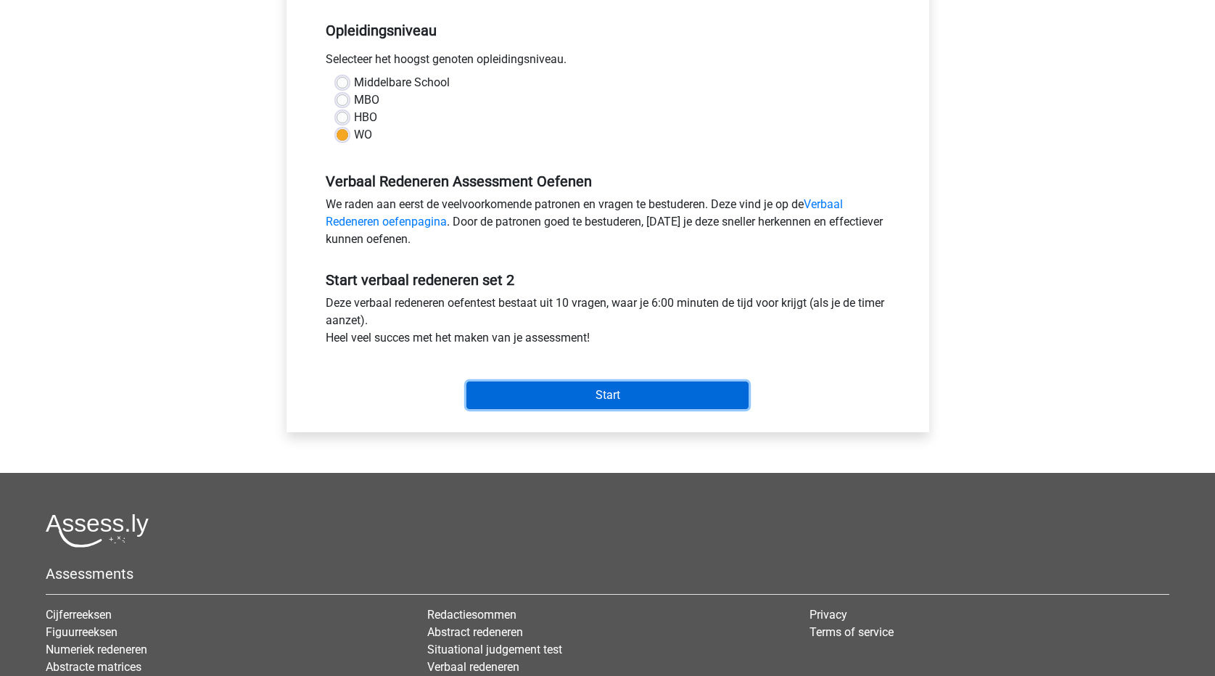
click at [676, 397] on input "Start" at bounding box center [607, 395] width 282 height 28
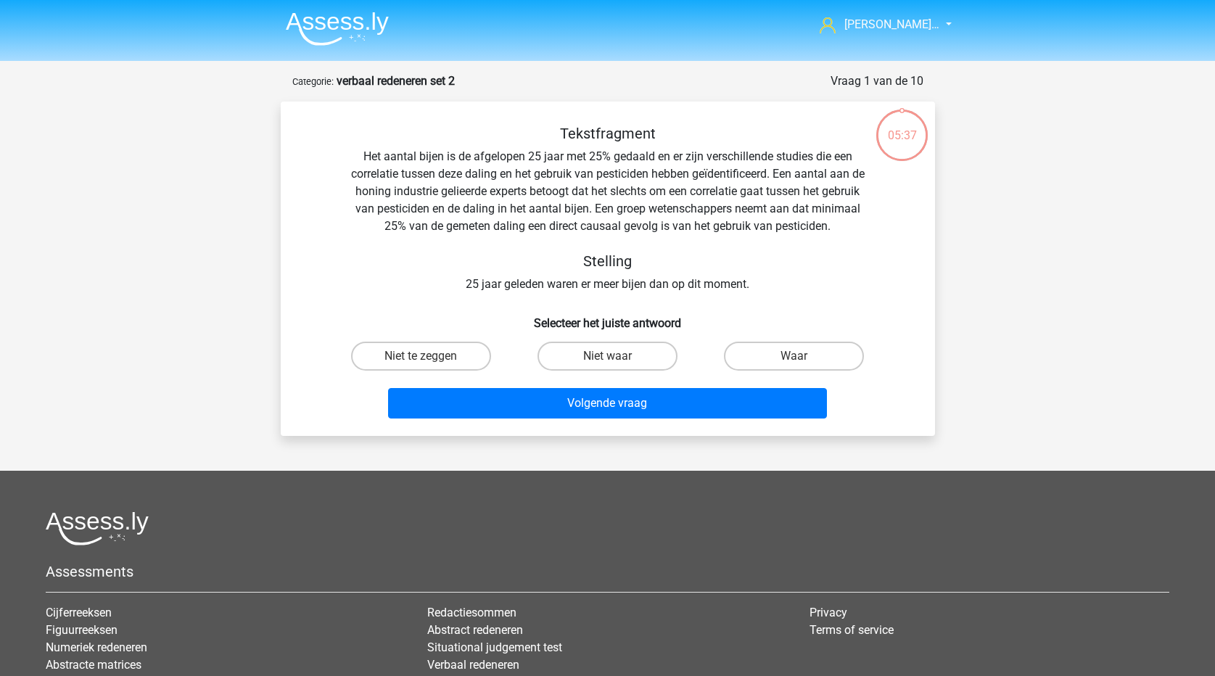
click at [799, 360] on input "Waar" at bounding box center [798, 360] width 9 height 9
radio input "true"
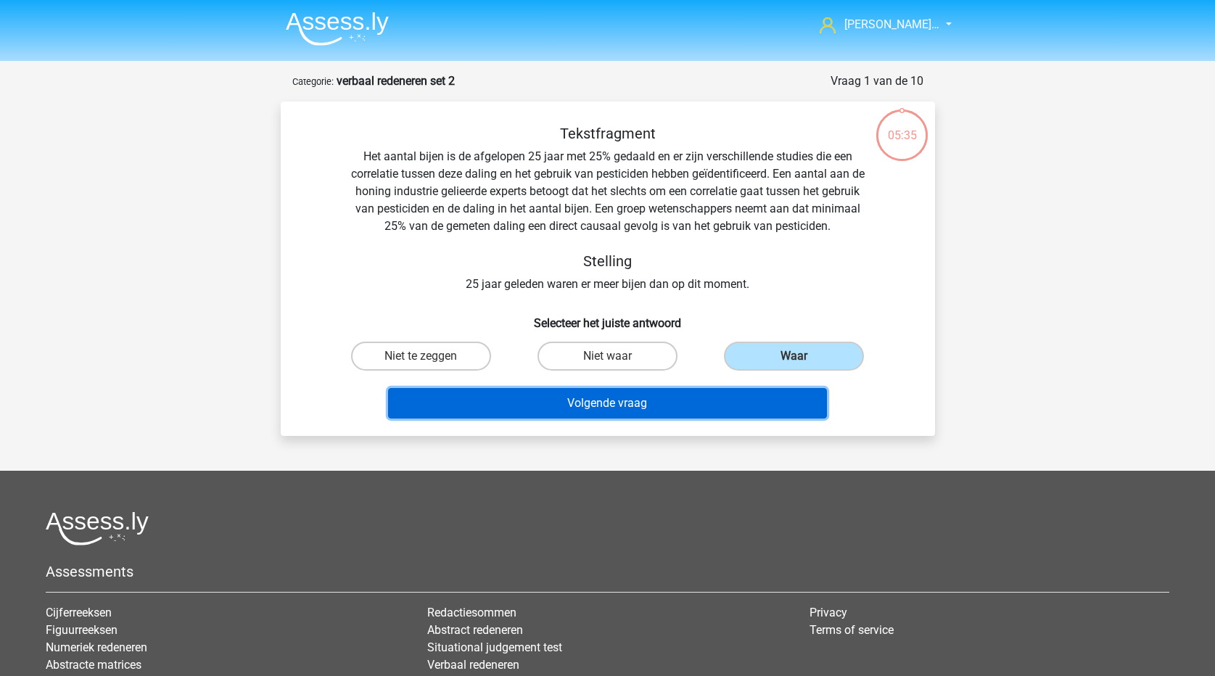
click at [715, 408] on button "Volgende vraag" at bounding box center [607, 403] width 439 height 30
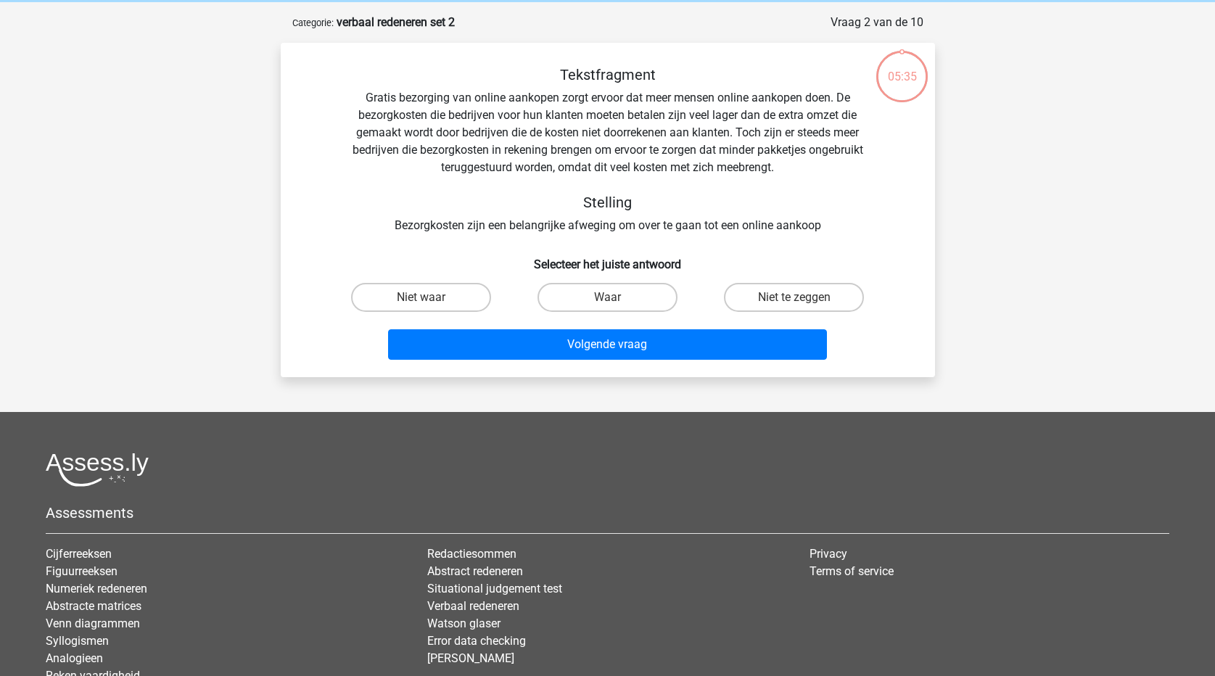
scroll to position [73, 0]
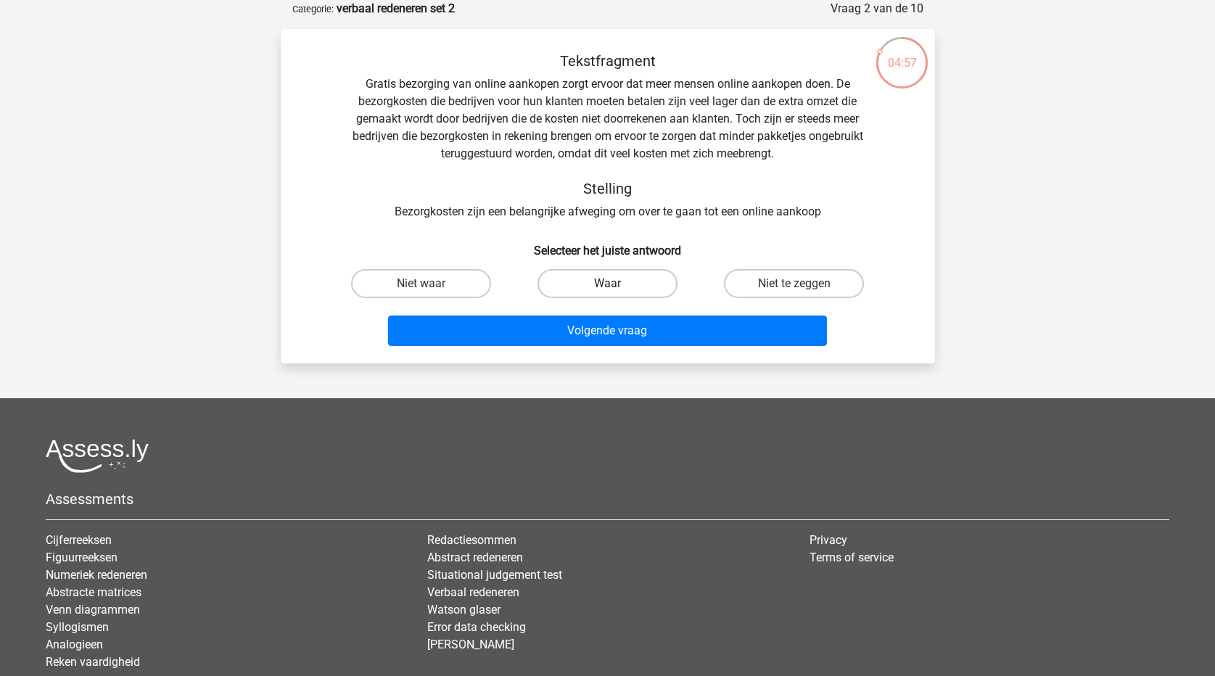
click at [598, 281] on label "Waar" at bounding box center [607, 283] width 140 height 29
click at [607, 284] on input "Waar" at bounding box center [611, 288] width 9 height 9
radio input "true"
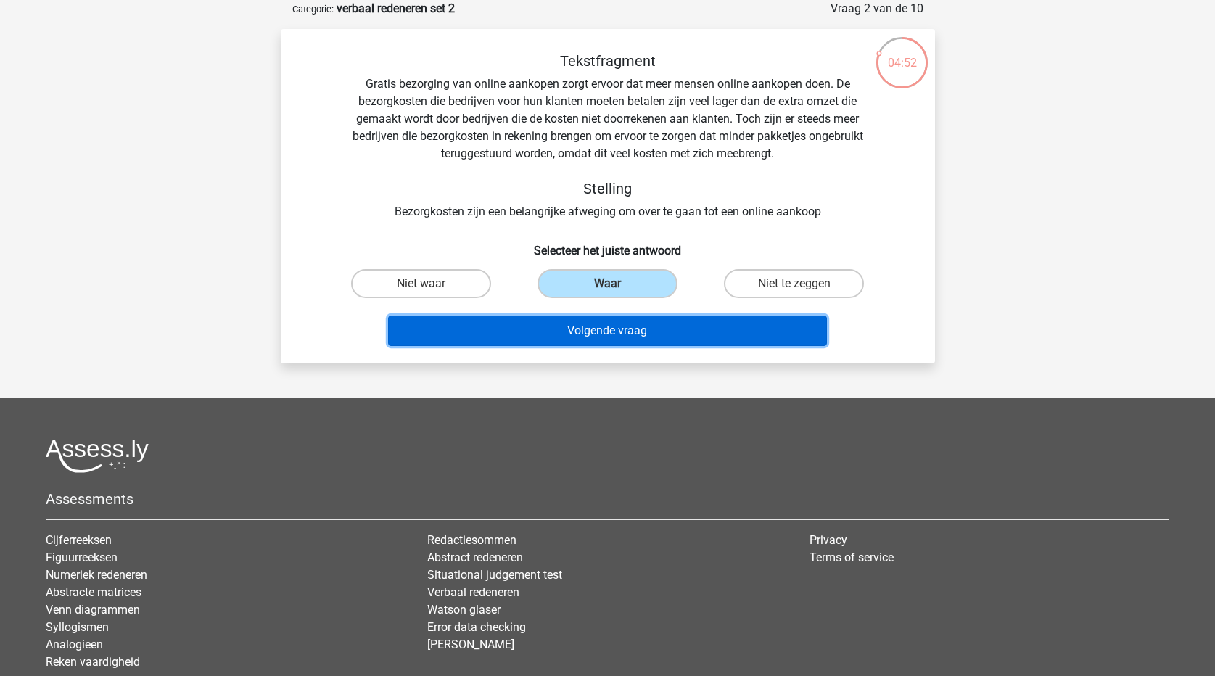
click at [590, 336] on button "Volgende vraag" at bounding box center [607, 330] width 439 height 30
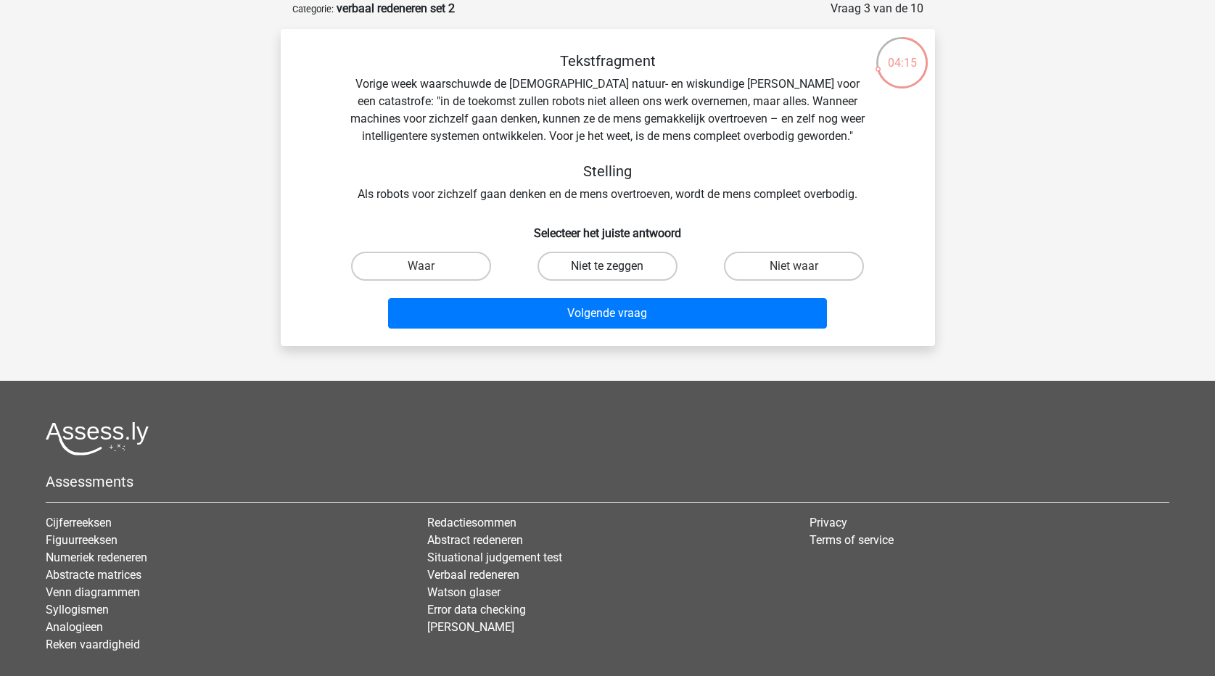
click at [589, 265] on label "Niet te zeggen" at bounding box center [607, 266] width 140 height 29
click at [607, 266] on input "Niet te zeggen" at bounding box center [611, 270] width 9 height 9
radio input "true"
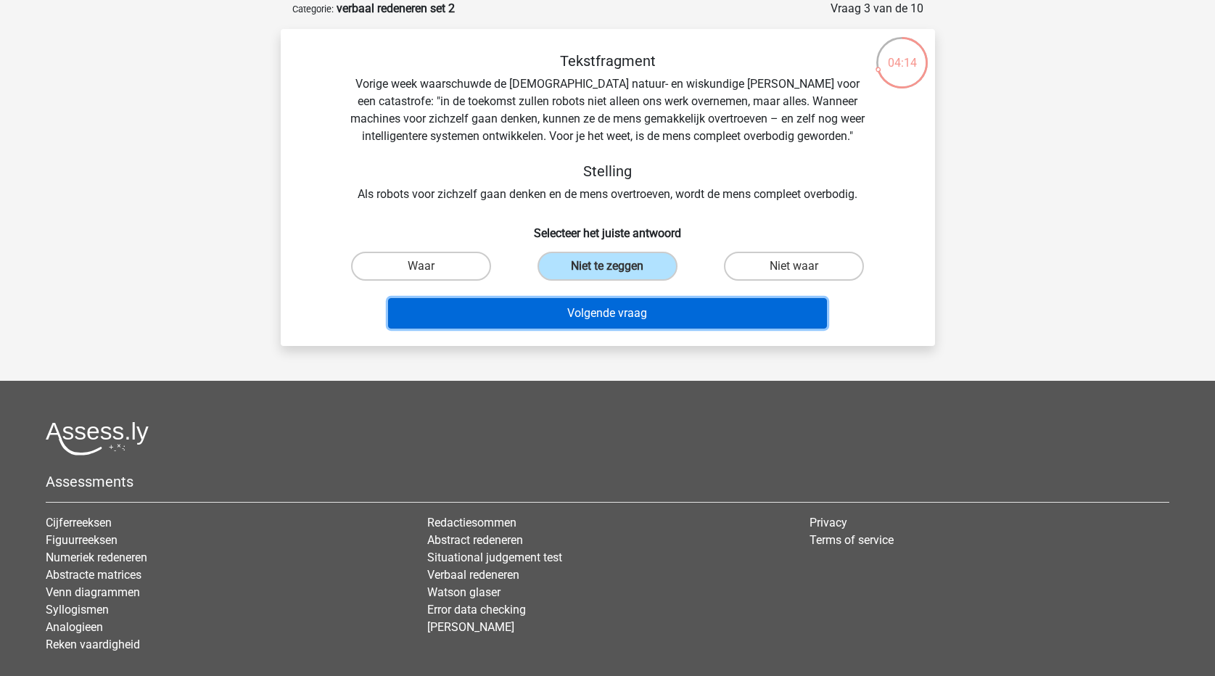
click at [614, 318] on button "Volgende vraag" at bounding box center [607, 313] width 439 height 30
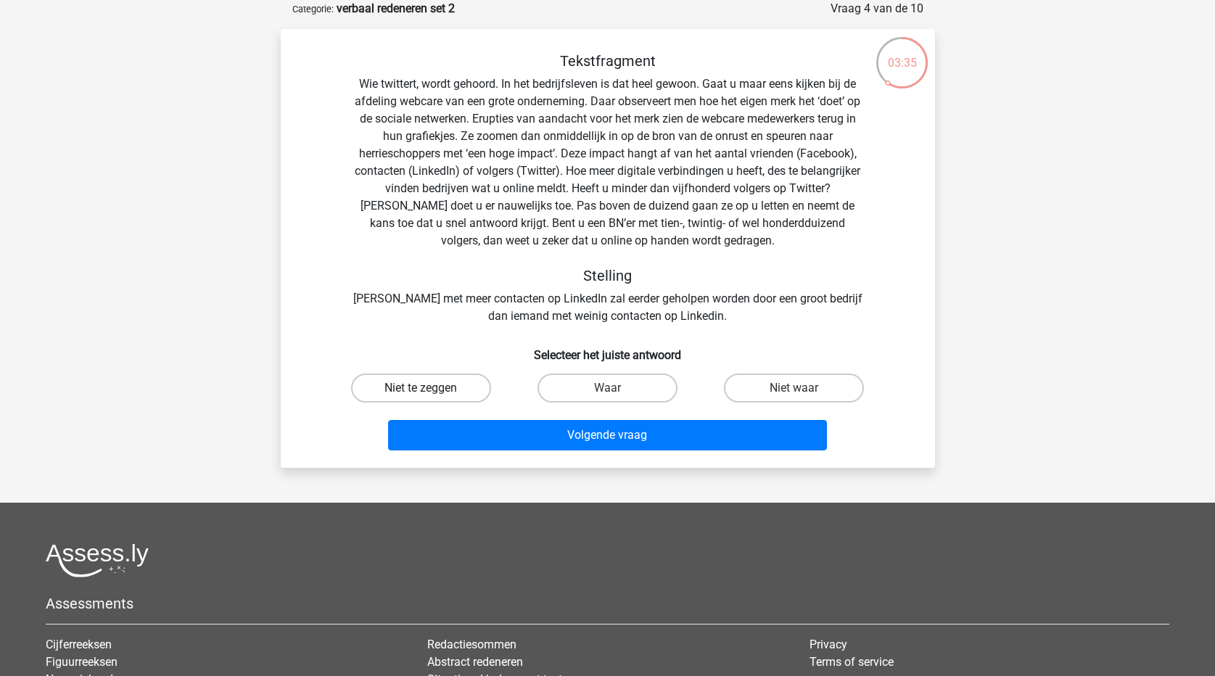
click at [449, 390] on label "Niet te zeggen" at bounding box center [421, 387] width 140 height 29
click at [430, 390] on input "Niet te zeggen" at bounding box center [425, 392] width 9 height 9
radio input "true"
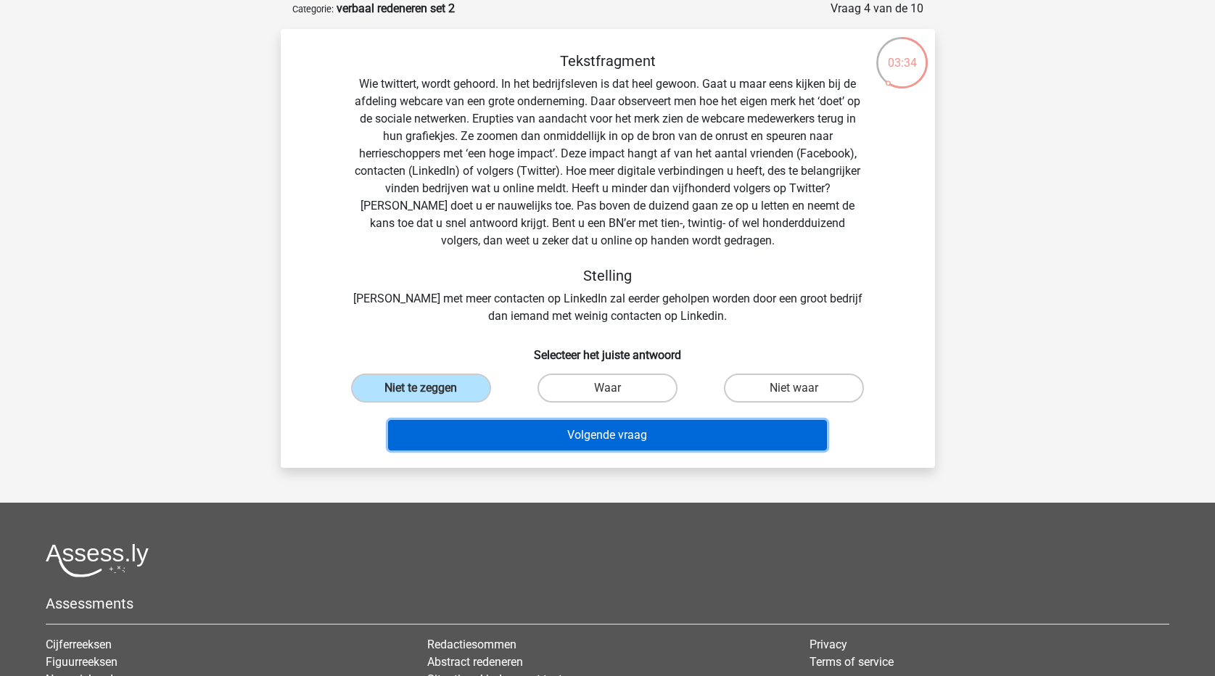
click at [500, 427] on button "Volgende vraag" at bounding box center [607, 435] width 439 height 30
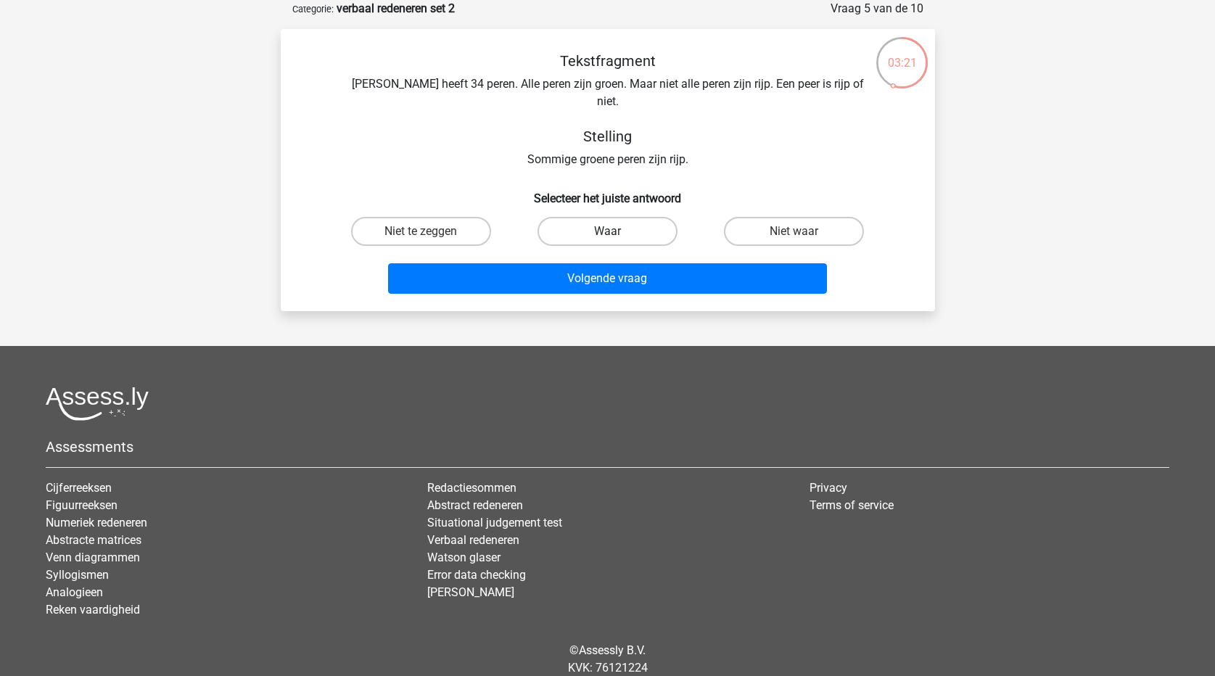
click at [631, 219] on label "Waar" at bounding box center [607, 231] width 140 height 29
click at [616, 231] on input "Waar" at bounding box center [611, 235] width 9 height 9
radio input "true"
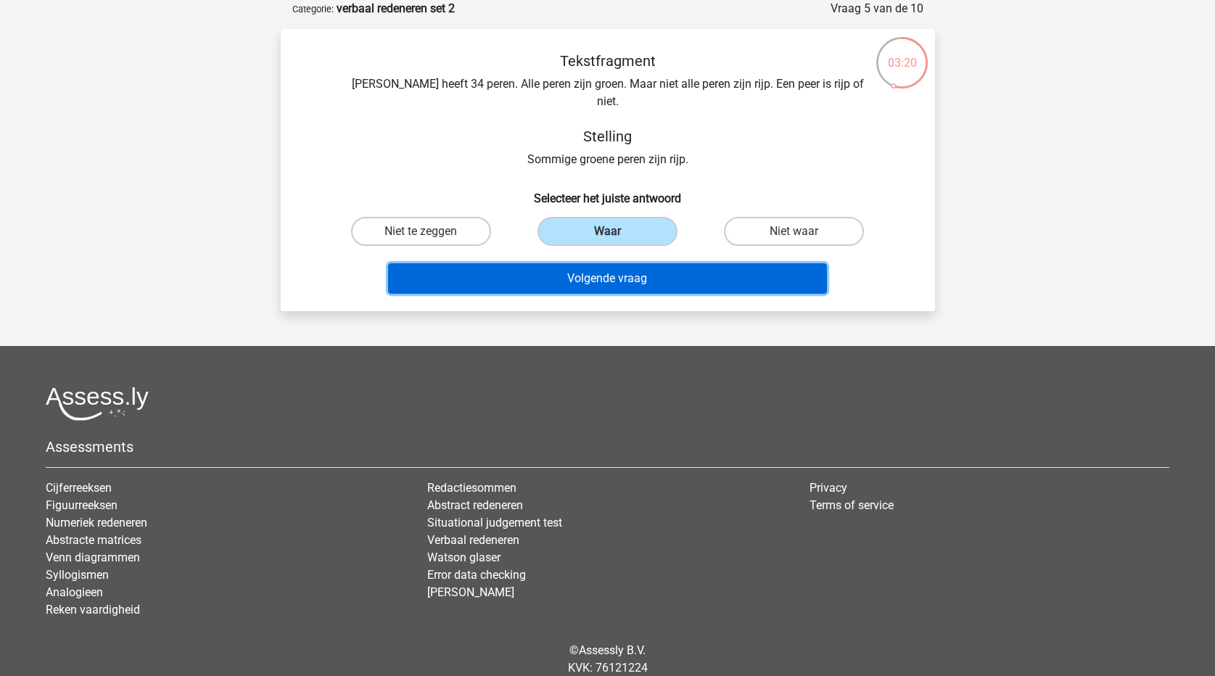
click at [641, 263] on button "Volgende vraag" at bounding box center [607, 278] width 439 height 30
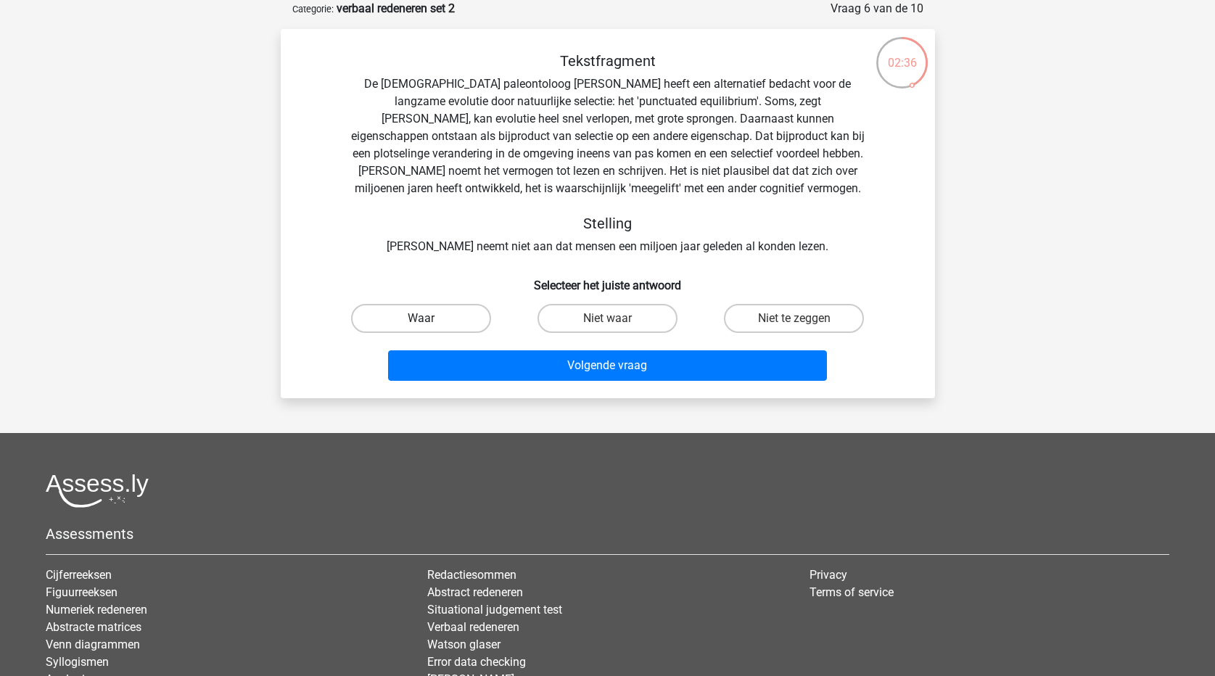
click at [445, 327] on label "Waar" at bounding box center [421, 318] width 140 height 29
click at [430, 327] on input "Waar" at bounding box center [425, 322] width 9 height 9
radio input "true"
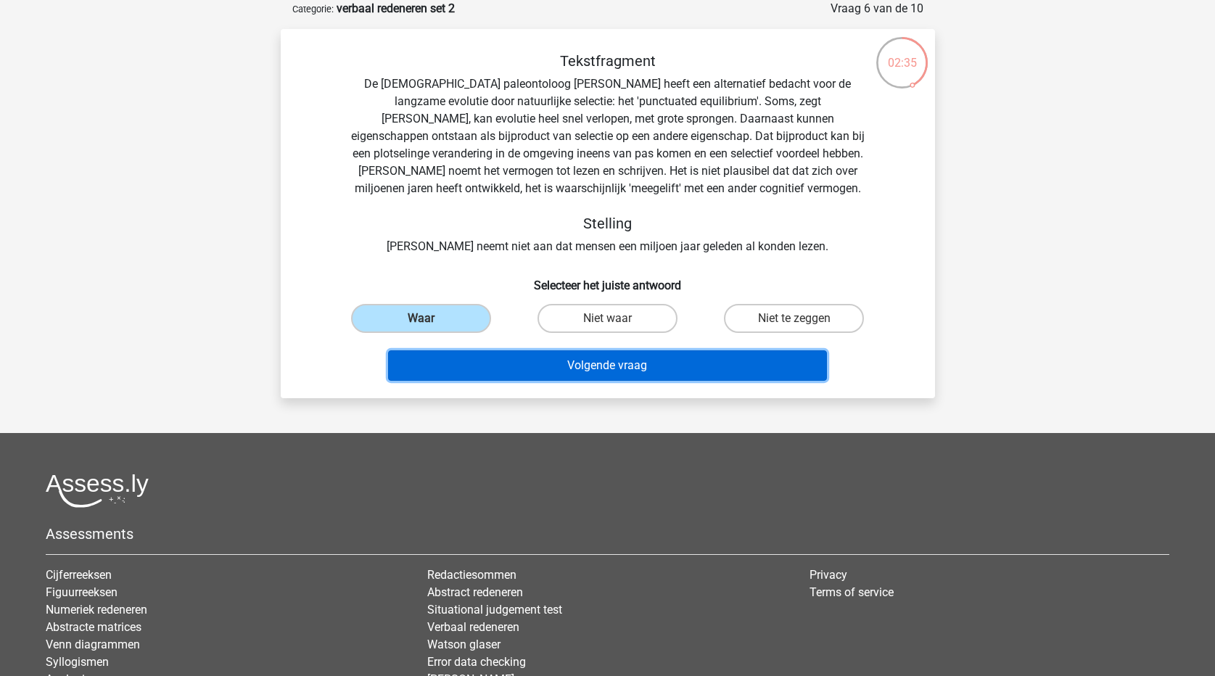
click at [487, 368] on button "Volgende vraag" at bounding box center [607, 365] width 439 height 30
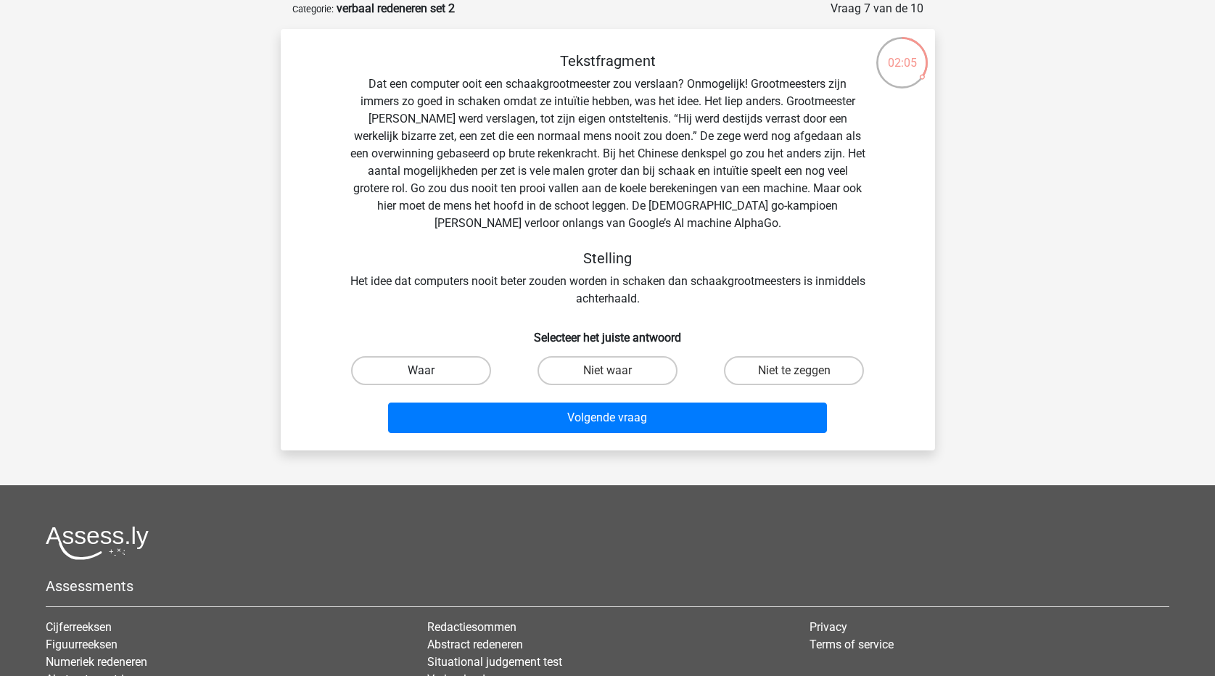
click at [454, 378] on label "Waar" at bounding box center [421, 370] width 140 height 29
click at [430, 378] on input "Waar" at bounding box center [425, 375] width 9 height 9
radio input "true"
click at [495, 437] on div "Volgende vraag" at bounding box center [608, 420] width 560 height 36
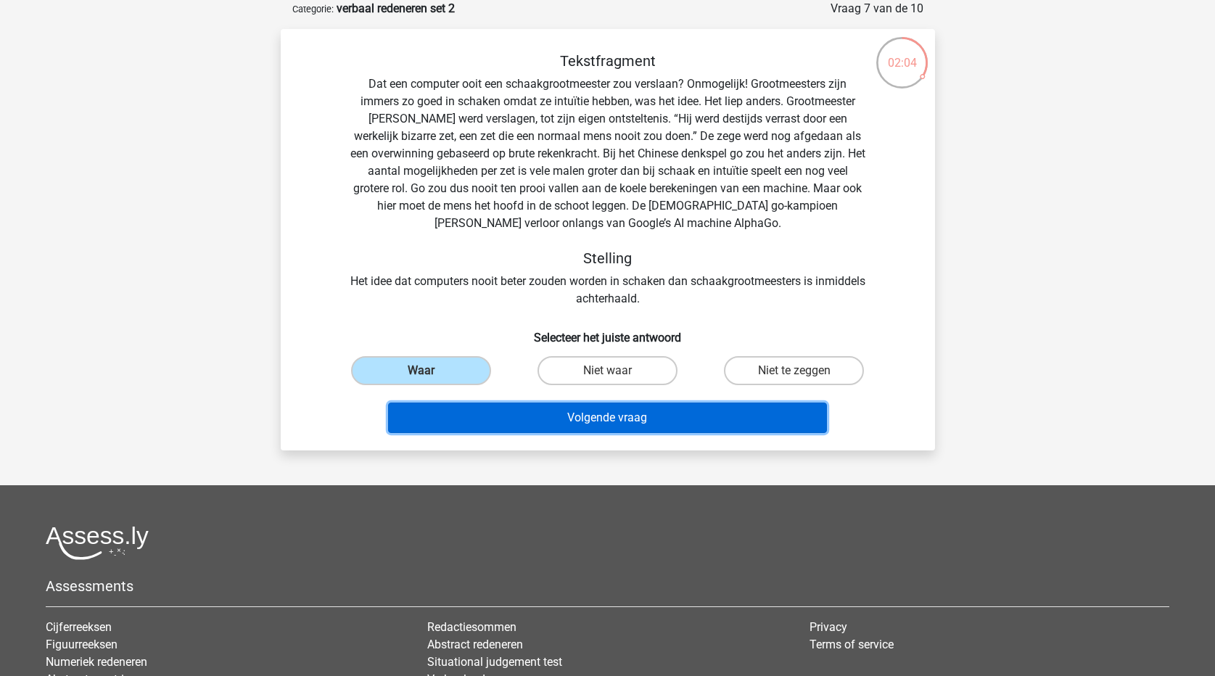
click at [513, 411] on button "Volgende vraag" at bounding box center [607, 417] width 439 height 30
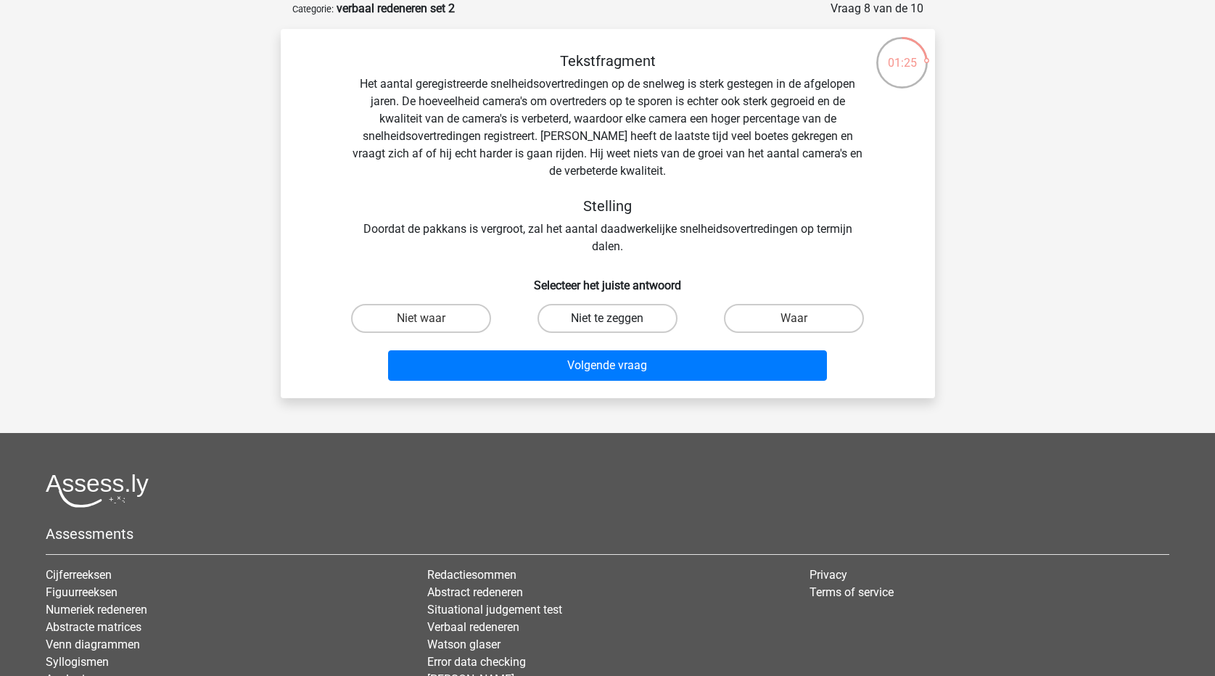
click at [621, 324] on label "Niet te zeggen" at bounding box center [607, 318] width 140 height 29
click at [616, 324] on input "Niet te zeggen" at bounding box center [611, 322] width 9 height 9
radio input "true"
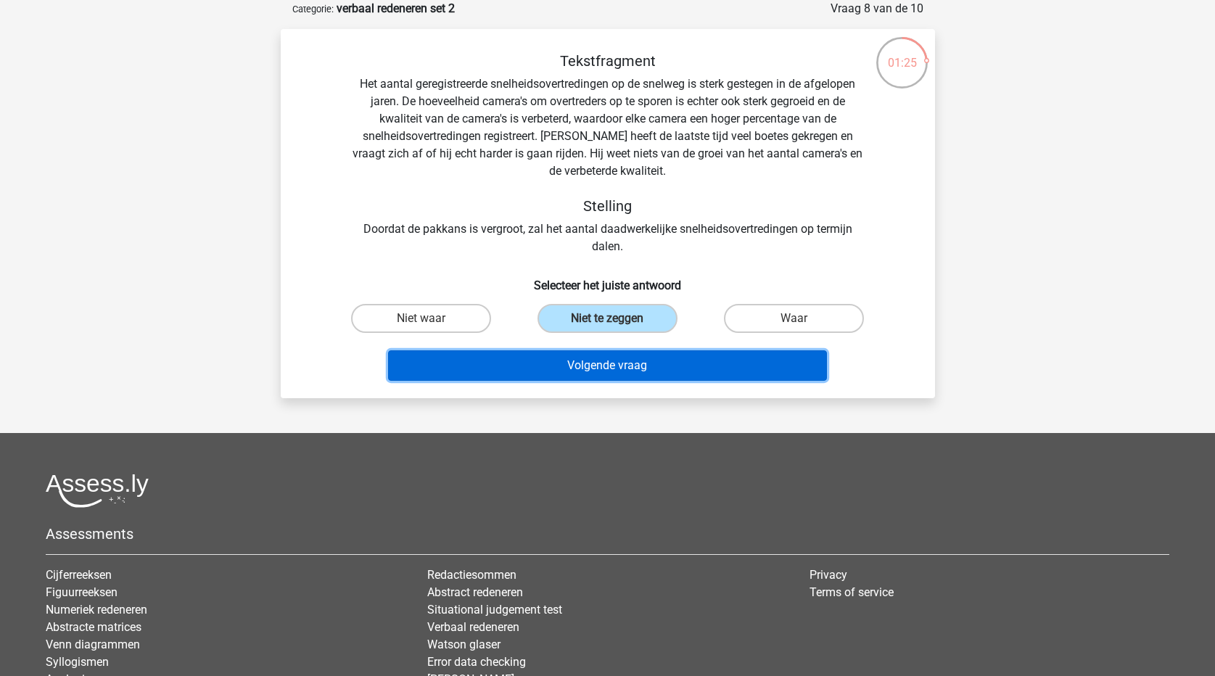
click at [626, 377] on button "Volgende vraag" at bounding box center [607, 365] width 439 height 30
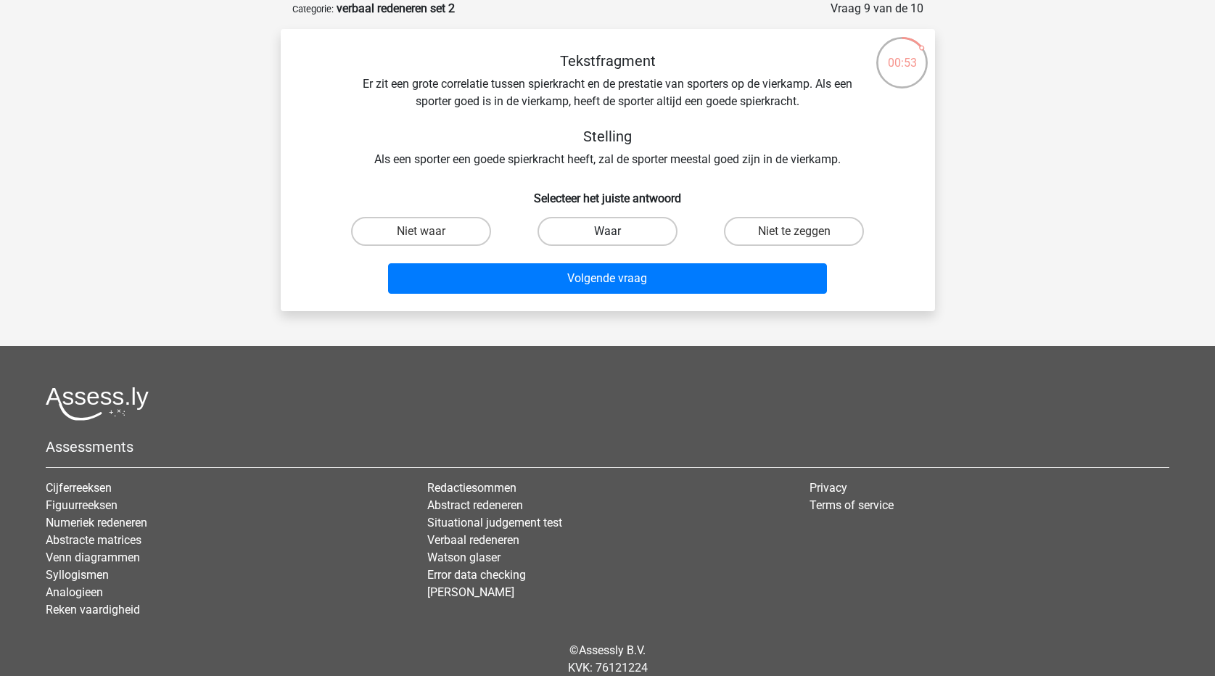
click at [634, 232] on label "Waar" at bounding box center [607, 231] width 140 height 29
click at [616, 232] on input "Waar" at bounding box center [611, 235] width 9 height 9
radio input "true"
click at [639, 296] on div "Volgende vraag" at bounding box center [608, 281] width 560 height 36
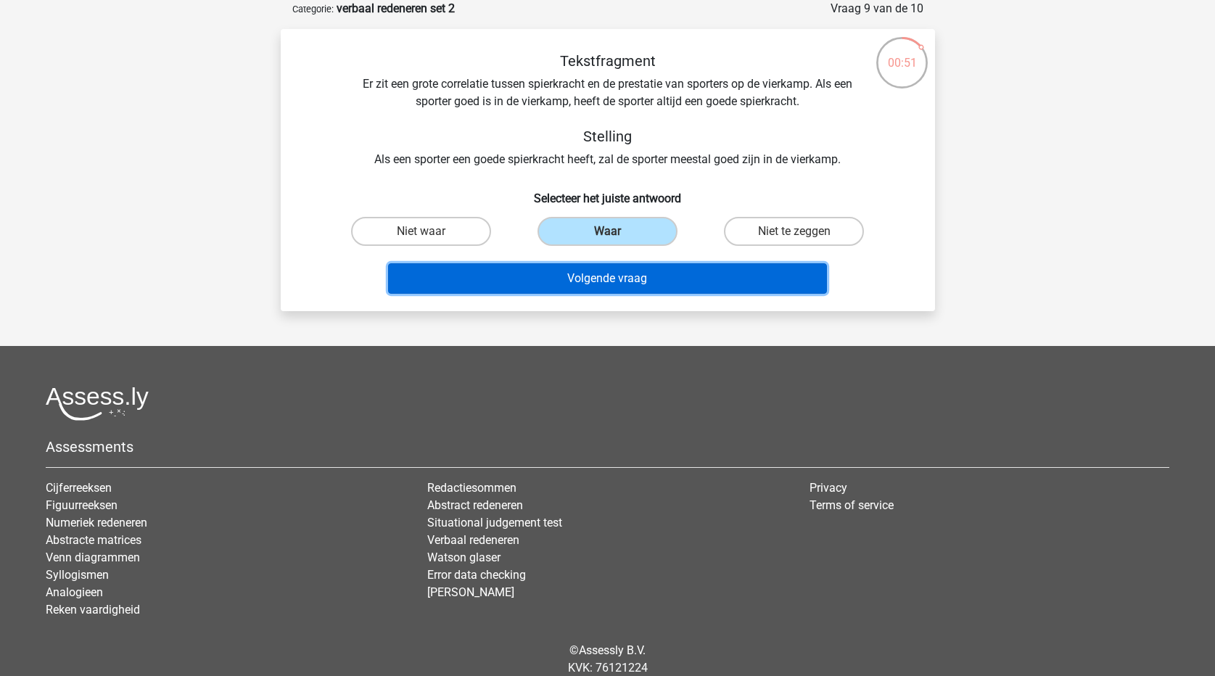
click at [642, 285] on button "Volgende vraag" at bounding box center [607, 278] width 439 height 30
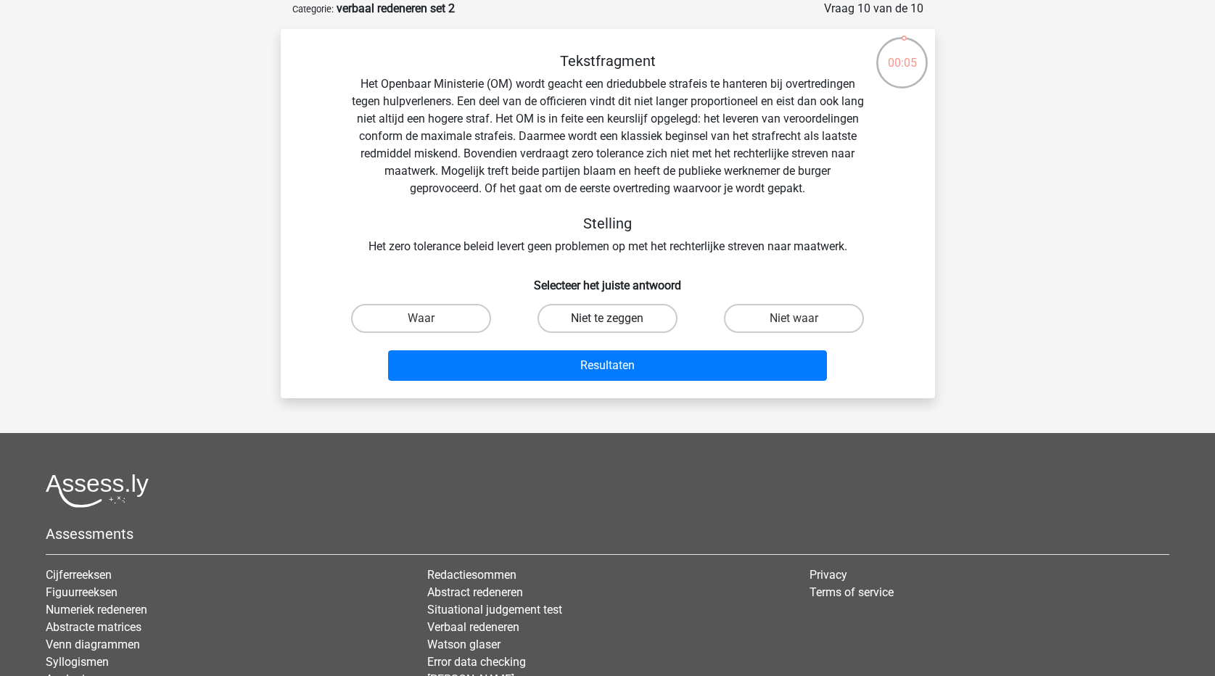
click at [626, 321] on label "Niet te zeggen" at bounding box center [607, 318] width 140 height 29
click at [616, 321] on input "Niet te zeggen" at bounding box center [611, 322] width 9 height 9
radio input "true"
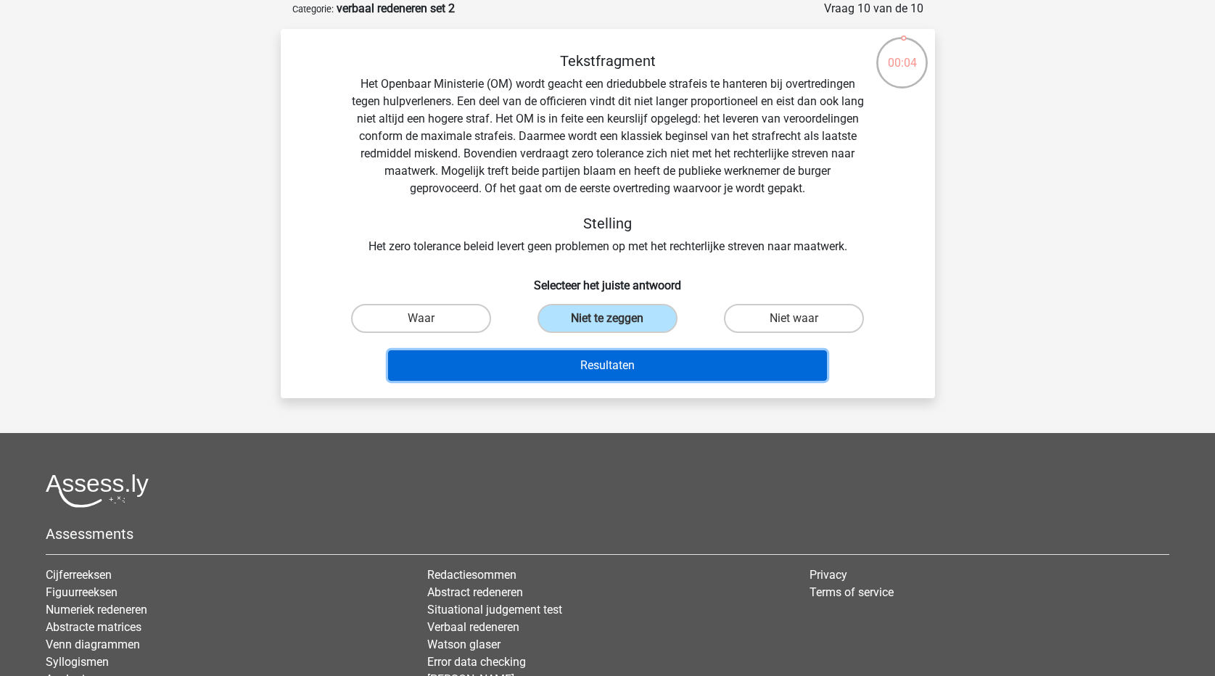
click at [624, 371] on button "Resultaten" at bounding box center [607, 365] width 439 height 30
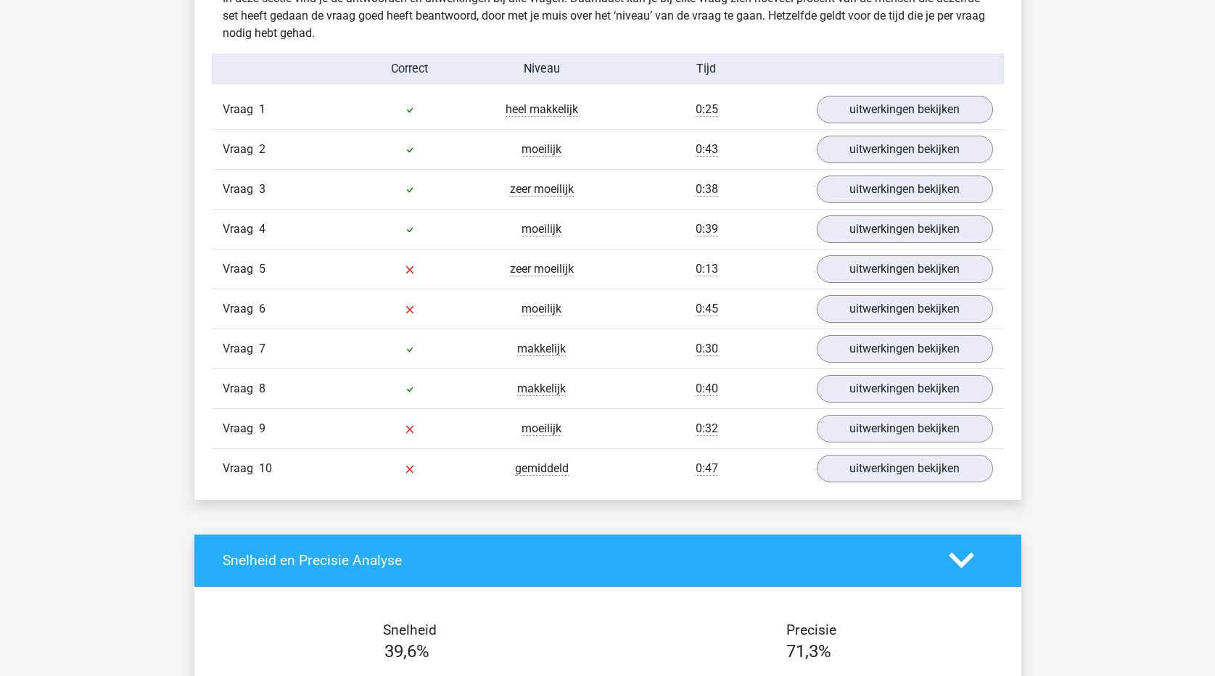
scroll to position [870, 0]
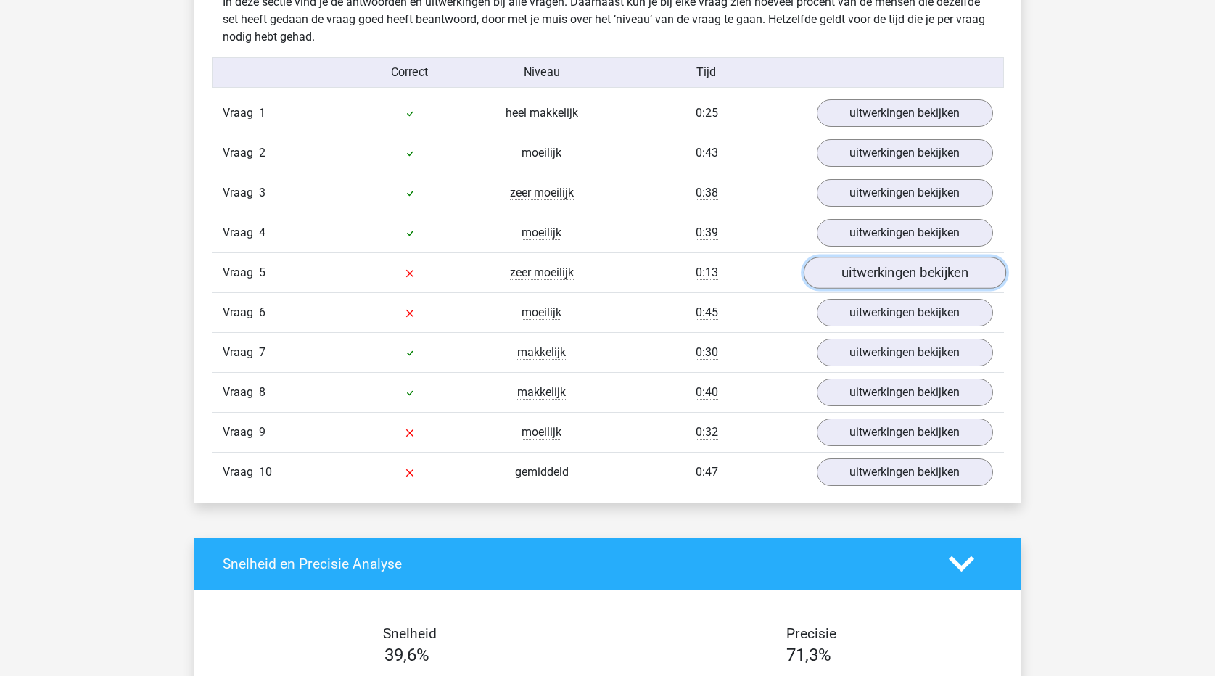
click at [884, 270] on link "uitwerkingen bekijken" at bounding box center [904, 273] width 202 height 32
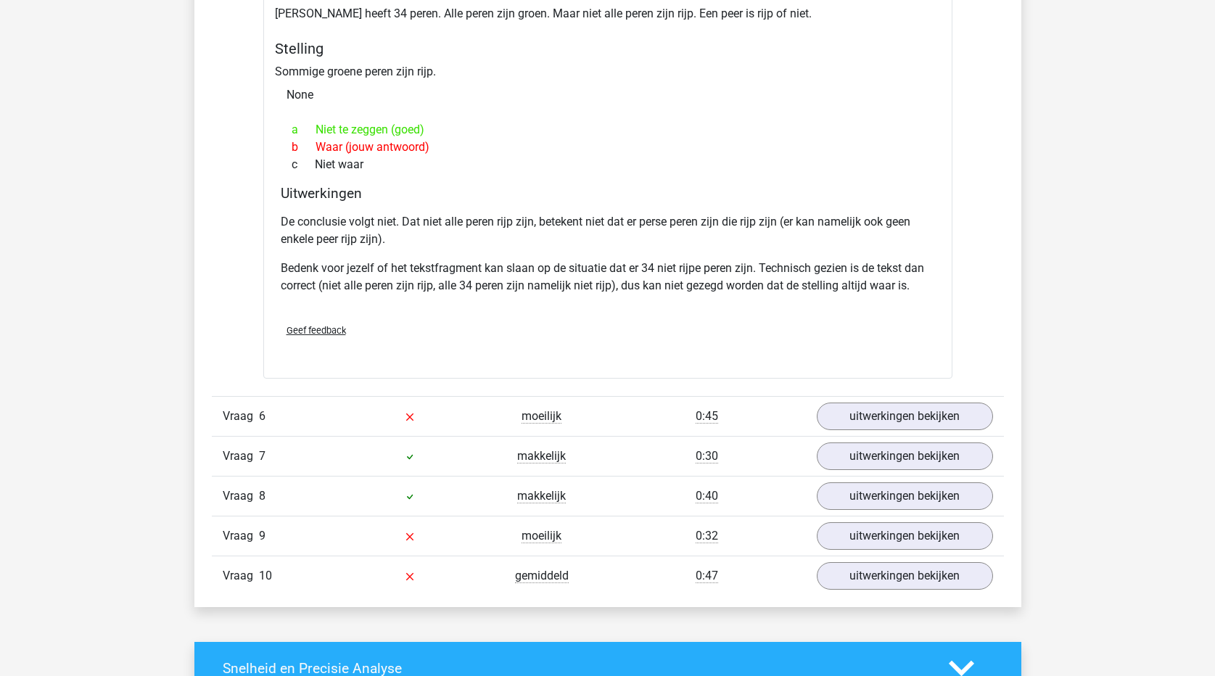
scroll to position [1233, 0]
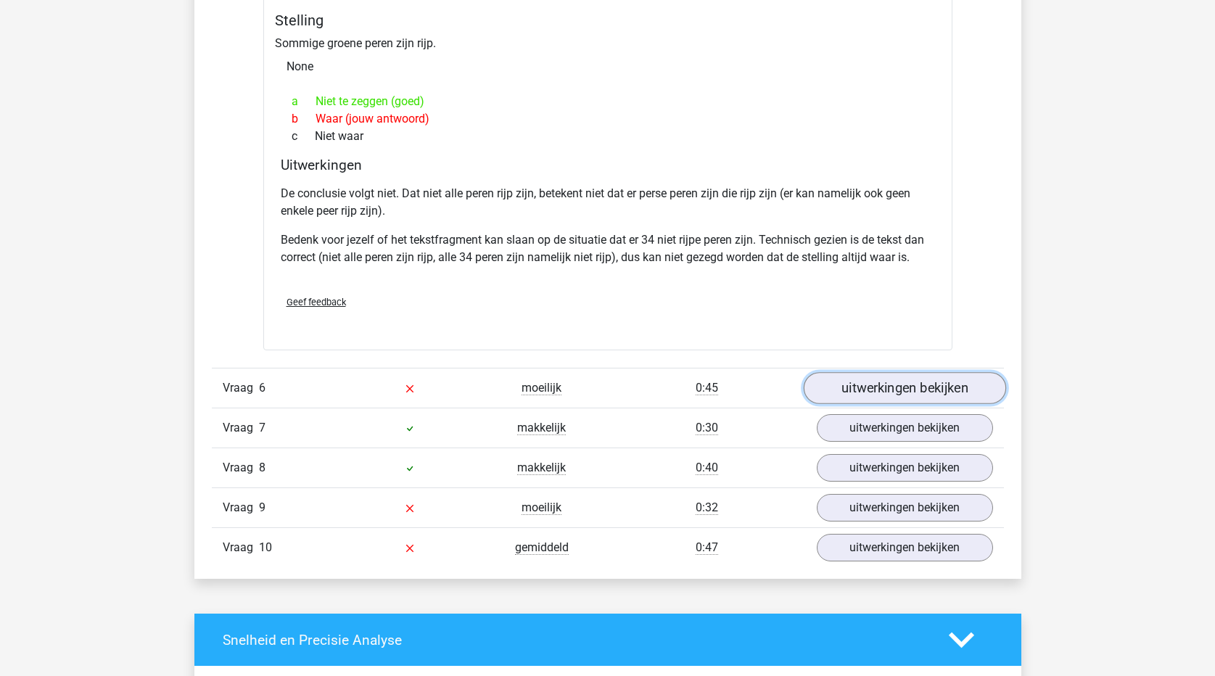
click at [874, 392] on link "uitwerkingen bekijken" at bounding box center [904, 388] width 202 height 32
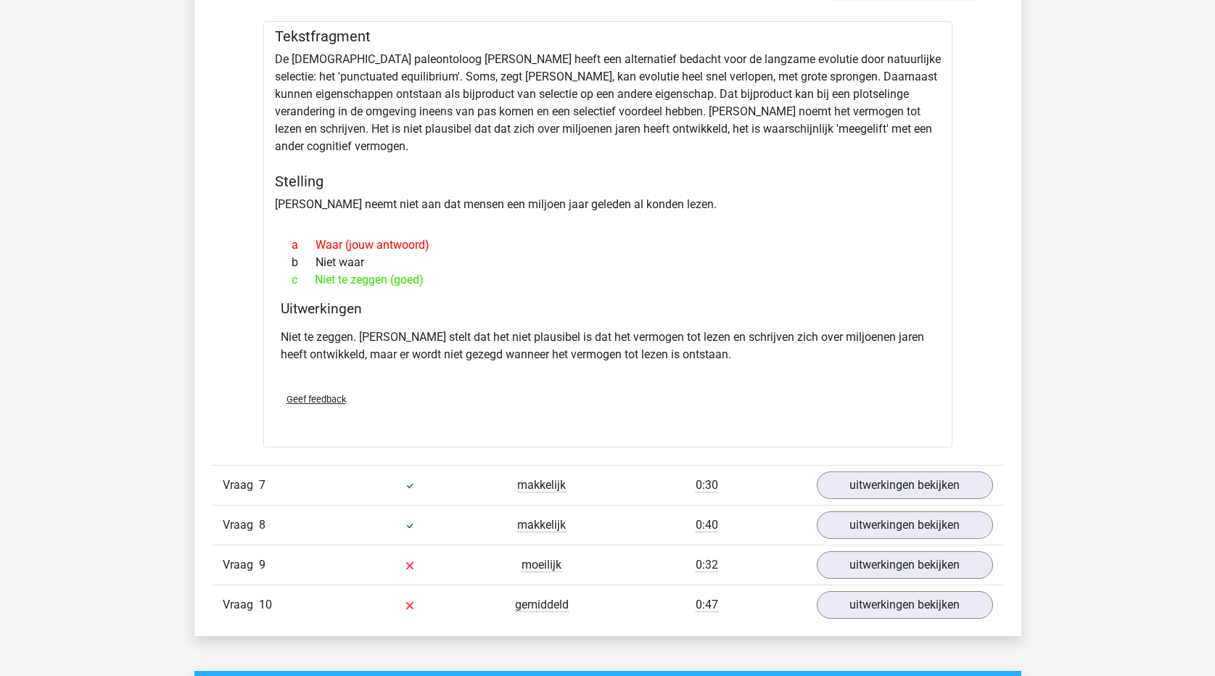
scroll to position [1740, 0]
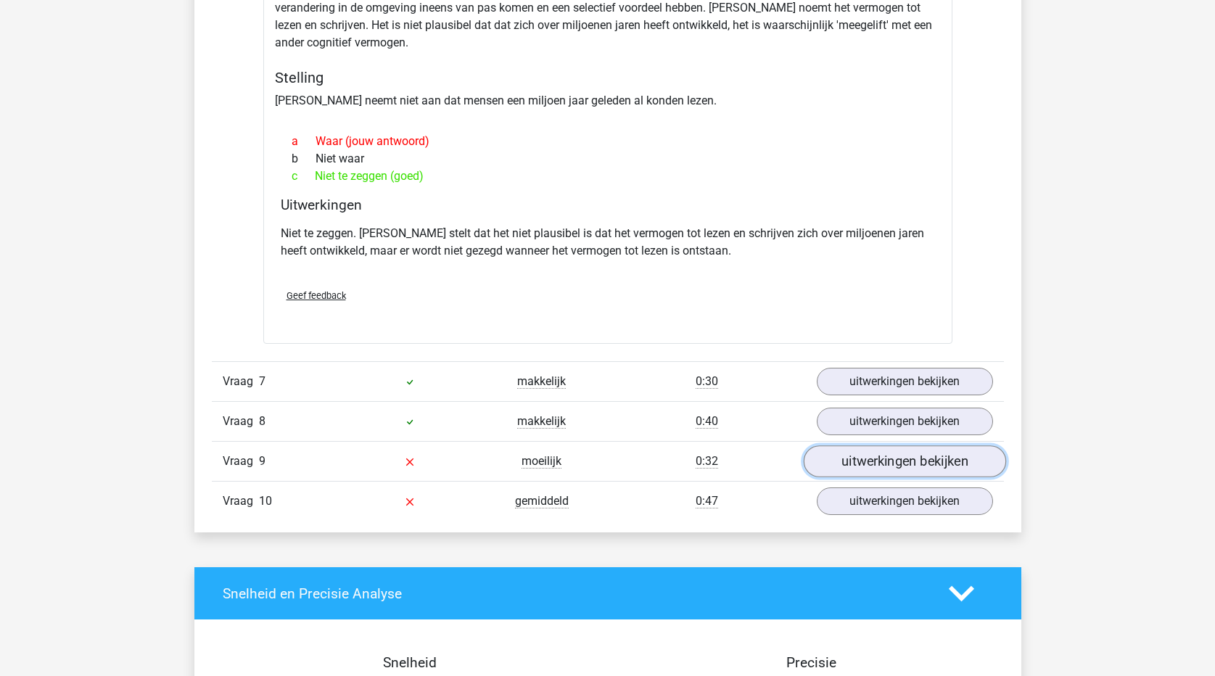
click at [866, 456] on link "uitwerkingen bekijken" at bounding box center [904, 462] width 202 height 32
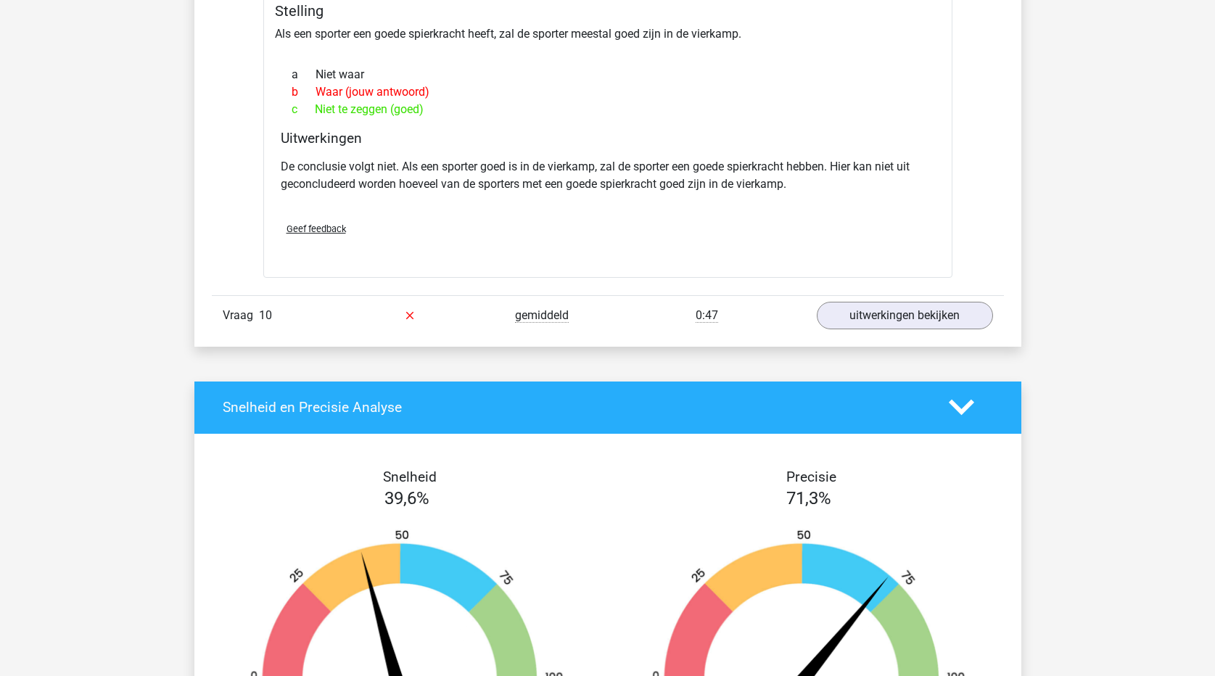
scroll to position [2321, 0]
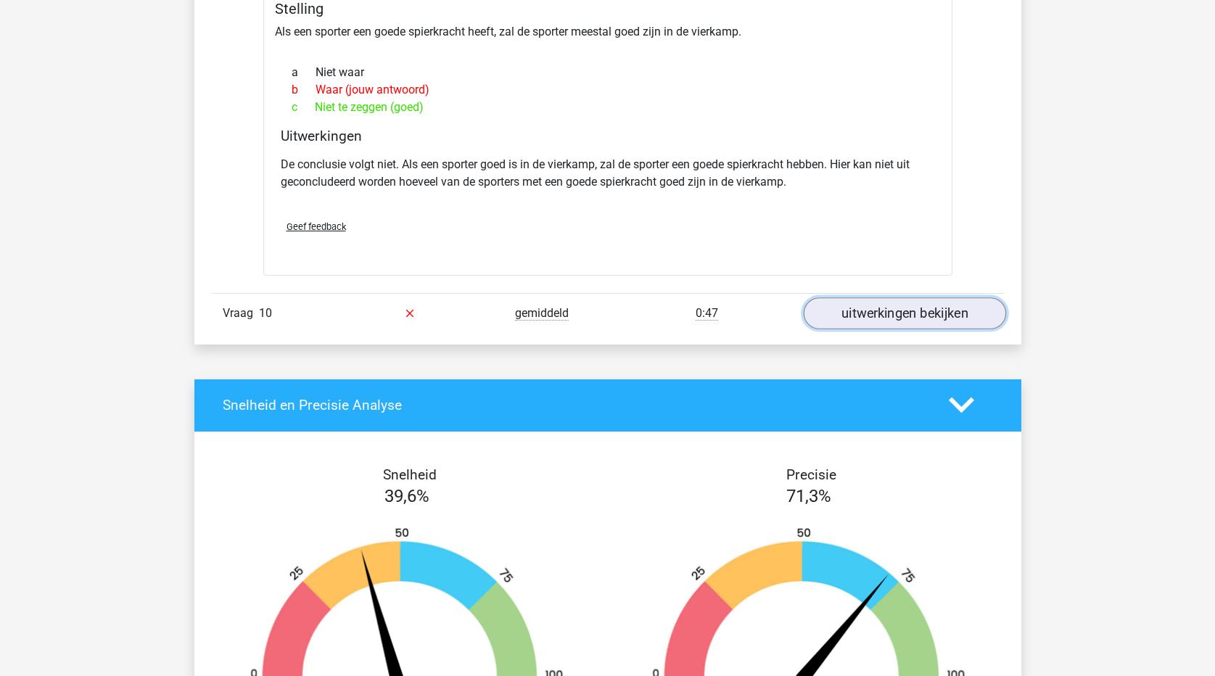
click at [883, 317] on link "uitwerkingen bekijken" at bounding box center [904, 313] width 202 height 32
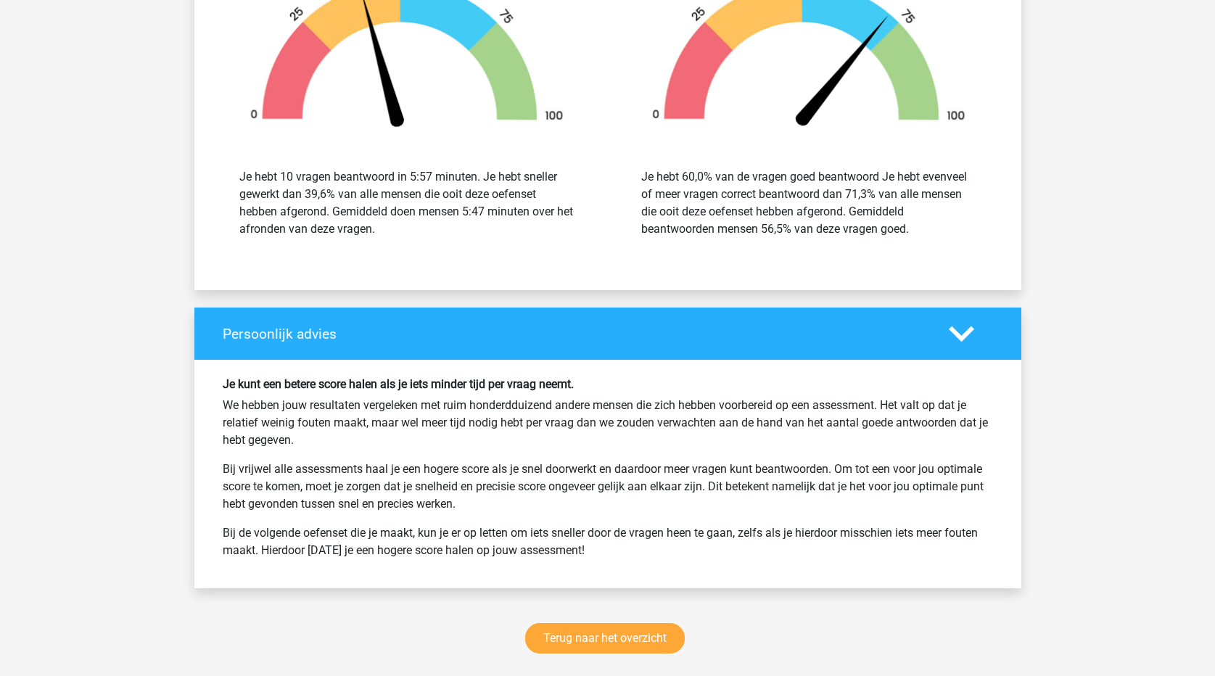
scroll to position [3417, 0]
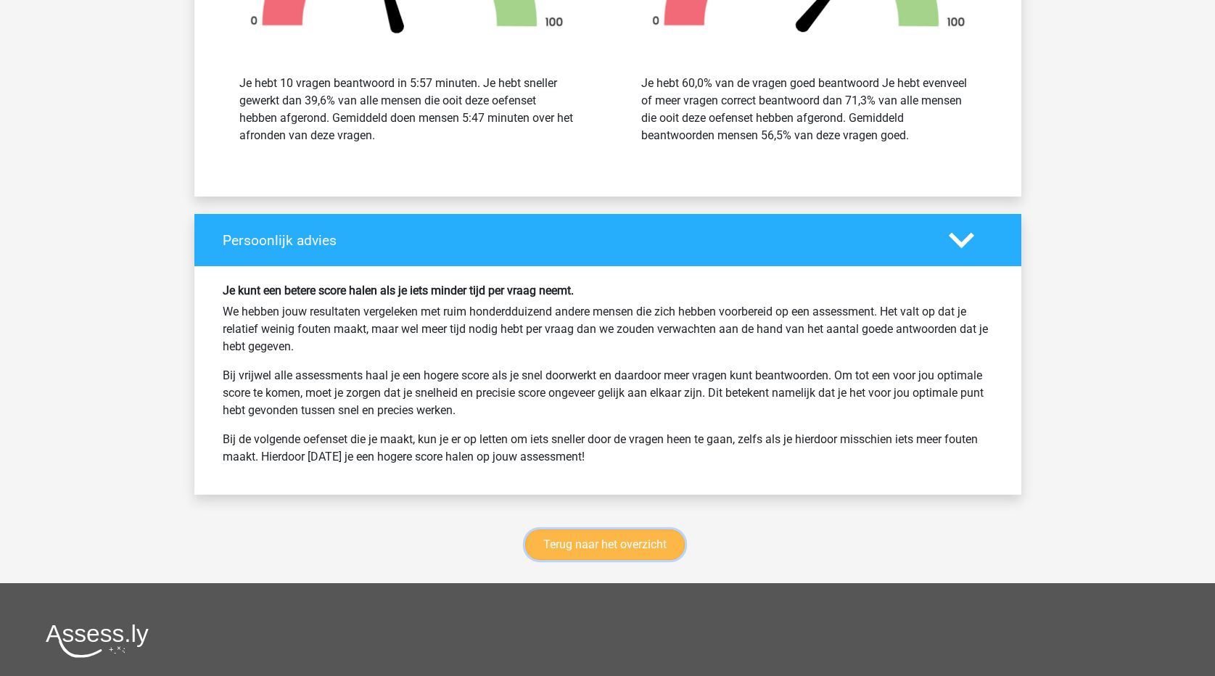
click at [587, 548] on link "Terug naar het overzicht" at bounding box center [605, 544] width 160 height 30
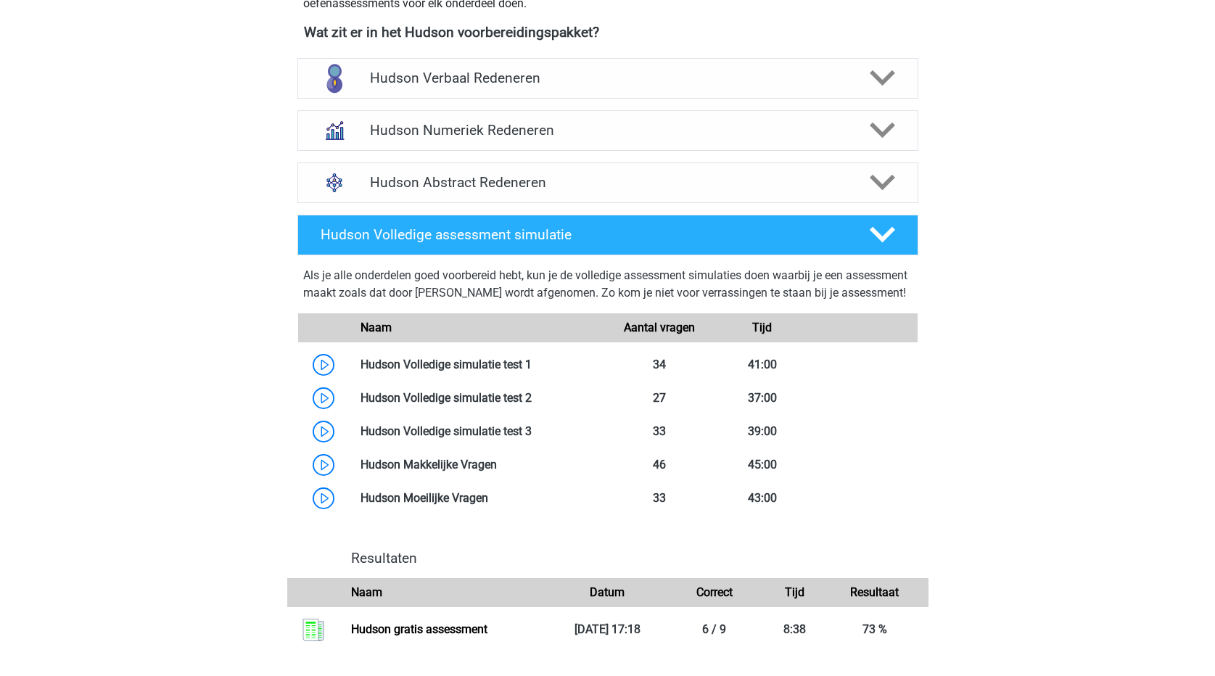
scroll to position [508, 0]
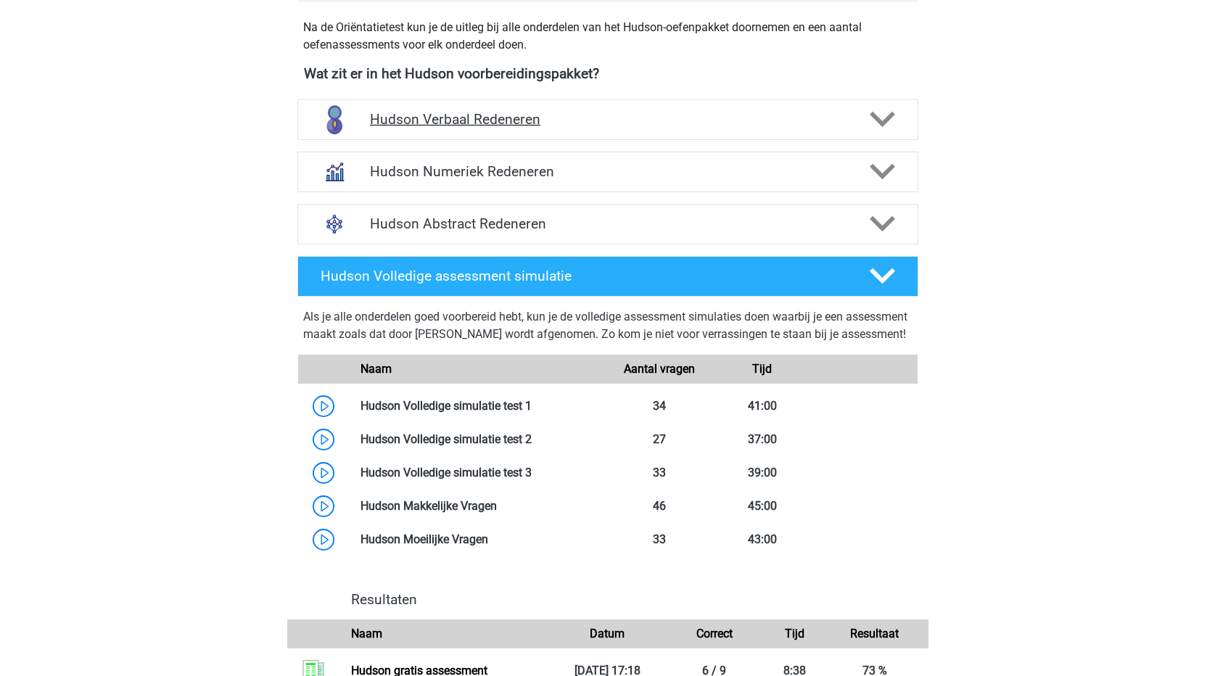
click at [886, 123] on polygon at bounding box center [881, 120] width 25 height 16
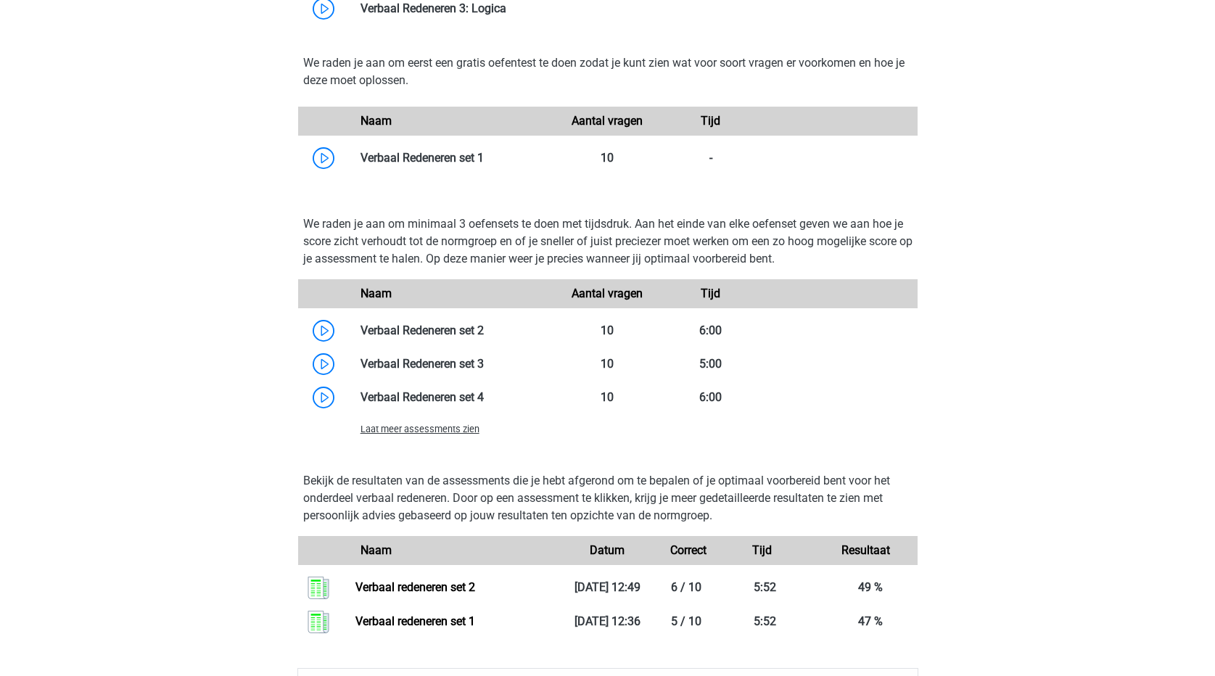
scroll to position [1160, 0]
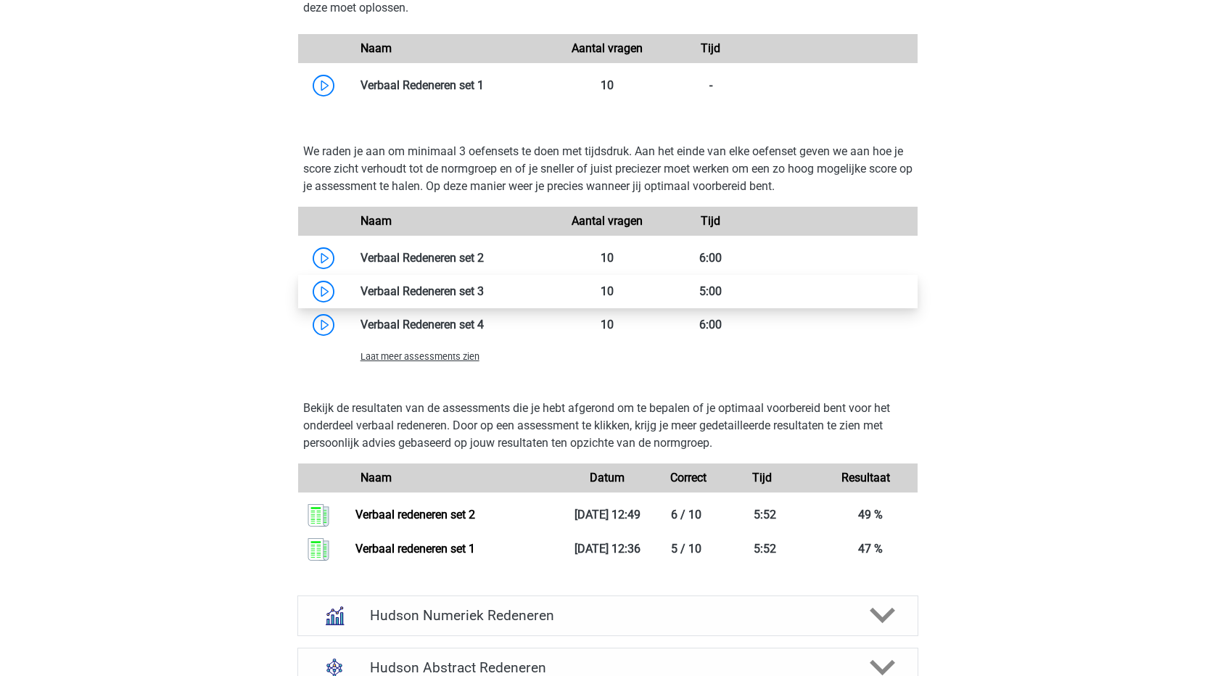
click at [484, 292] on link at bounding box center [484, 291] width 0 height 14
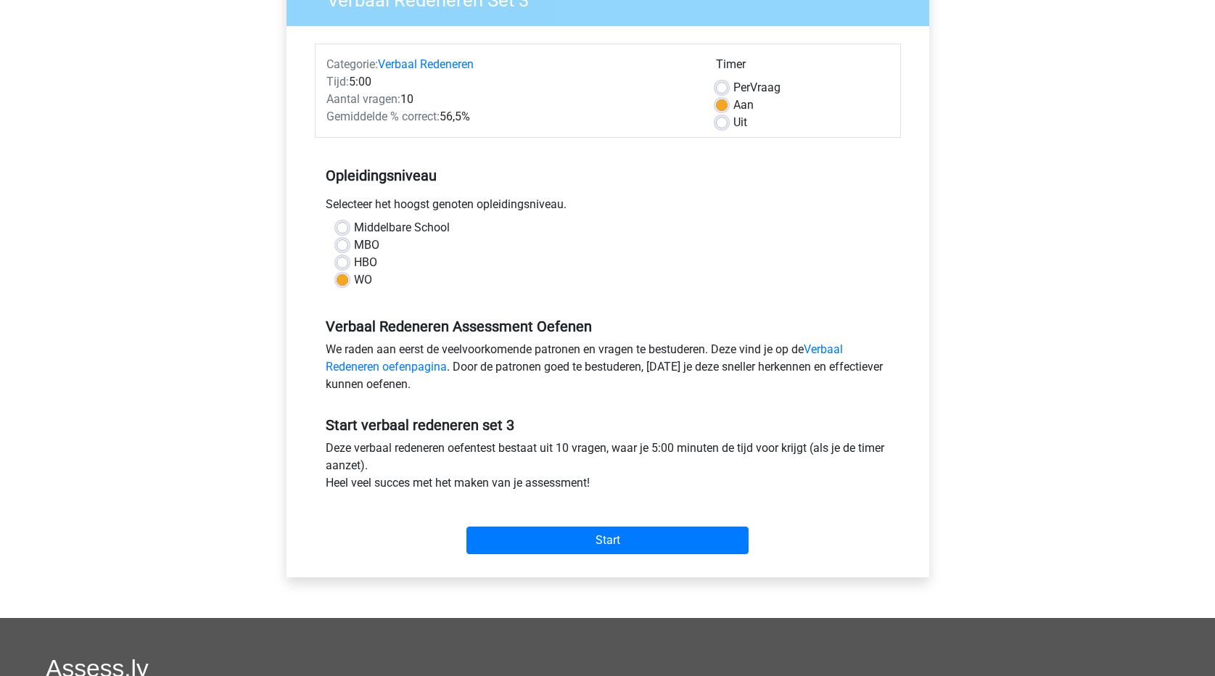
scroll to position [218, 0]
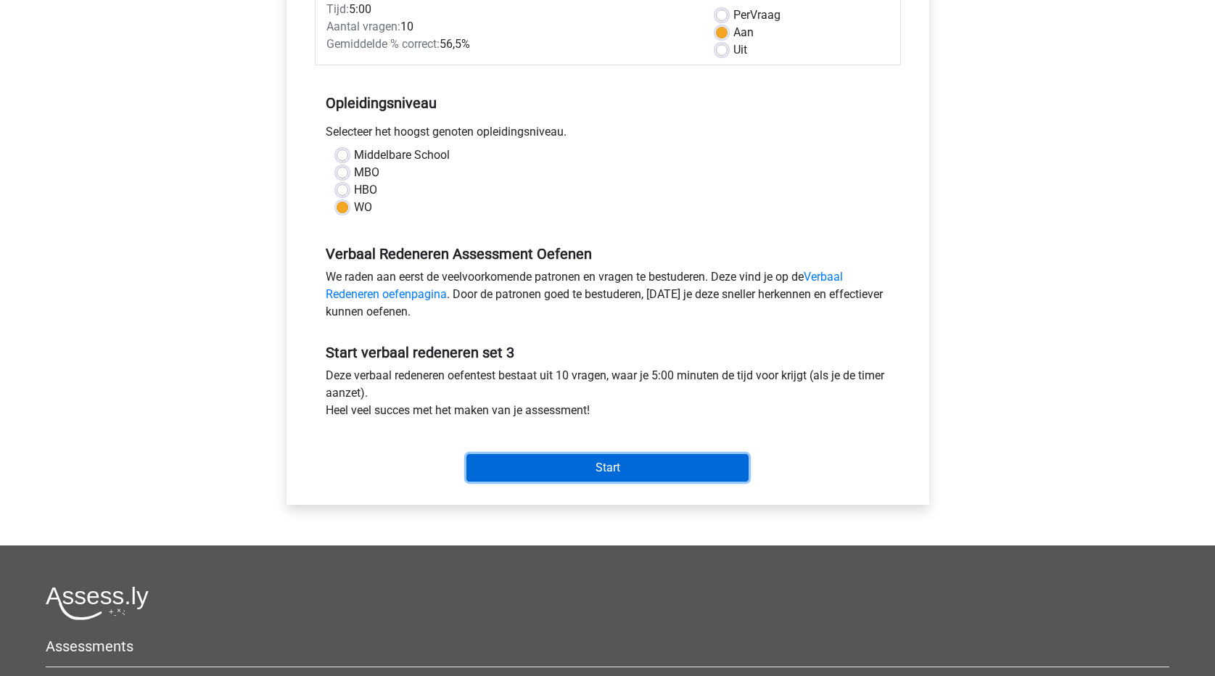
click at [669, 468] on input "Start" at bounding box center [607, 468] width 282 height 28
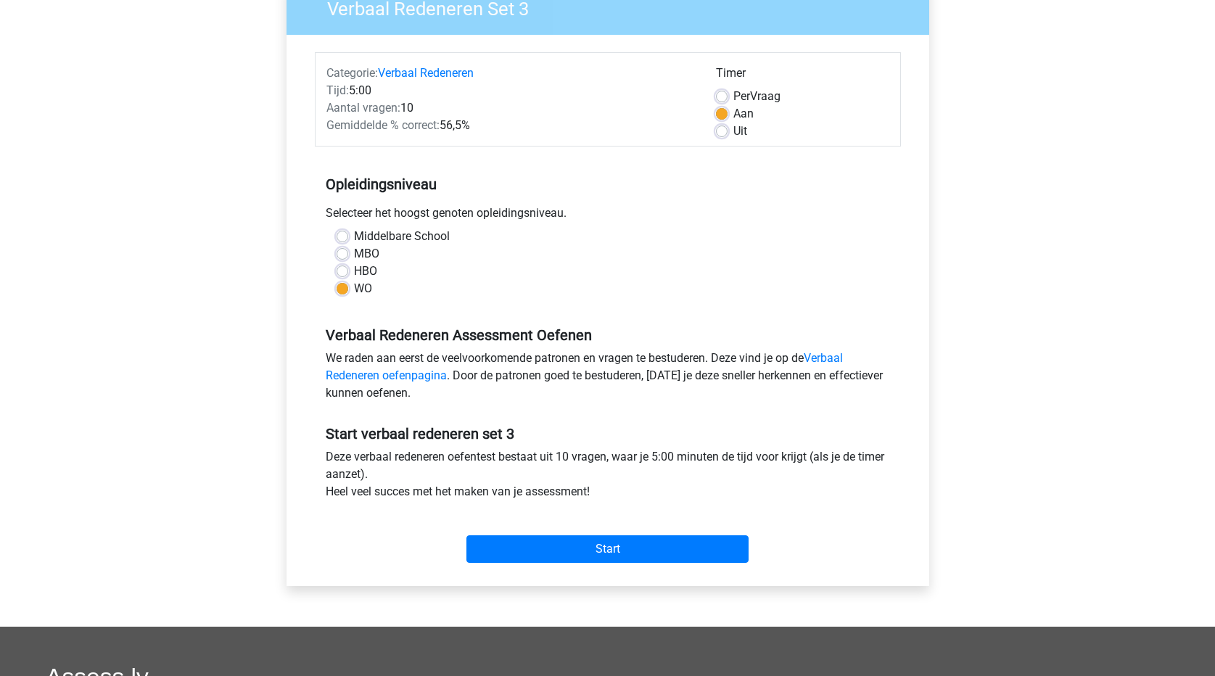
scroll to position [0, 0]
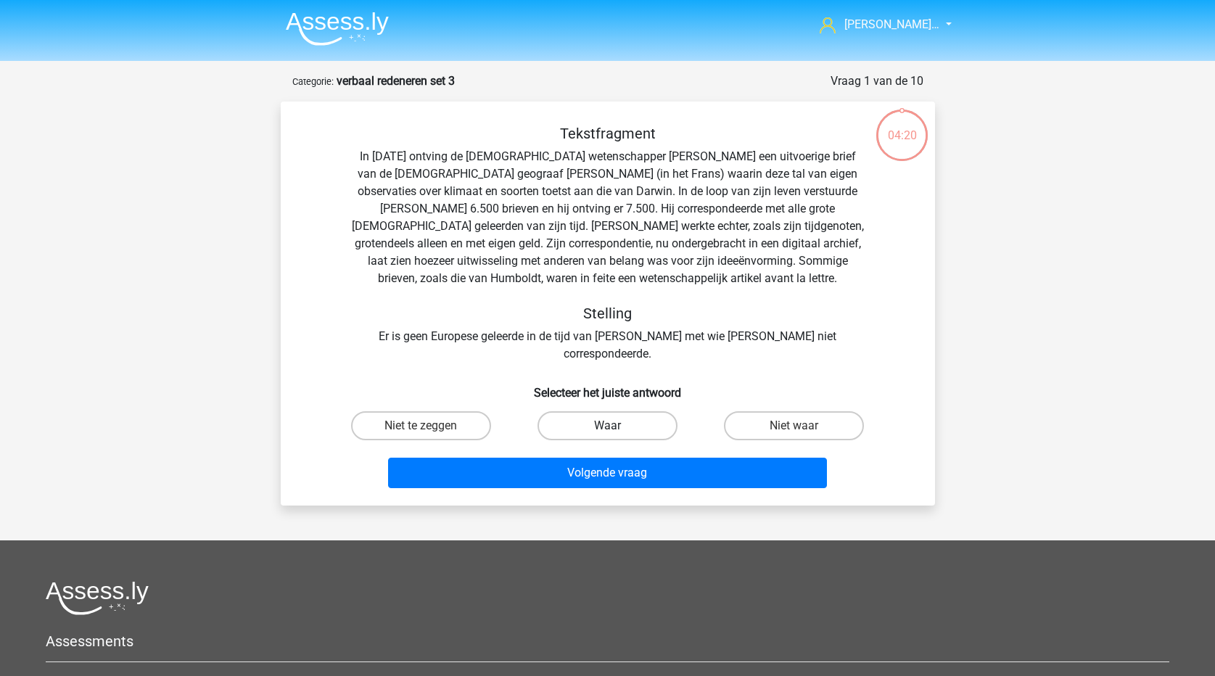
click at [597, 411] on label "Waar" at bounding box center [607, 425] width 140 height 29
click at [607, 426] on input "Waar" at bounding box center [611, 430] width 9 height 9
radio input "true"
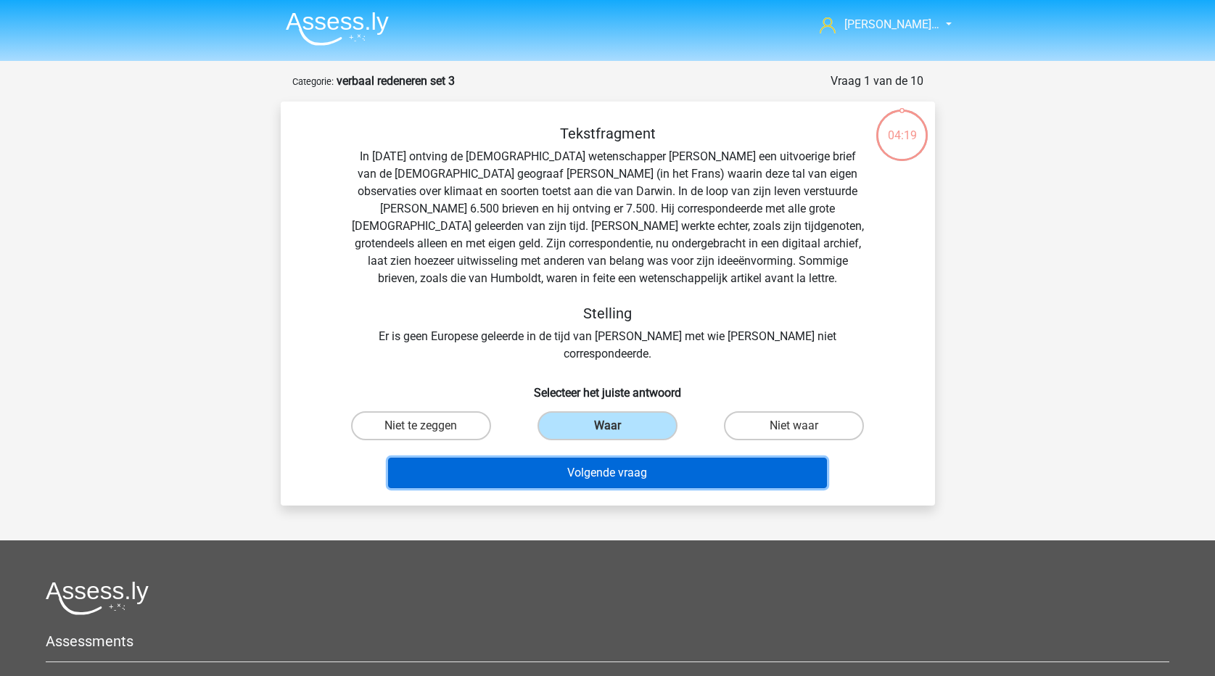
click at [607, 460] on button "Volgende vraag" at bounding box center [607, 473] width 439 height 30
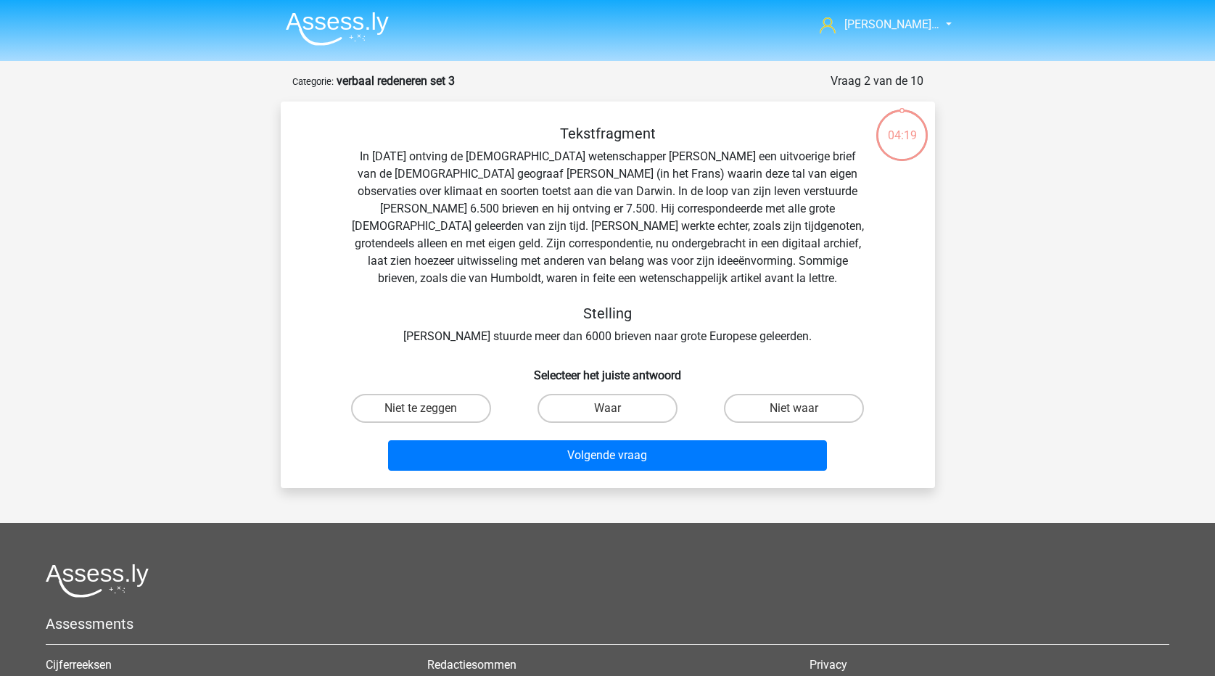
scroll to position [73, 0]
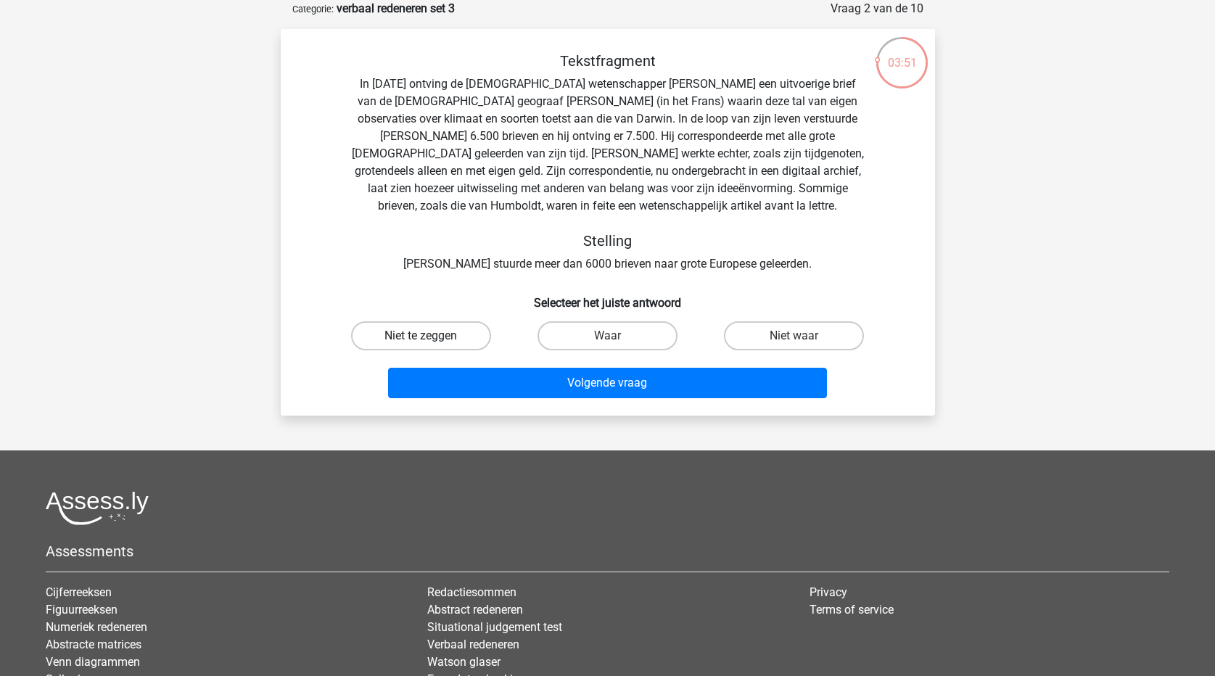
click at [453, 346] on label "Niet te zeggen" at bounding box center [421, 335] width 140 height 29
click at [430, 345] on input "Niet te zeggen" at bounding box center [425, 340] width 9 height 9
radio input "true"
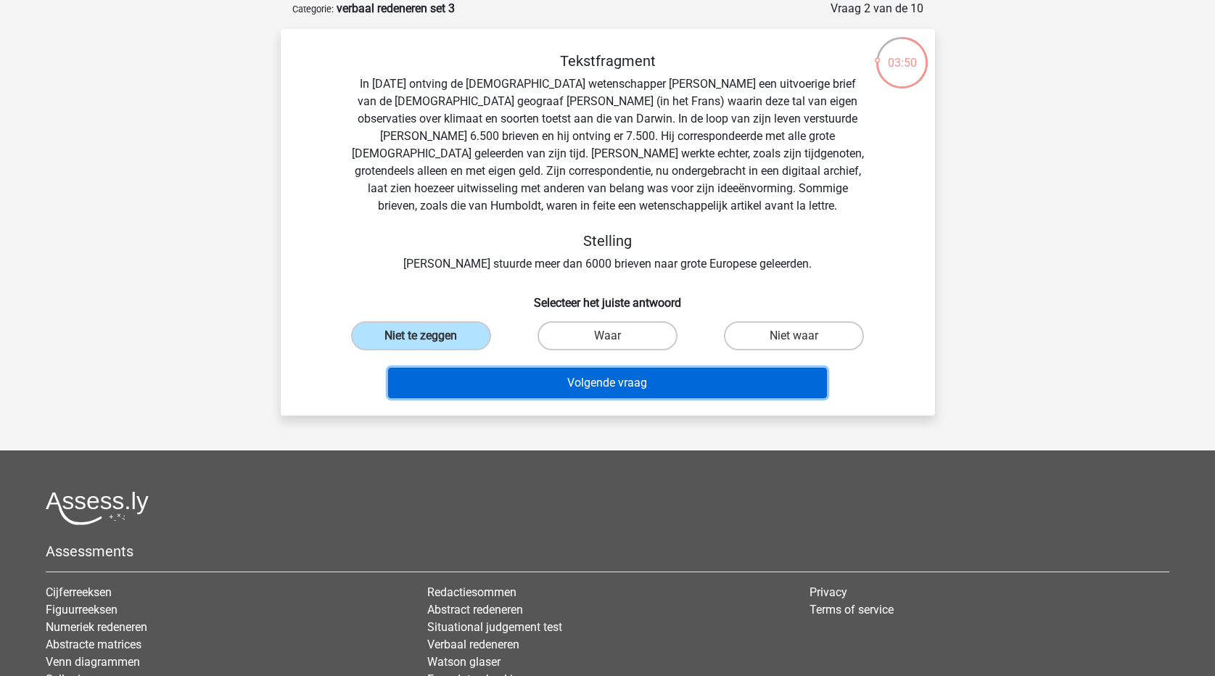
click at [518, 393] on button "Volgende vraag" at bounding box center [607, 383] width 439 height 30
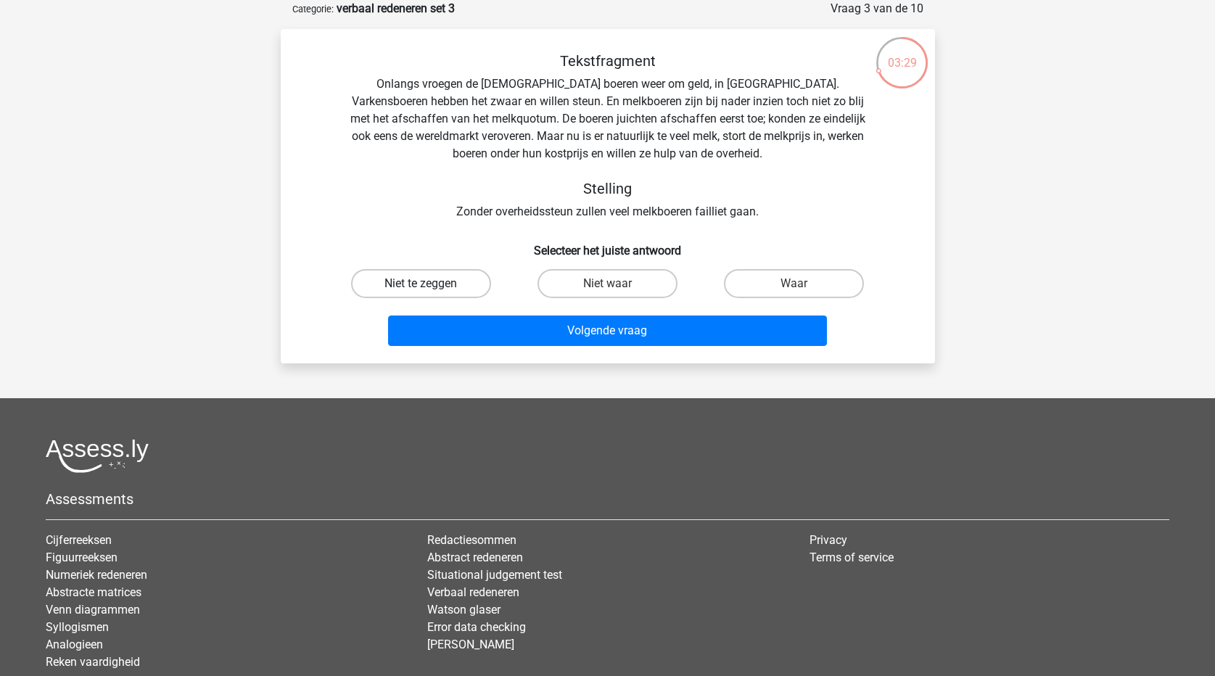
click at [468, 280] on label "Niet te zeggen" at bounding box center [421, 283] width 140 height 29
click at [430, 284] on input "Niet te zeggen" at bounding box center [425, 288] width 9 height 9
radio input "true"
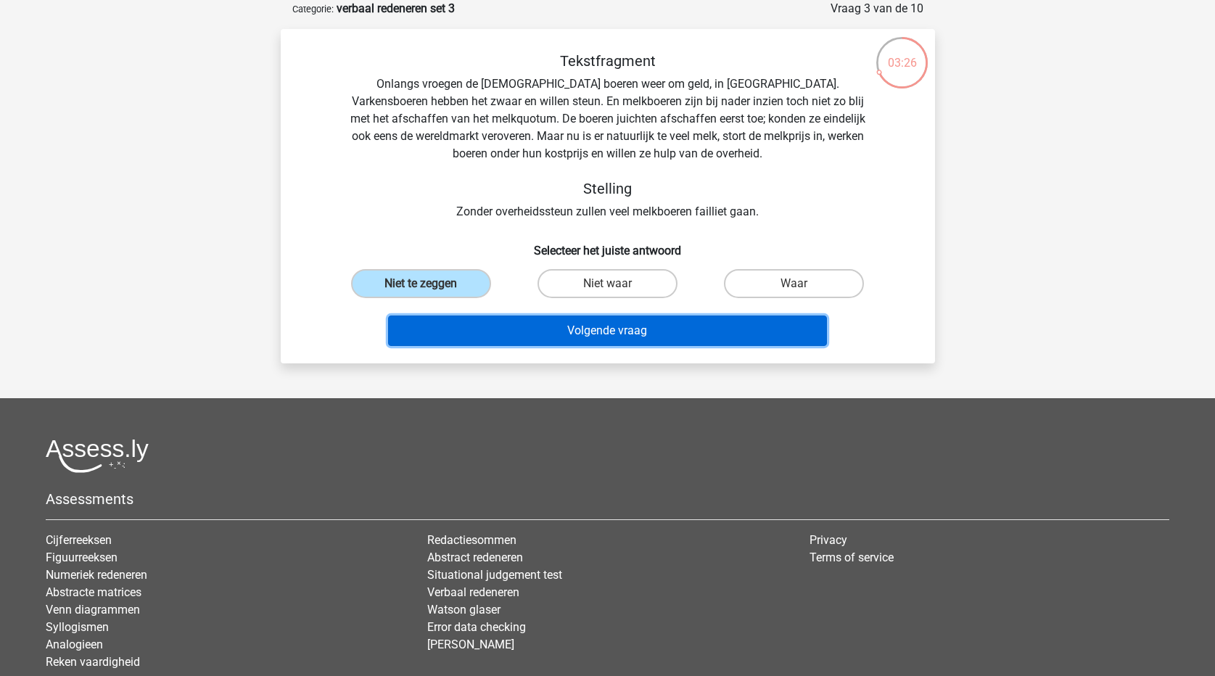
click at [508, 333] on button "Volgende vraag" at bounding box center [607, 330] width 439 height 30
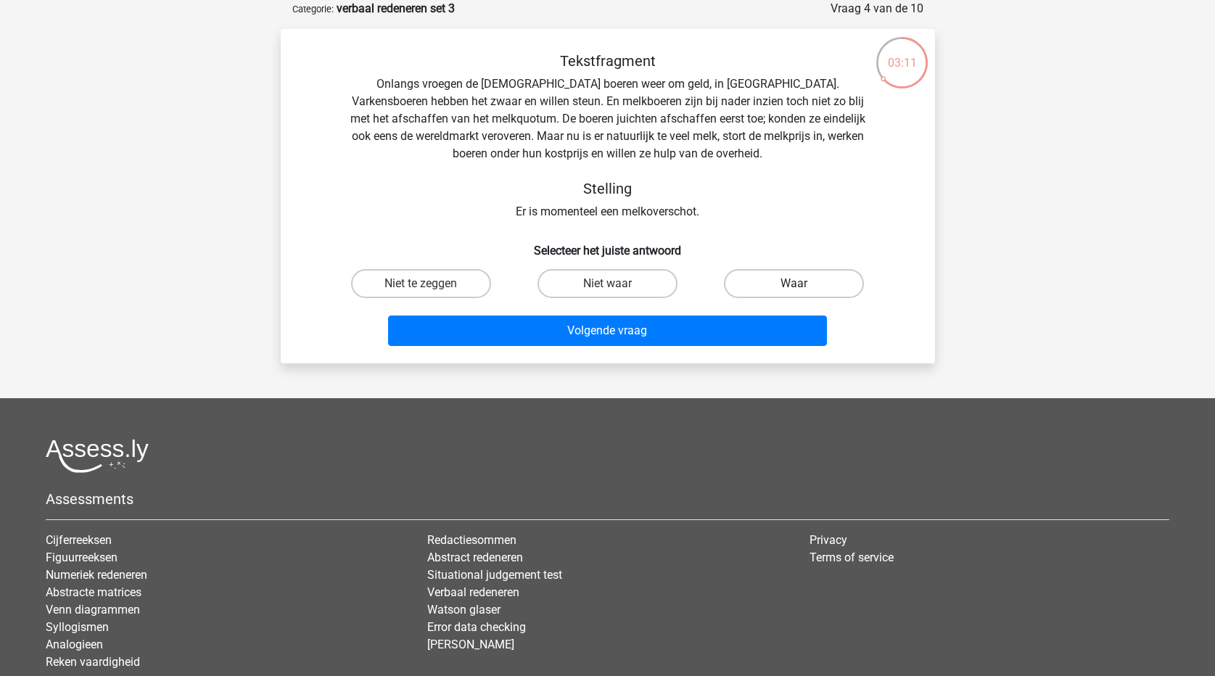
click at [795, 282] on label "Waar" at bounding box center [794, 283] width 140 height 29
click at [795, 284] on input "Waar" at bounding box center [798, 288] width 9 height 9
radio input "true"
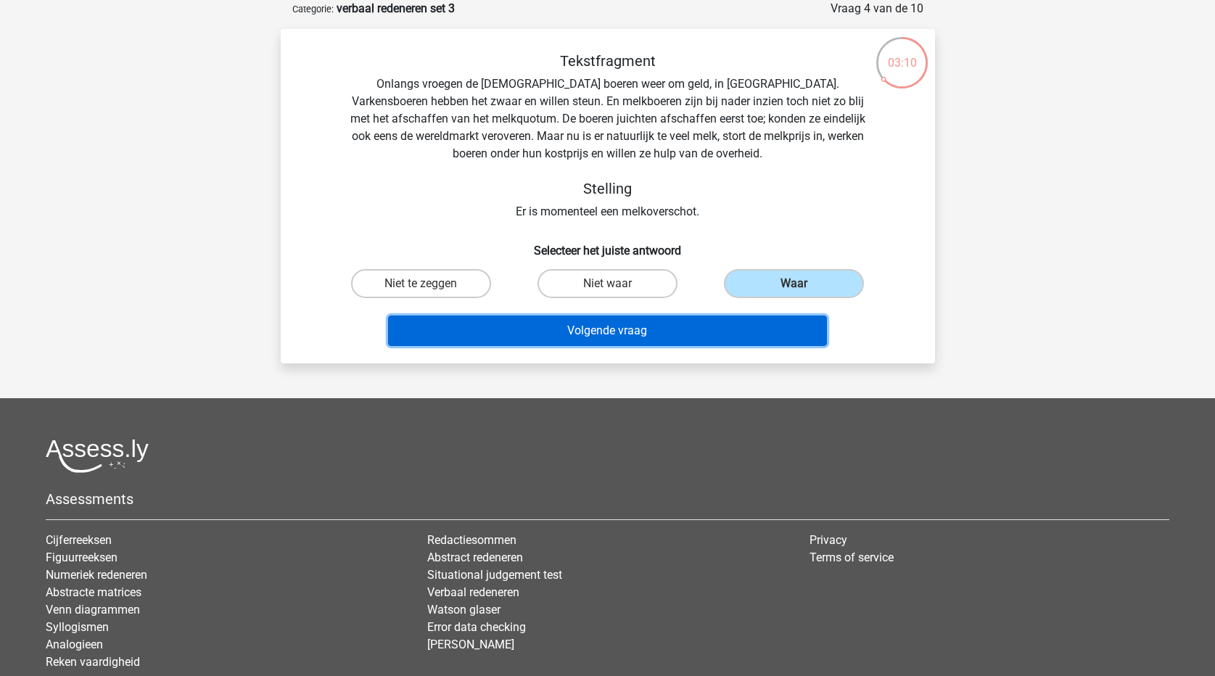
click at [780, 330] on button "Volgende vraag" at bounding box center [607, 330] width 439 height 30
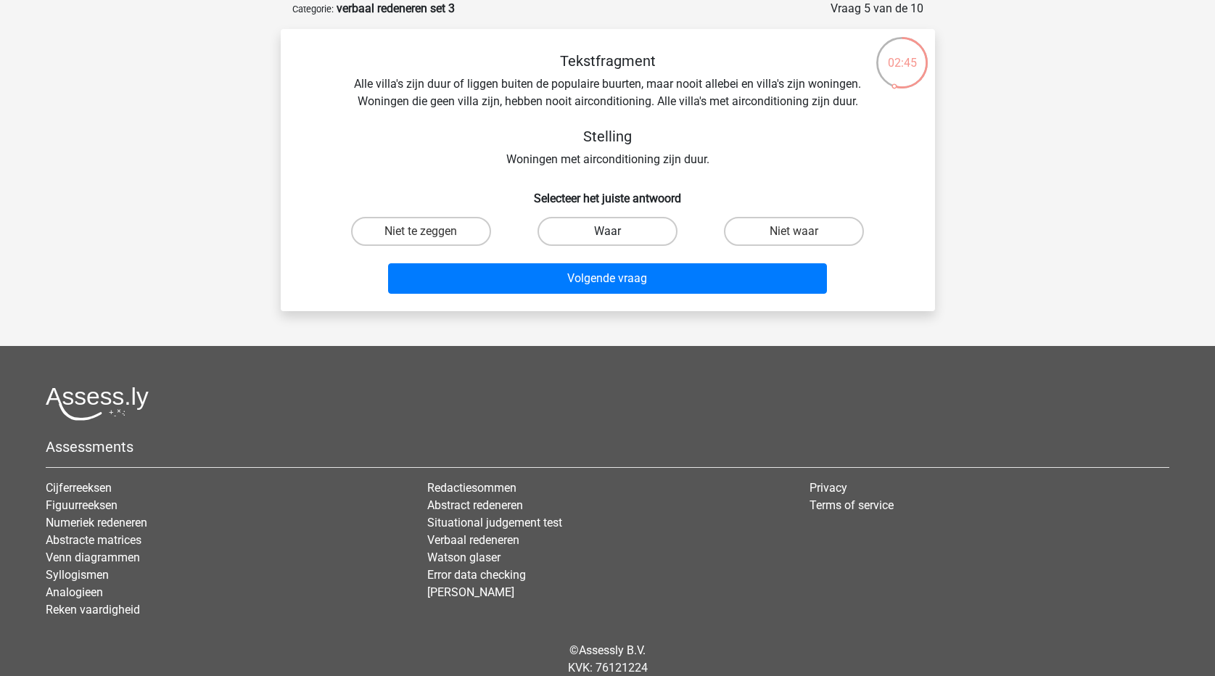
click at [595, 226] on label "Waar" at bounding box center [607, 231] width 140 height 29
click at [607, 231] on input "Waar" at bounding box center [611, 235] width 9 height 9
radio input "true"
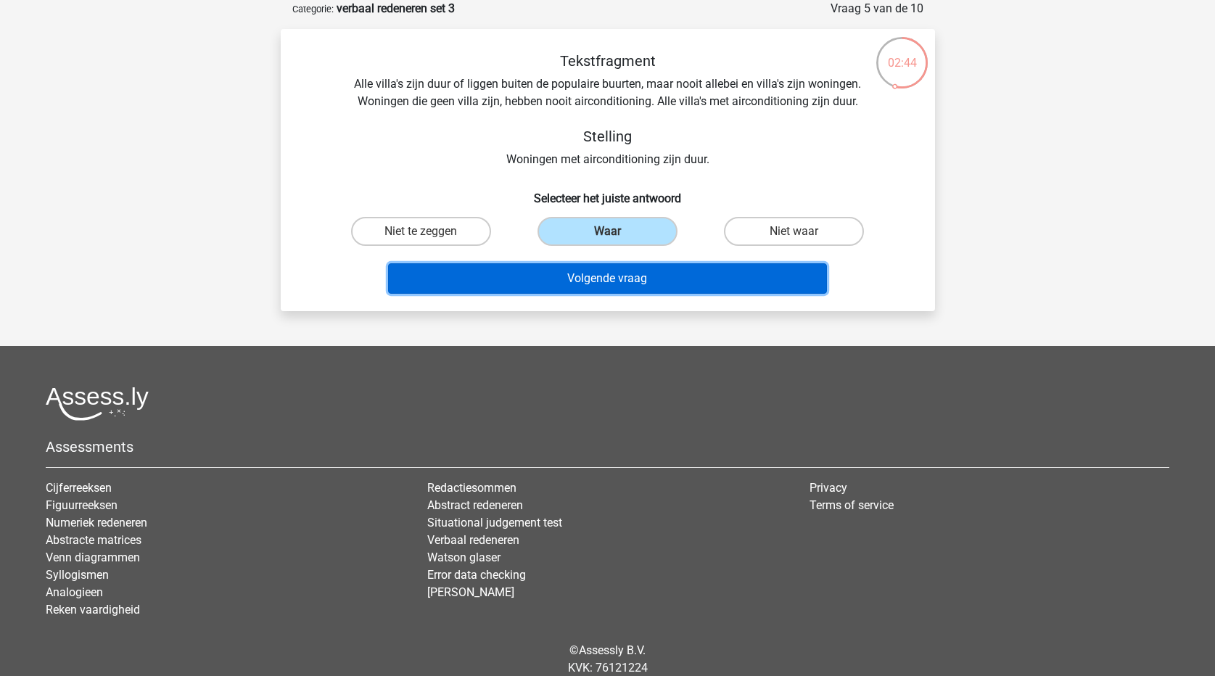
click at [606, 276] on button "Volgende vraag" at bounding box center [607, 278] width 439 height 30
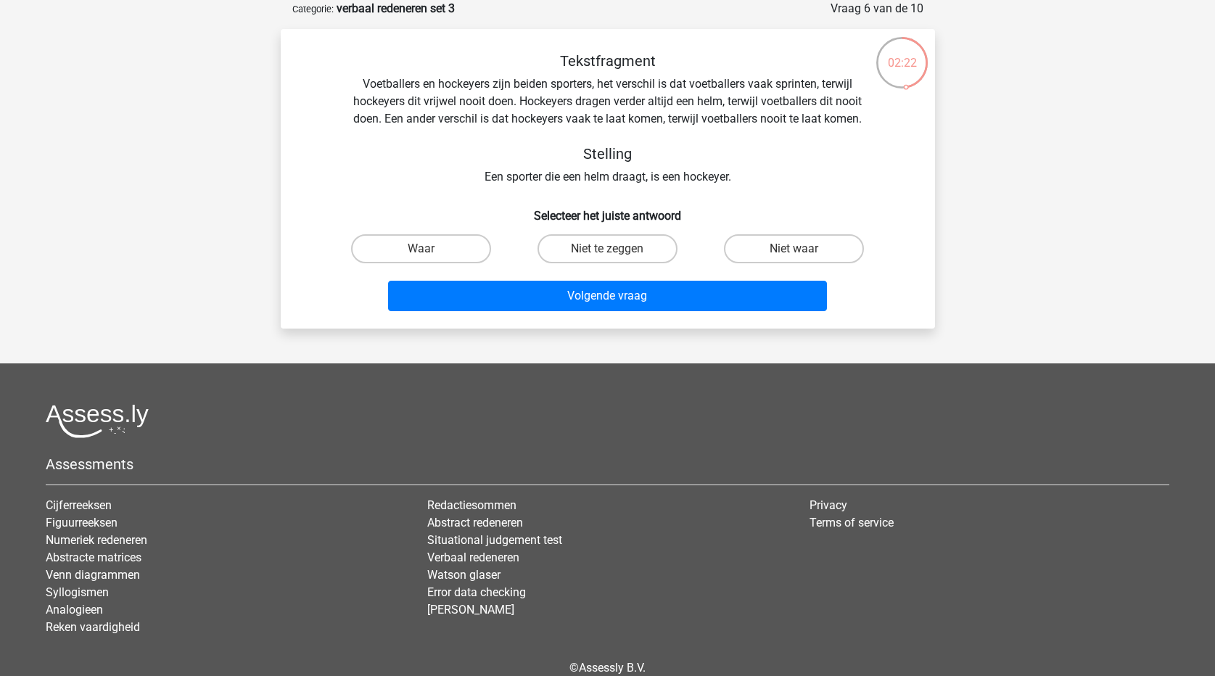
click at [798, 250] on input "Niet waar" at bounding box center [798, 253] width 9 height 9
radio input "true"
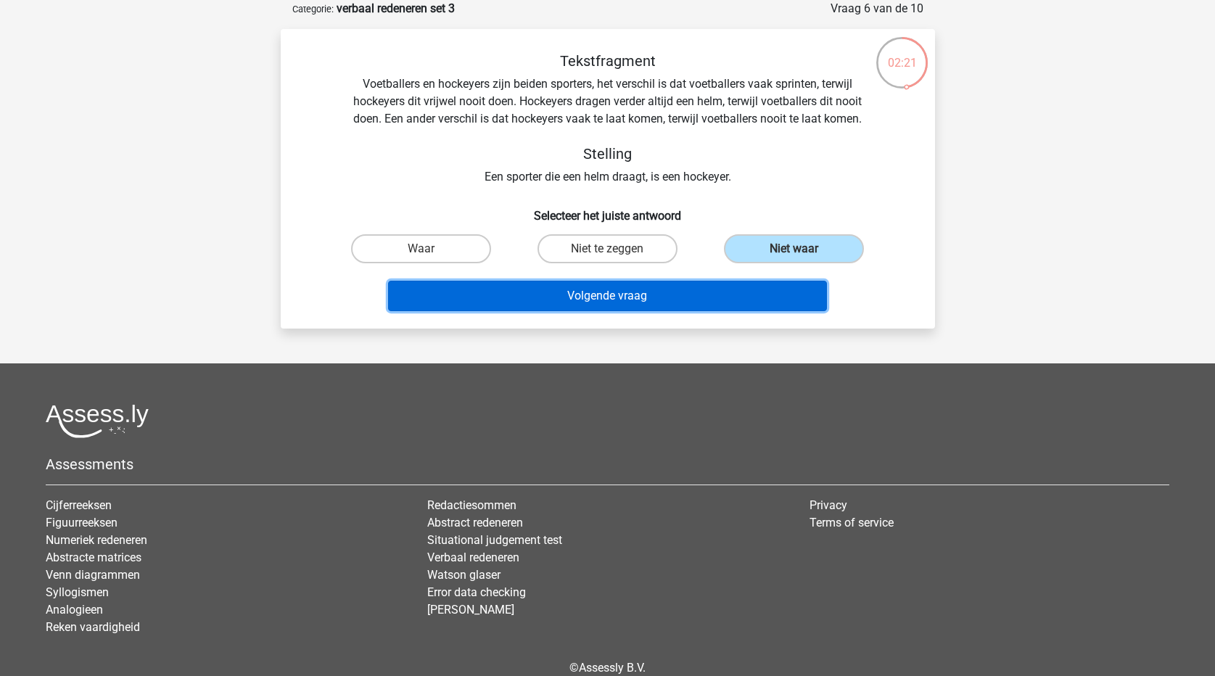
click at [750, 297] on button "Volgende vraag" at bounding box center [607, 296] width 439 height 30
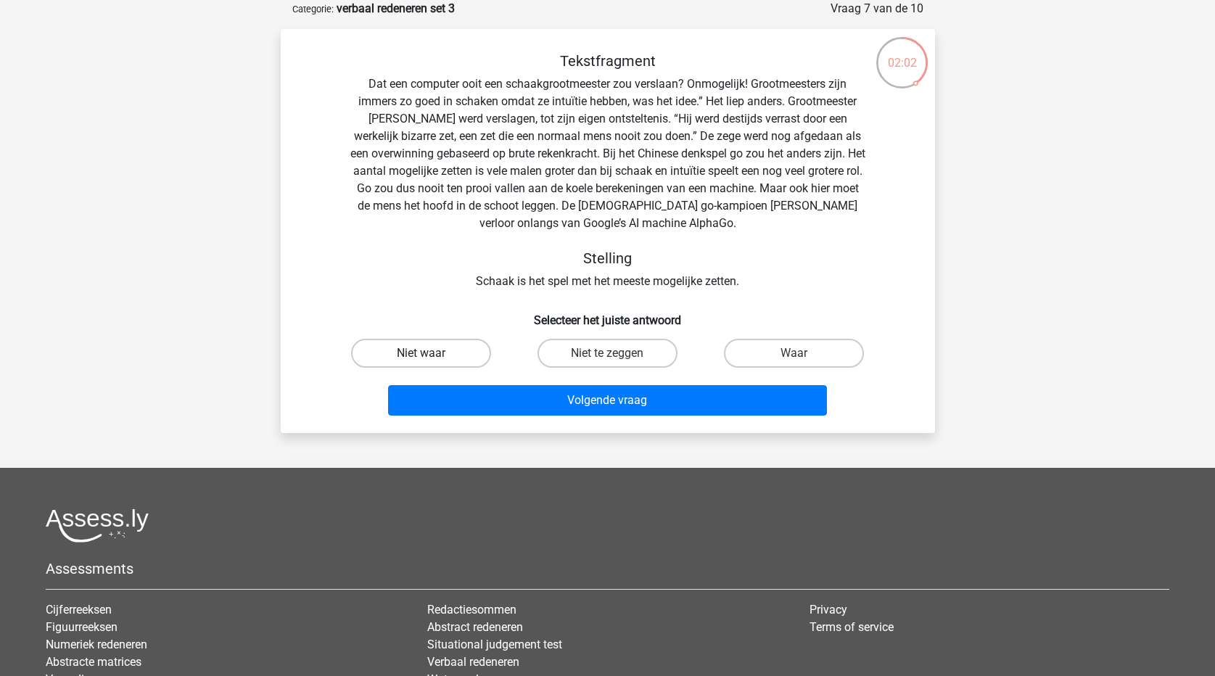
click at [451, 354] on label "Niet waar" at bounding box center [421, 353] width 140 height 29
click at [430, 354] on input "Niet waar" at bounding box center [425, 357] width 9 height 9
radio input "true"
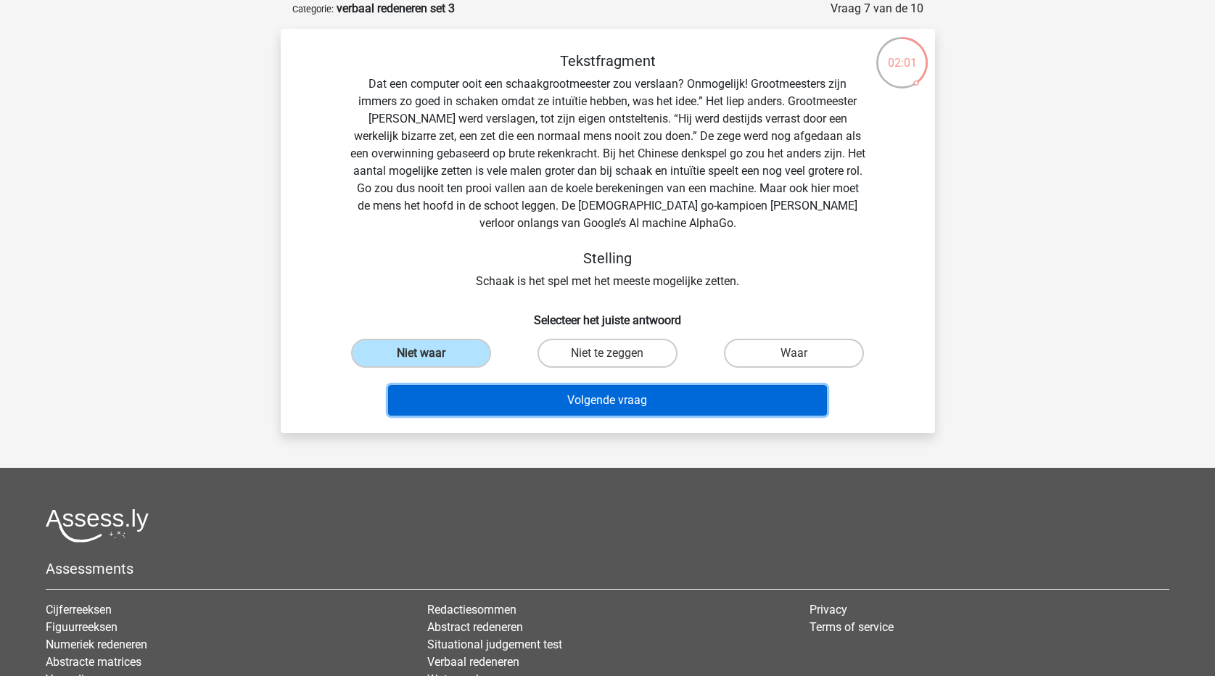
click at [523, 405] on button "Volgende vraag" at bounding box center [607, 400] width 439 height 30
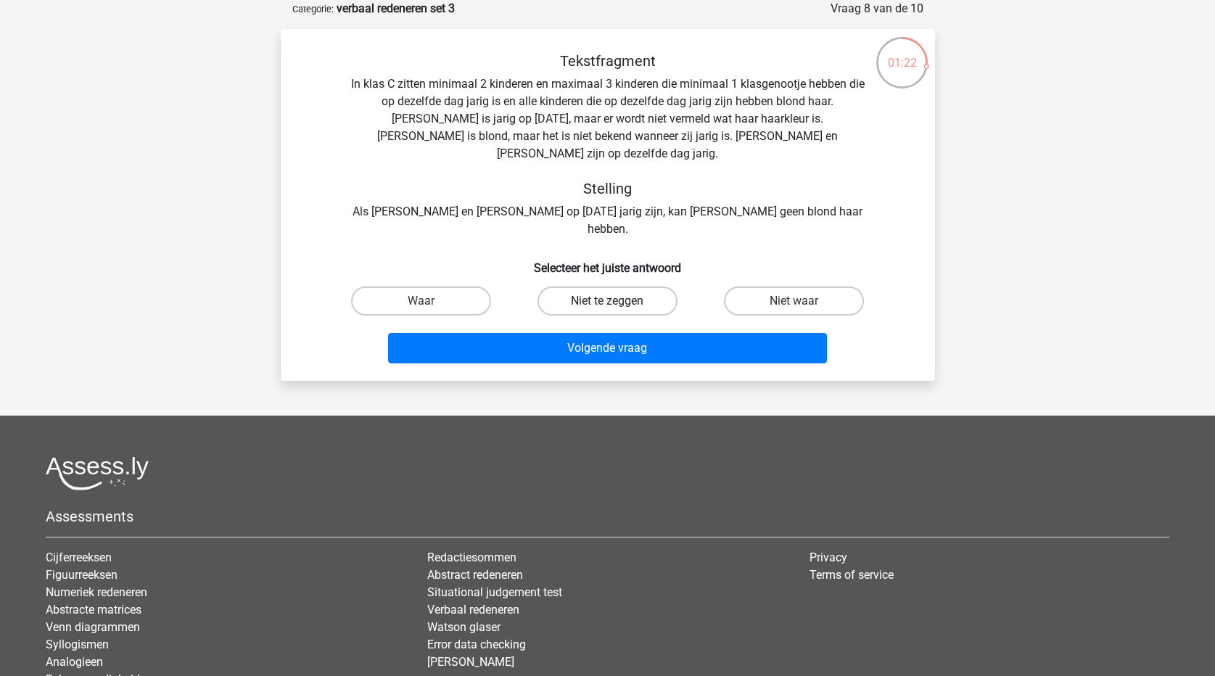
click at [620, 286] on label "Niet te zeggen" at bounding box center [607, 300] width 140 height 29
click at [616, 301] on input "Niet te zeggen" at bounding box center [611, 305] width 9 height 9
radio input "true"
click at [790, 286] on label "Niet waar" at bounding box center [794, 300] width 140 height 29
click at [794, 301] on input "Niet waar" at bounding box center [798, 305] width 9 height 9
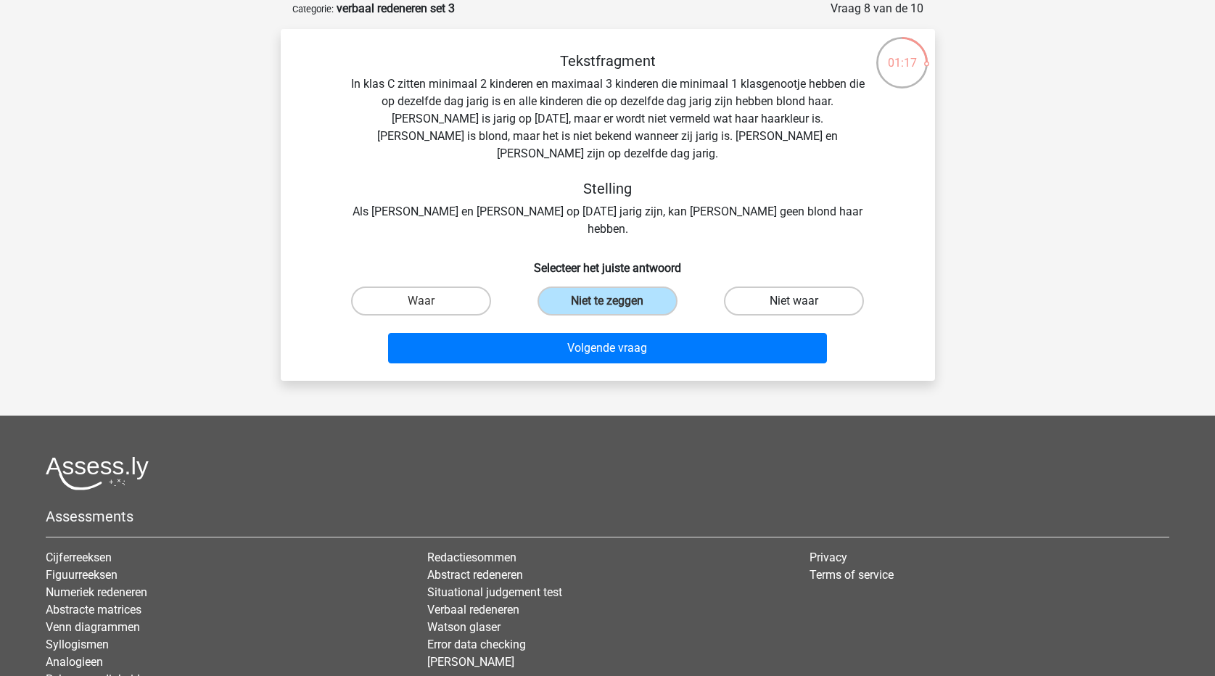
radio input "true"
click at [616, 301] on input "Niet te zeggen" at bounding box center [611, 305] width 9 height 9
radio input "true"
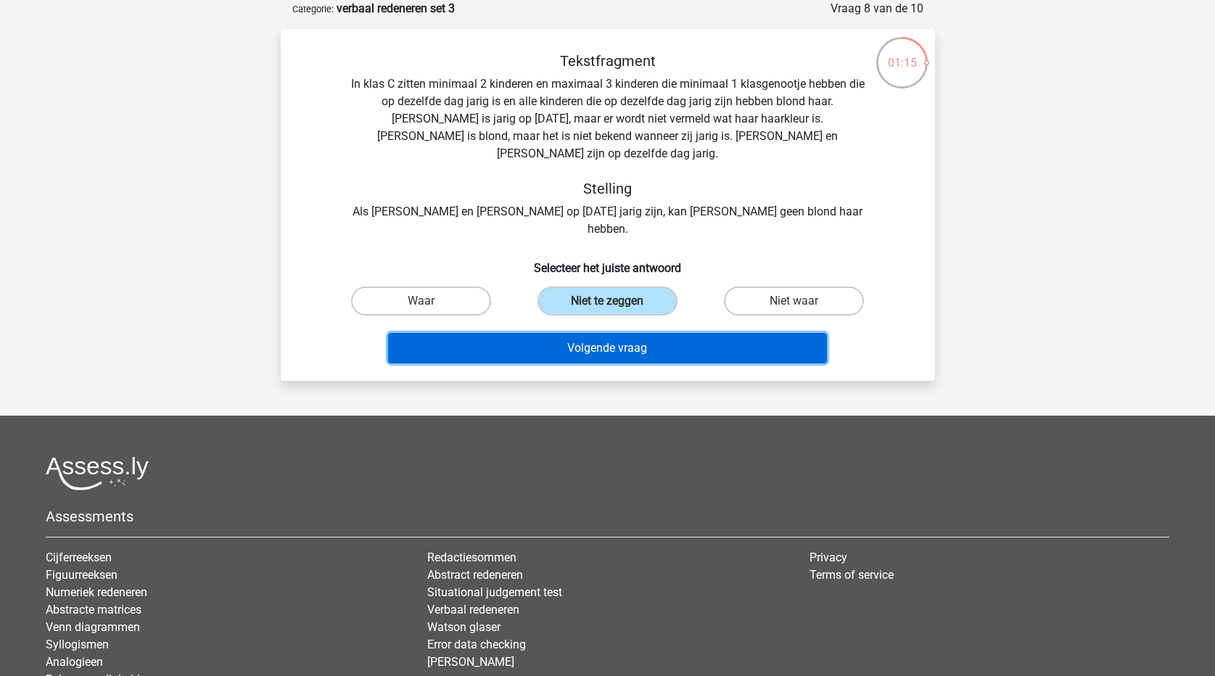
click at [608, 333] on button "Volgende vraag" at bounding box center [607, 348] width 439 height 30
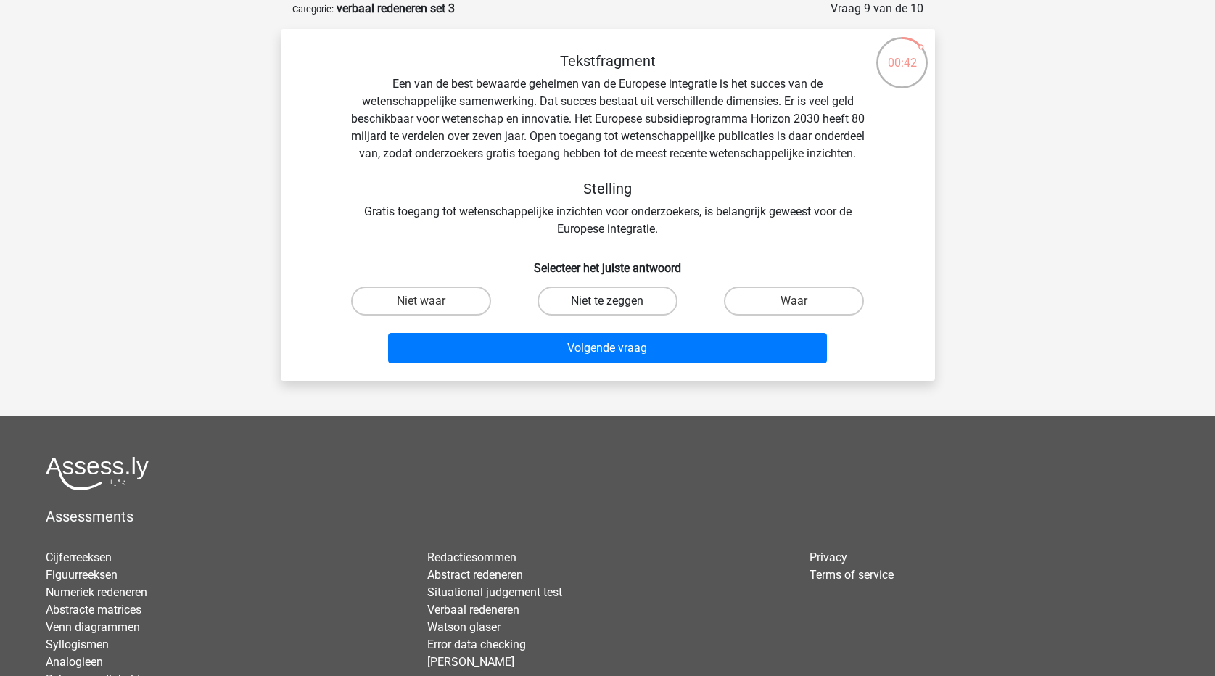
click at [596, 314] on label "Niet te zeggen" at bounding box center [607, 300] width 140 height 29
click at [607, 310] on input "Niet te zeggen" at bounding box center [611, 305] width 9 height 9
radio input "true"
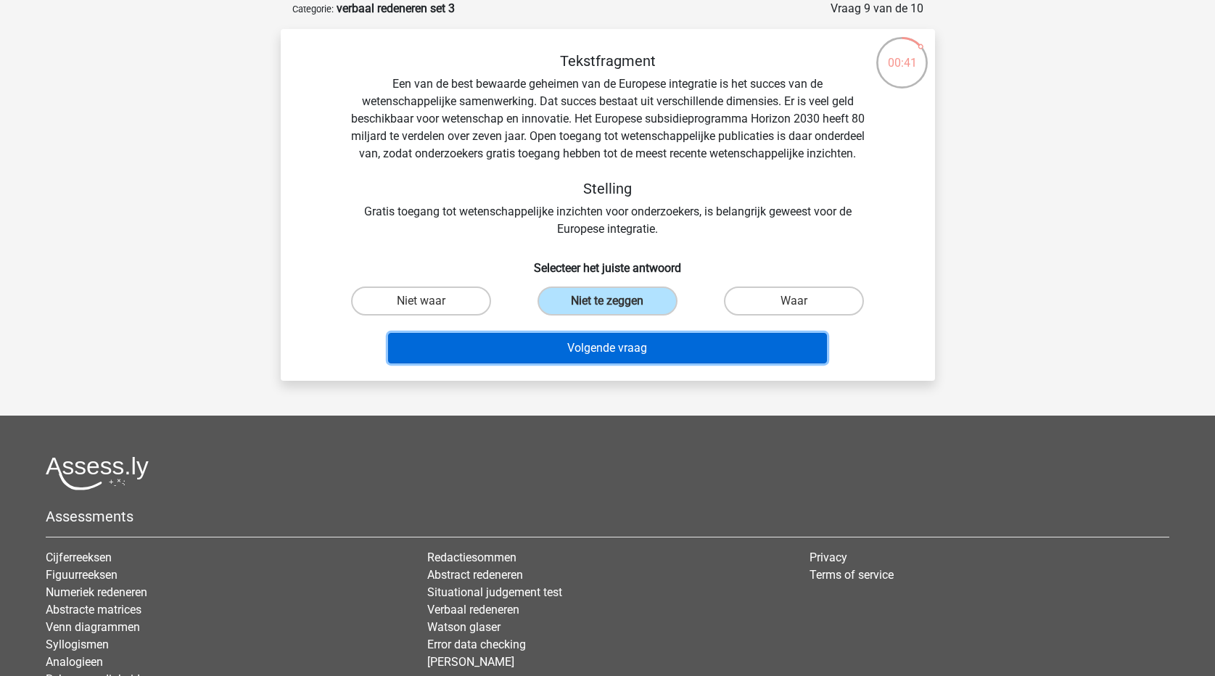
click at [589, 361] on button "Volgende vraag" at bounding box center [607, 348] width 439 height 30
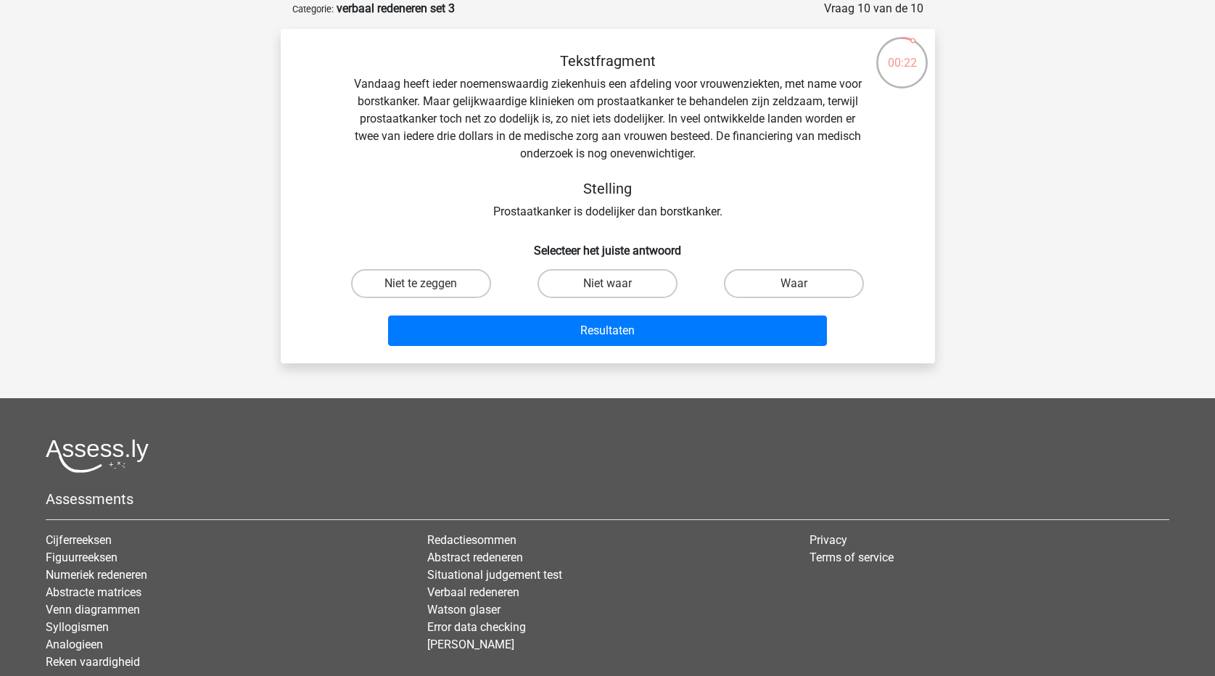
click at [612, 286] on input "Niet waar" at bounding box center [611, 288] width 9 height 9
radio input "true"
click at [455, 286] on label "Niet te zeggen" at bounding box center [421, 283] width 140 height 29
click at [430, 286] on input "Niet te zeggen" at bounding box center [425, 288] width 9 height 9
radio input "true"
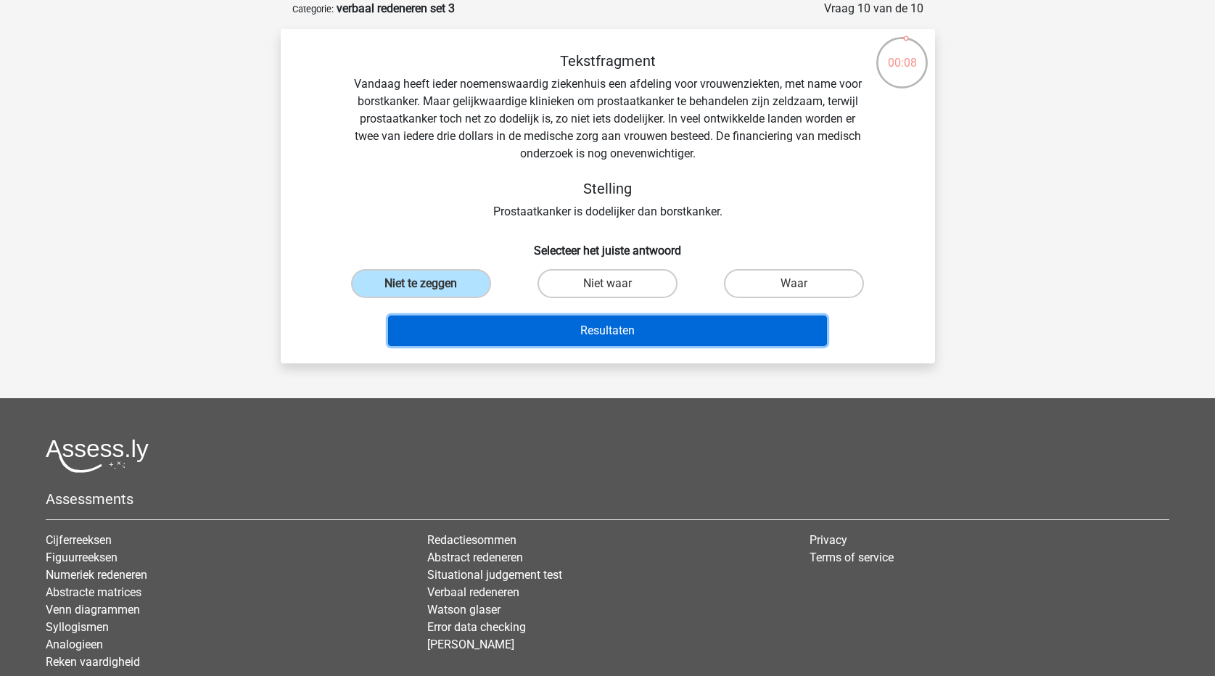
click at [521, 326] on button "Resultaten" at bounding box center [607, 330] width 439 height 30
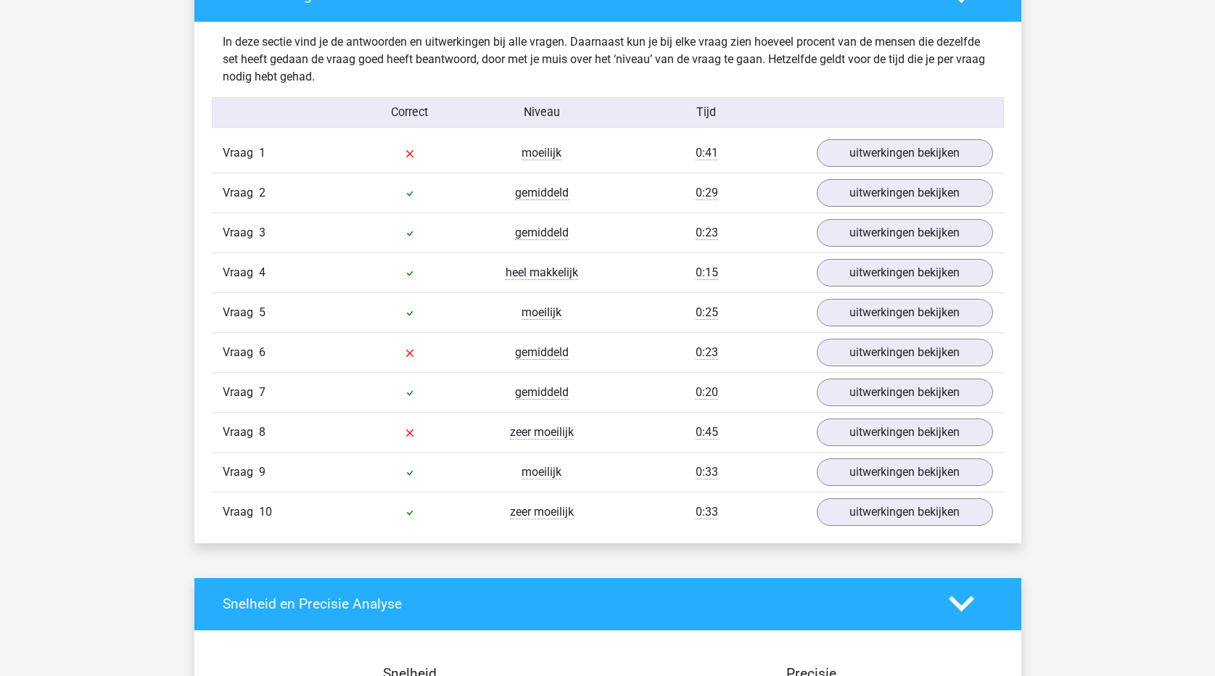
scroll to position [870, 0]
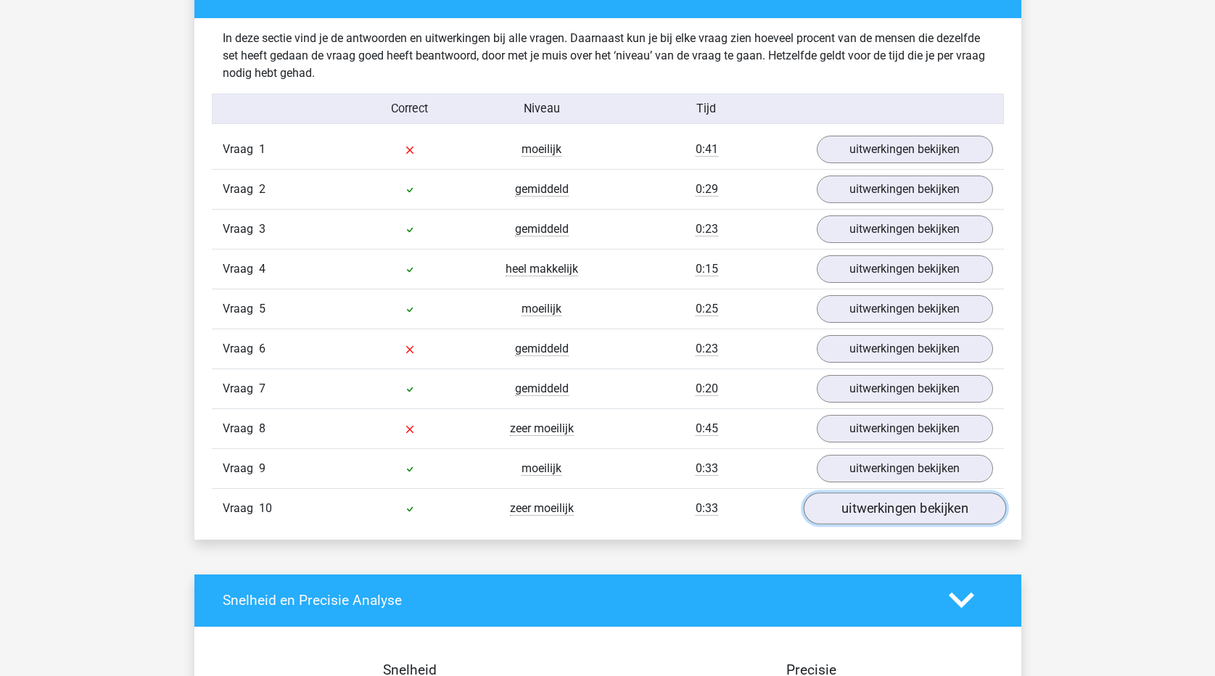
click at [904, 497] on link "uitwerkingen bekijken" at bounding box center [904, 508] width 202 height 32
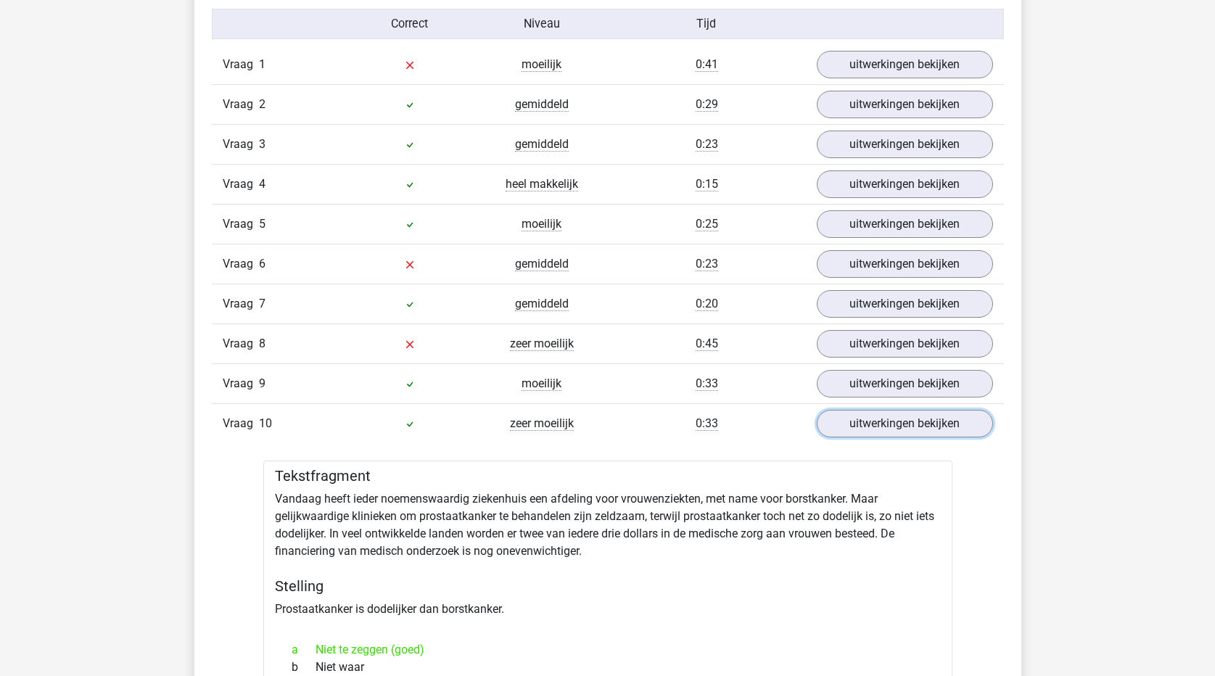
scroll to position [943, 0]
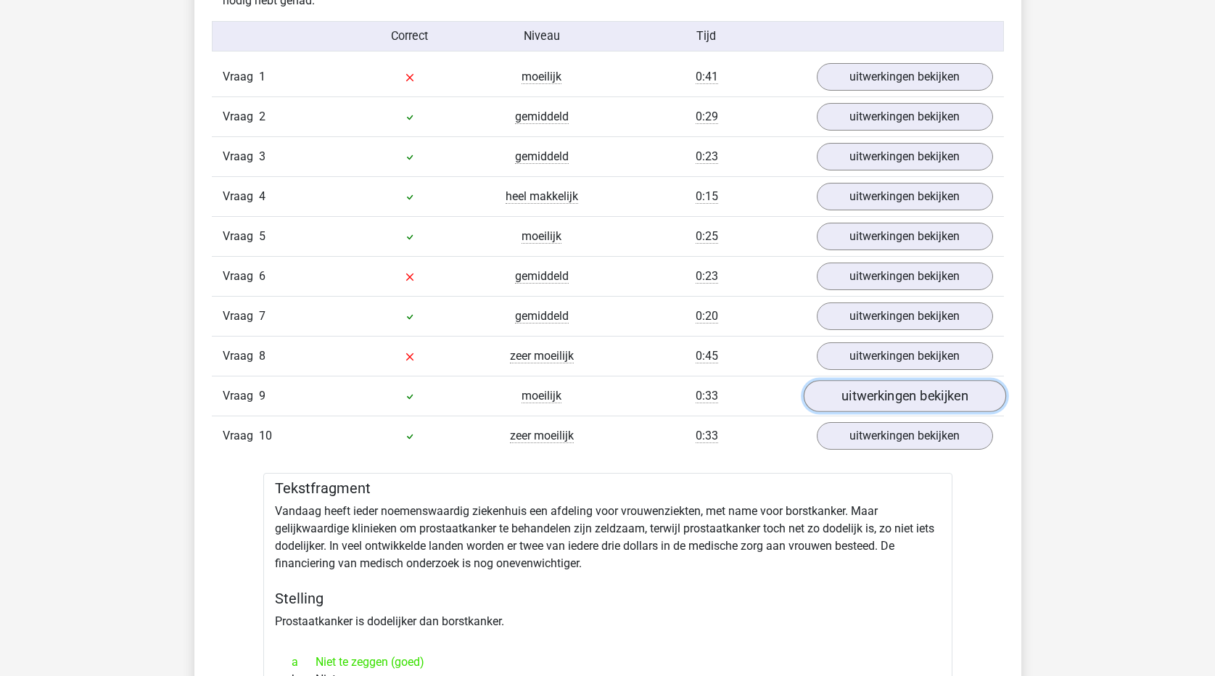
click at [911, 400] on link "uitwerkingen bekijken" at bounding box center [904, 396] width 202 height 32
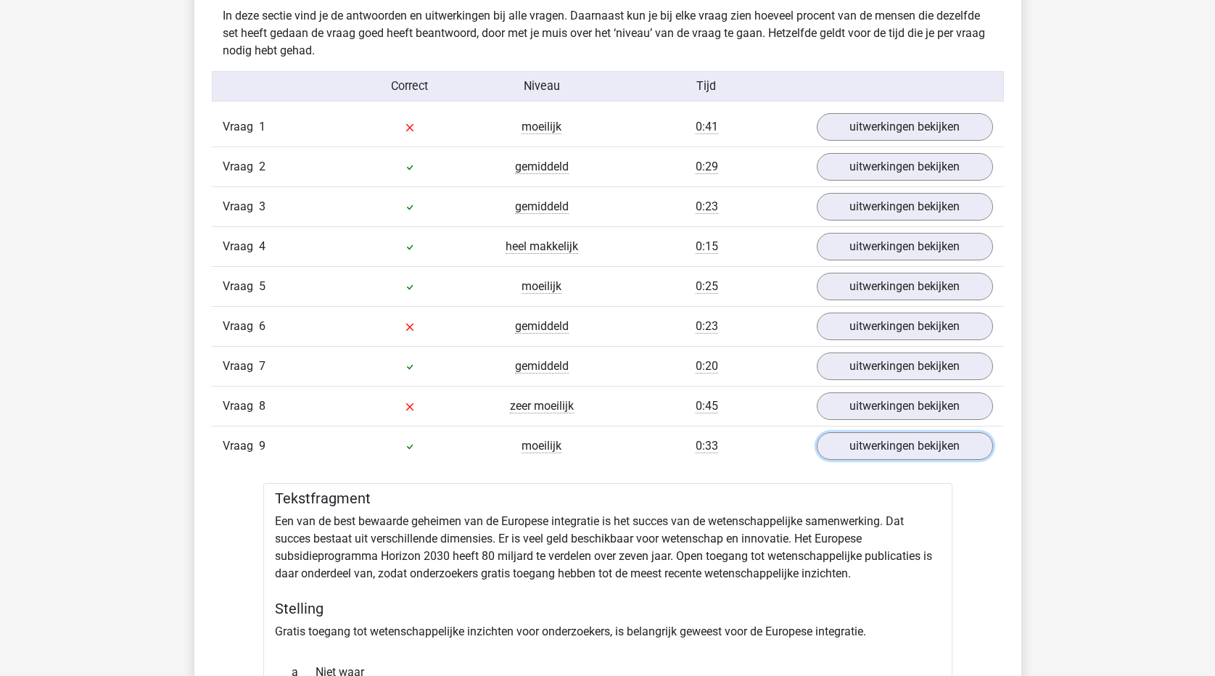
scroll to position [870, 0]
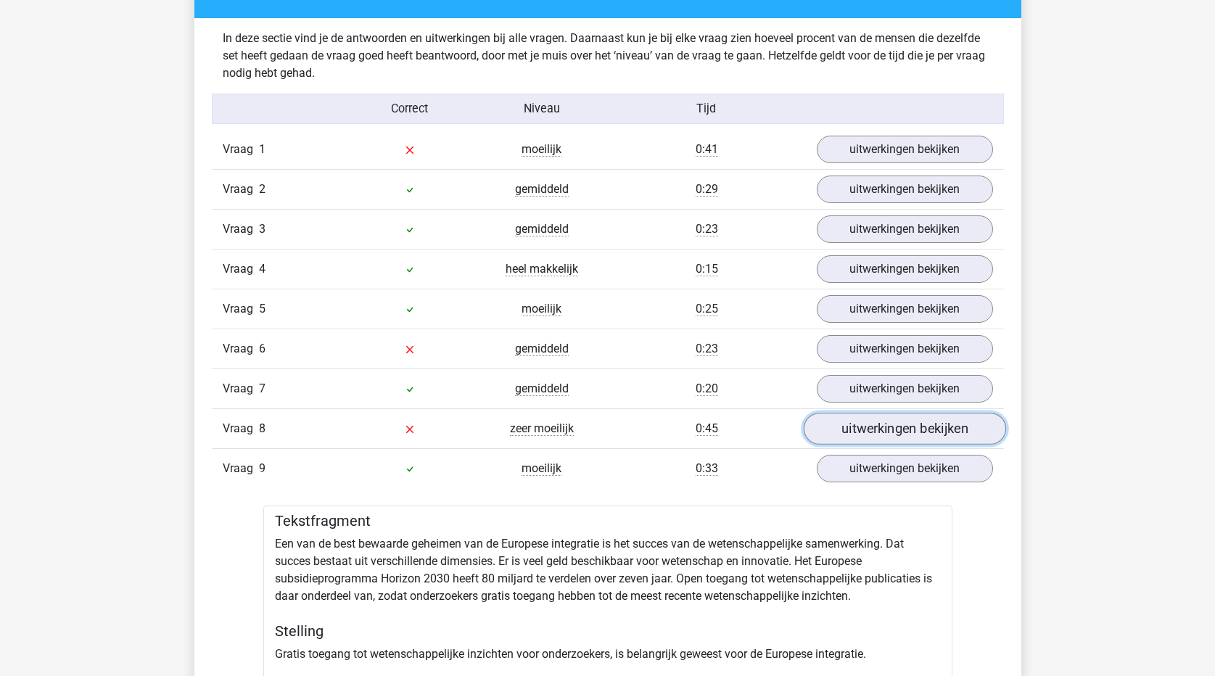
click at [912, 437] on link "uitwerkingen bekijken" at bounding box center [904, 429] width 202 height 32
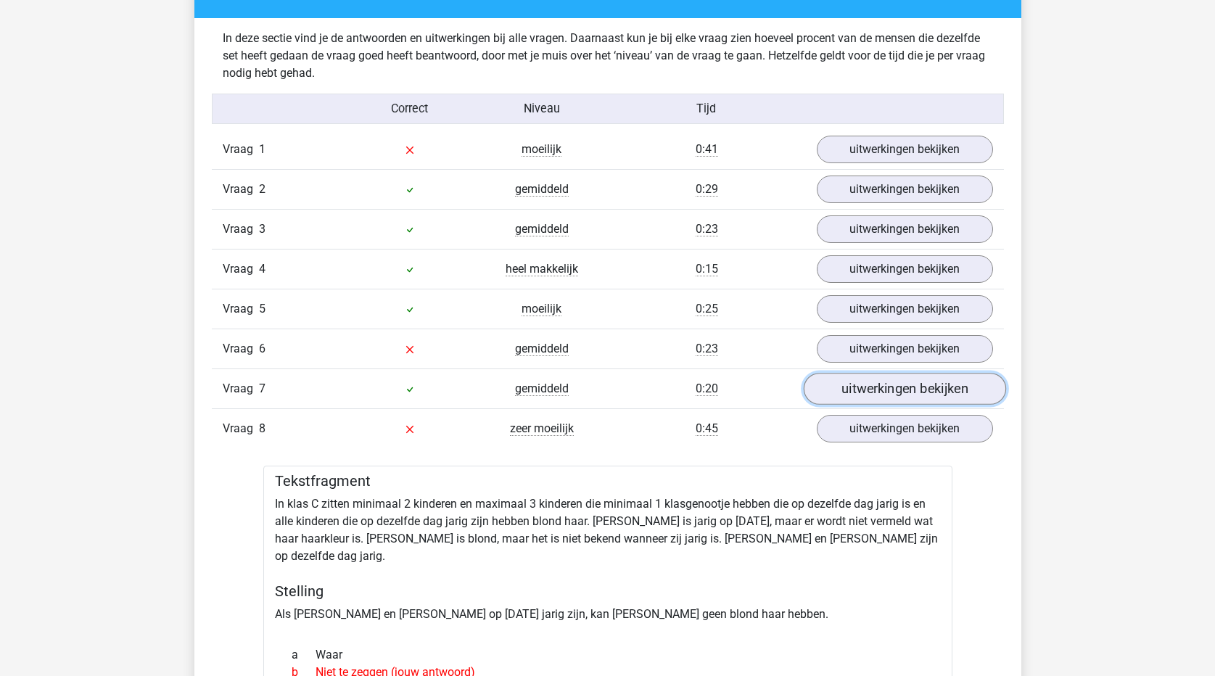
click at [880, 396] on link "uitwerkingen bekijken" at bounding box center [904, 389] width 202 height 32
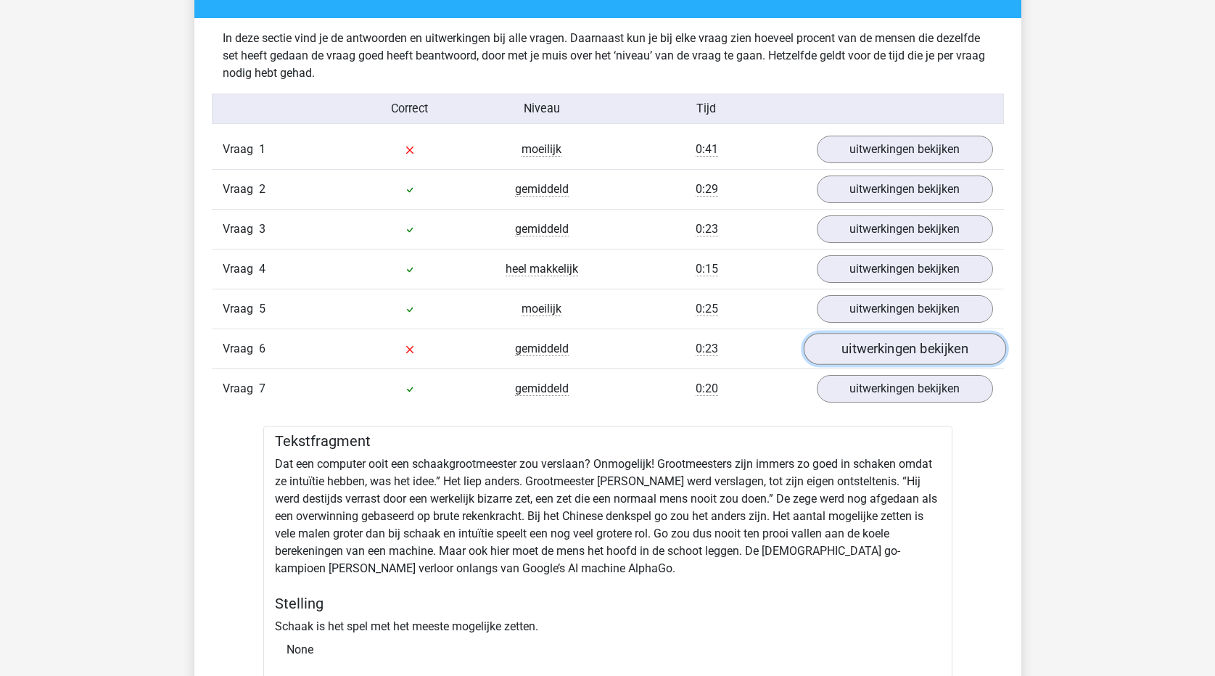
click at [903, 347] on link "uitwerkingen bekijken" at bounding box center [904, 349] width 202 height 32
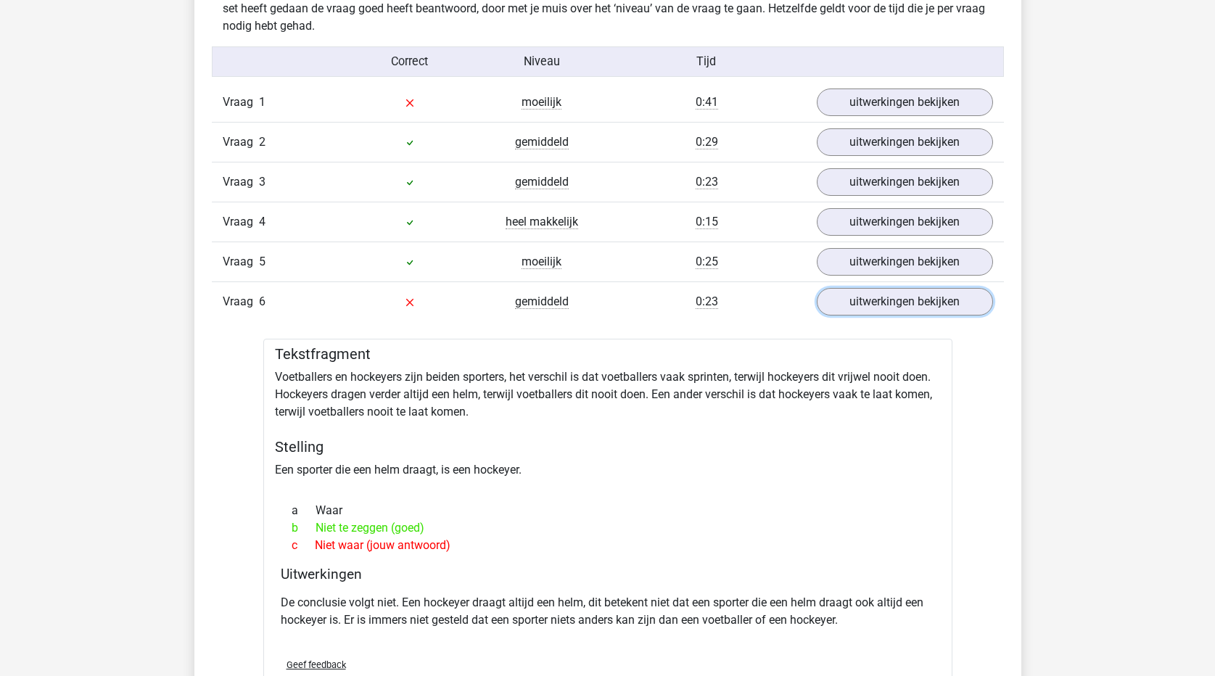
scroll to position [943, 0]
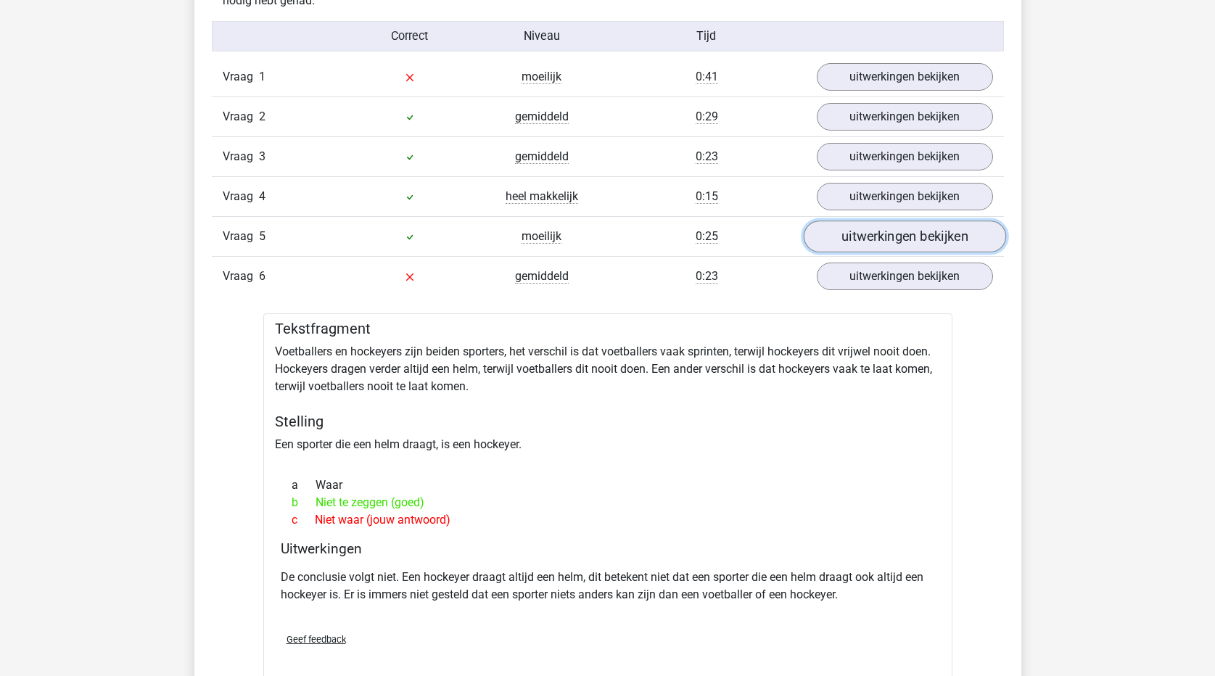
click at [948, 244] on link "uitwerkingen bekijken" at bounding box center [904, 236] width 202 height 32
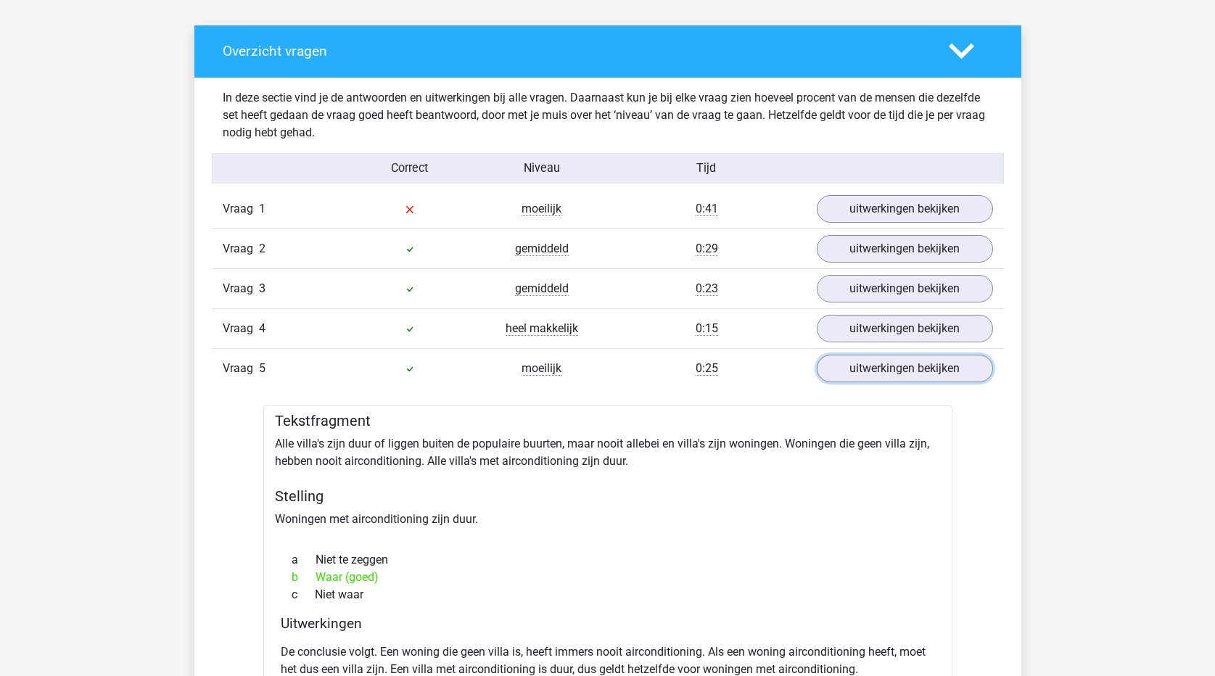
scroll to position [798, 0]
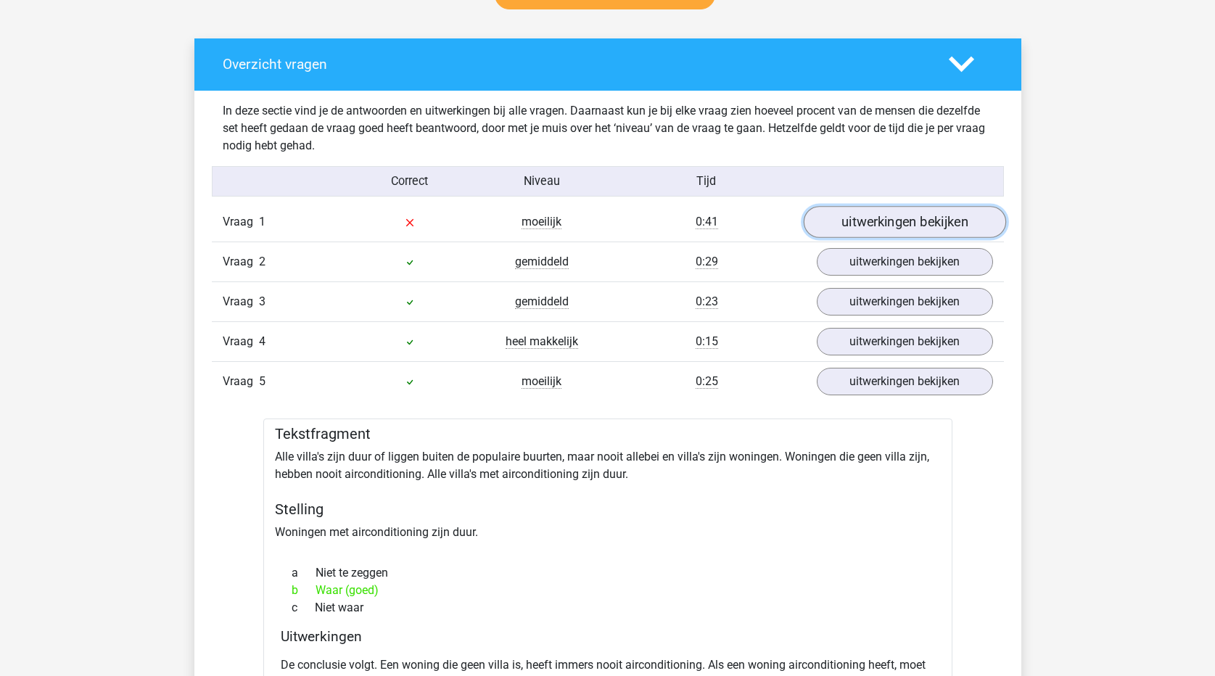
click at [877, 218] on link "uitwerkingen bekijken" at bounding box center [904, 222] width 202 height 32
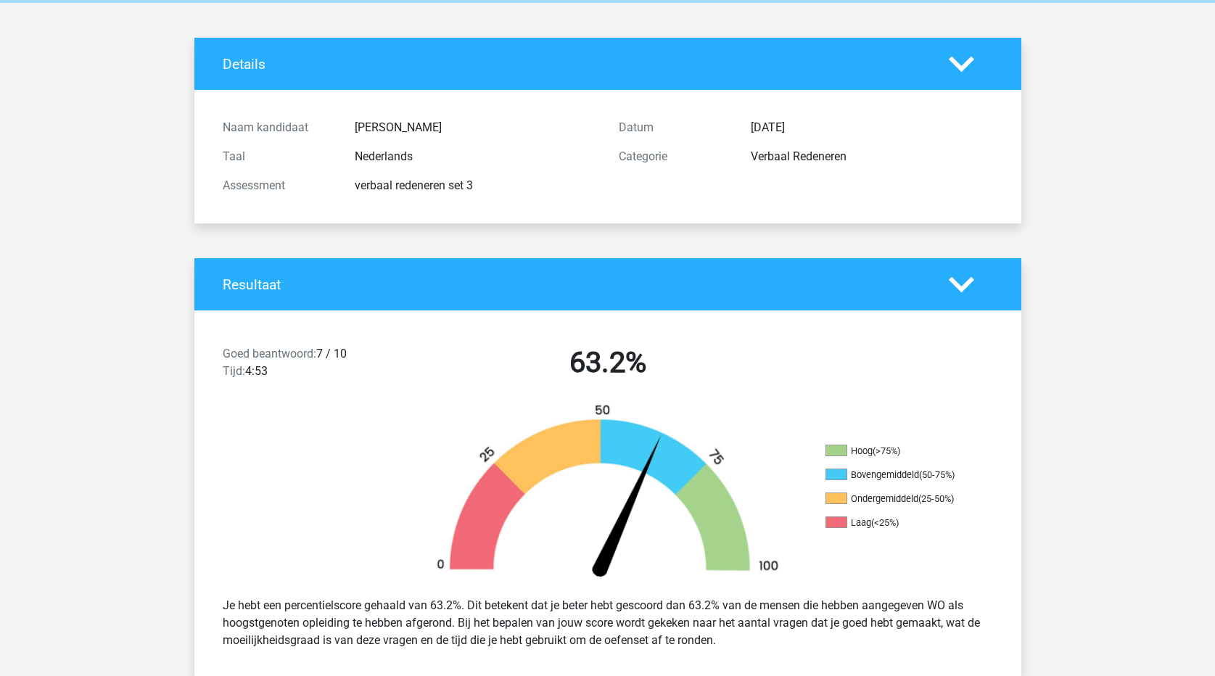
scroll to position [0, 0]
